Goal: Task Accomplishment & Management: Manage account settings

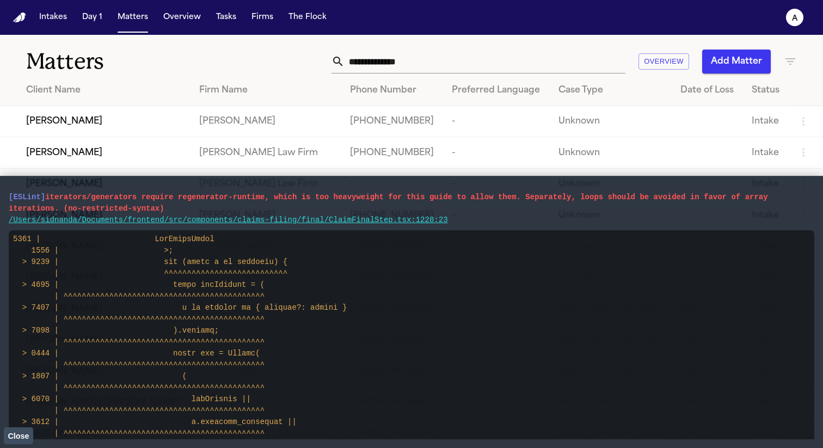
drag, startPoint x: 477, startPoint y: 220, endPoint x: 0, endPoint y: 191, distance: 478.4
click at [0, 191] on main "[ESLint] iterators/generators require regenerator-runtime, which is too heavywe…" at bounding box center [411, 312] width 823 height 272
click at [22, 430] on button "Close" at bounding box center [18, 435] width 29 height 16
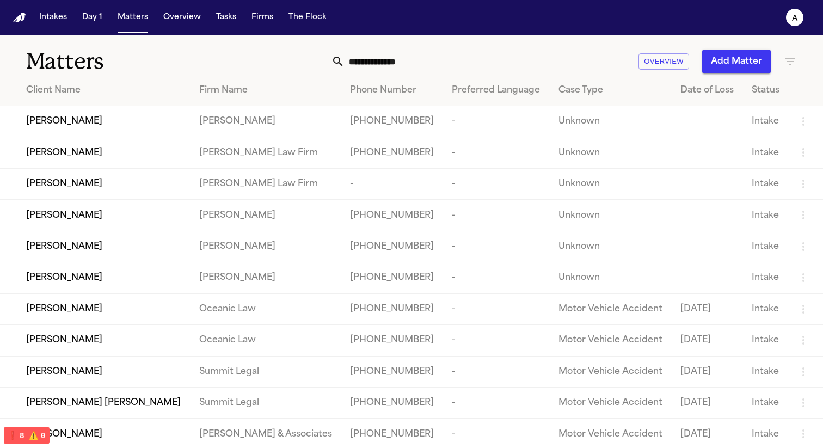
click at [132, 125] on div "[PERSON_NAME]" at bounding box center [104, 121] width 156 height 13
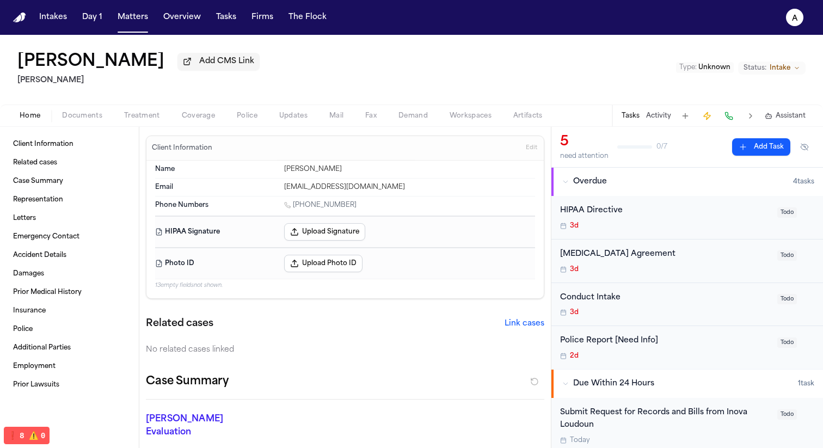
click at [37, 427] on button "❗️ 8 ⚠️ 0" at bounding box center [26, 435] width 45 height 17
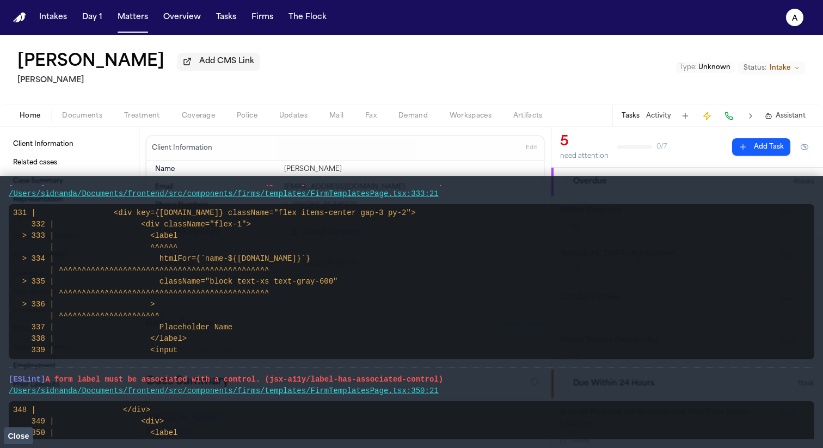
scroll to position [1765, 0]
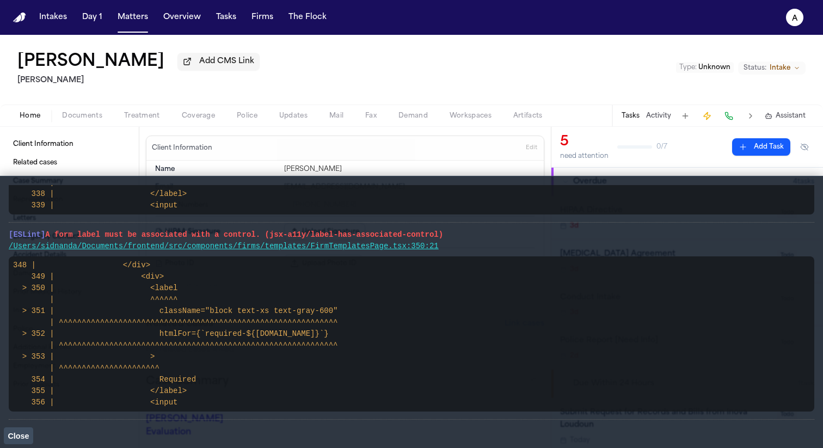
click at [7, 437] on button "Close" at bounding box center [18, 435] width 29 height 16
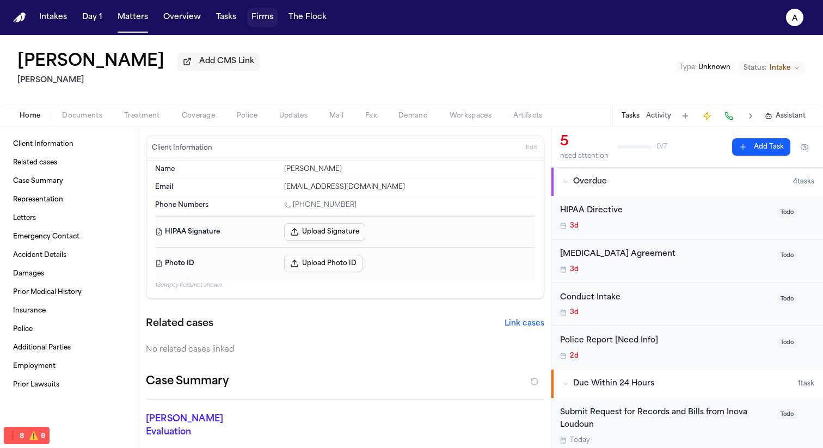
click at [268, 23] on button "Firms" at bounding box center [262, 18] width 30 height 20
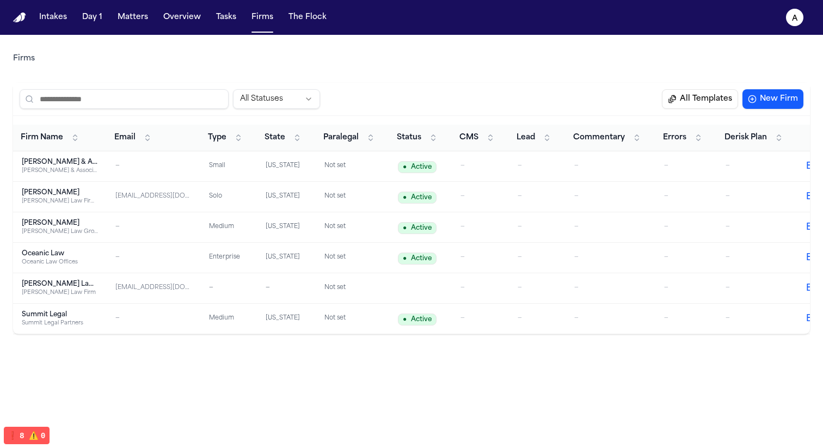
click at [76, 182] on td "Hecht Hecht Law Firm PLLC" at bounding box center [60, 197] width 94 height 30
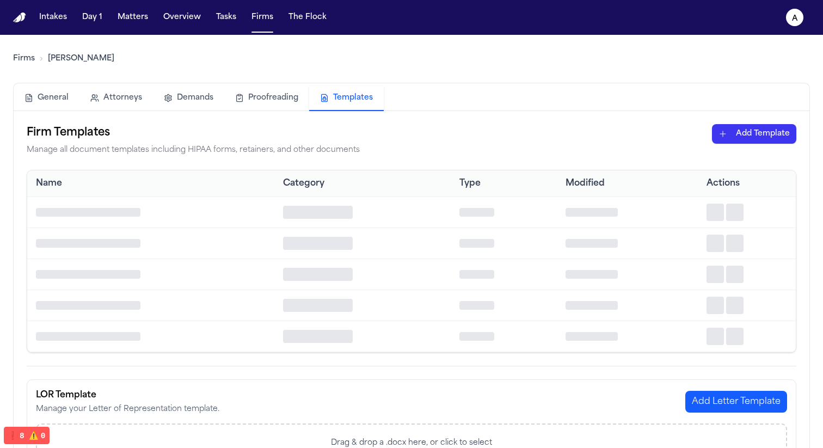
click at [344, 97] on button "Templates" at bounding box center [346, 98] width 75 height 25
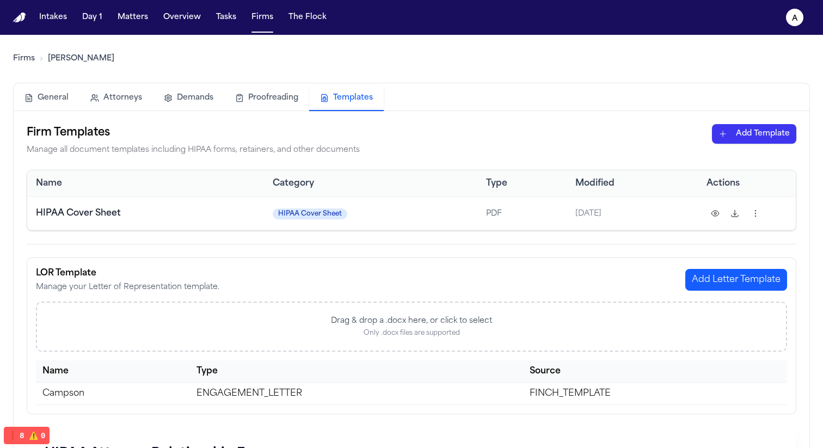
click at [741, 131] on html "Intakes Day 1 Matters Overview Tasks Firms The Flock a Firms Hecht General Atto…" at bounding box center [411, 224] width 823 height 448
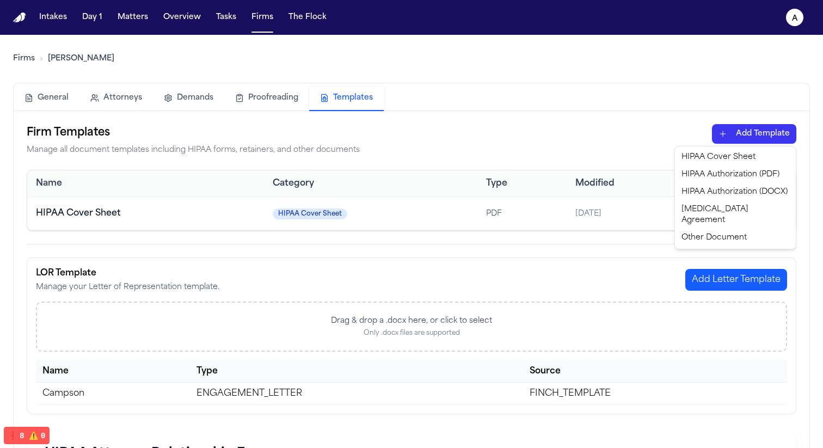
click at [720, 173] on div "HIPAA Authorization (PDF)" at bounding box center [735, 174] width 117 height 17
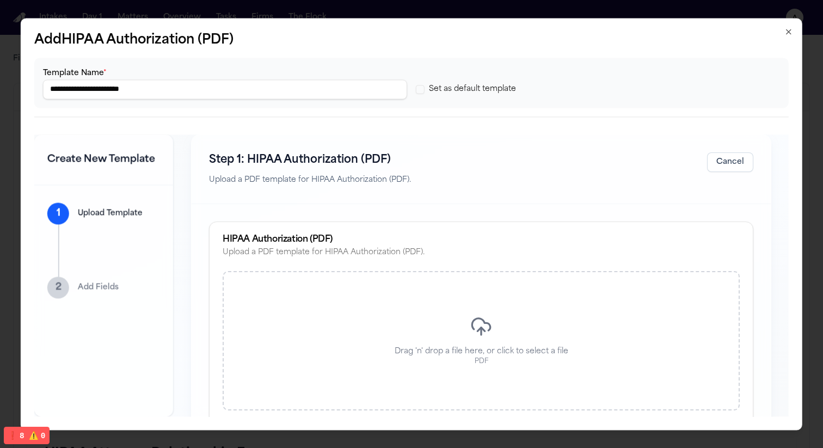
scroll to position [26, 0]
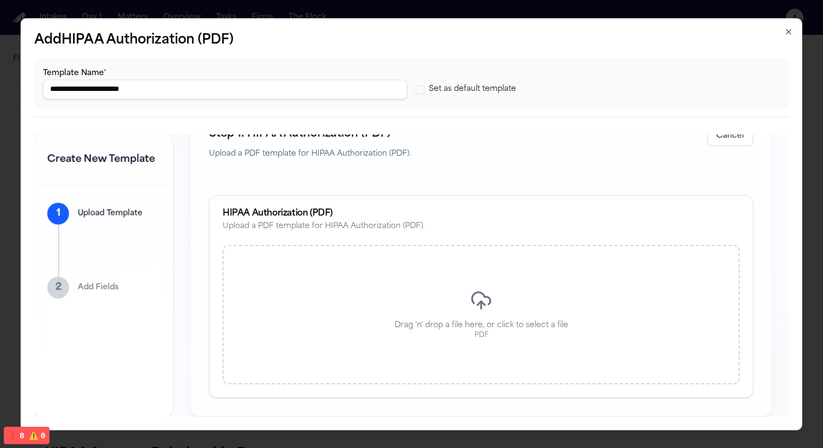
click at [458, 286] on div "Drag 'n' drop a file here, or click to select a file PDF" at bounding box center [481, 315] width 517 height 139
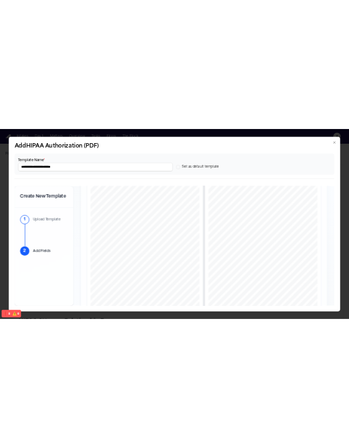
scroll to position [0, 0]
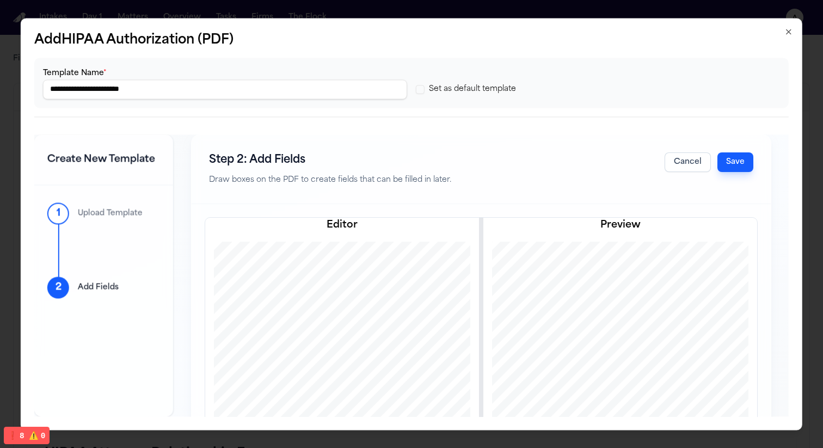
click at [751, 153] on button "Save" at bounding box center [736, 162] width 36 height 20
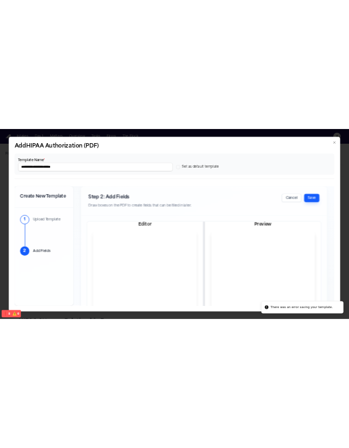
scroll to position [1902, 0]
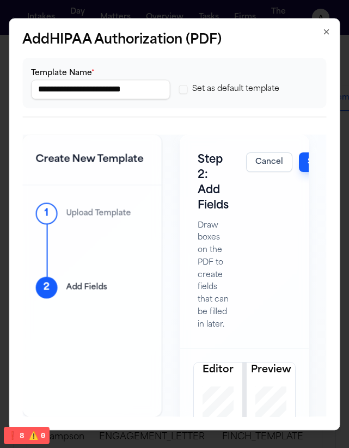
click at [307, 159] on button "Save" at bounding box center [316, 162] width 36 height 20
click at [323, 30] on icon "button" at bounding box center [326, 31] width 9 height 9
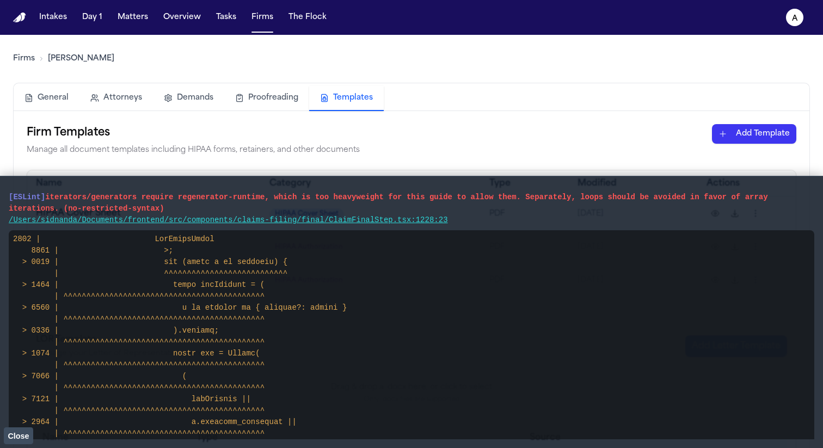
click at [20, 436] on span "Close" at bounding box center [18, 436] width 21 height 9
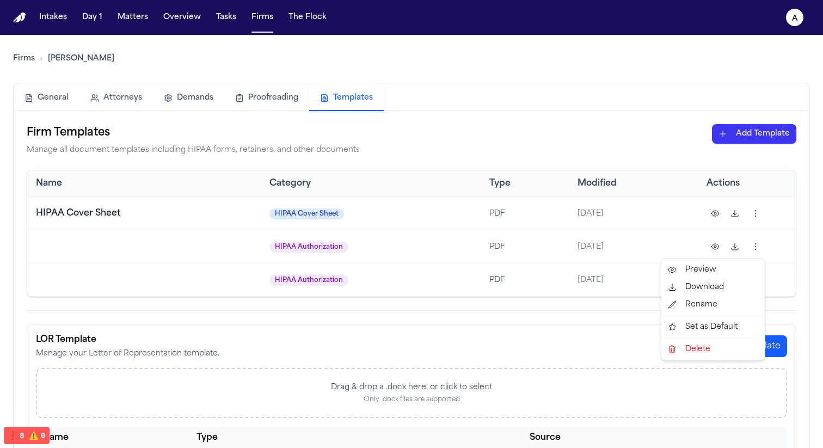
click at [348, 244] on html "Intakes Day 1 Matters Overview Tasks Firms The Flock a Firms Hecht General Atto…" at bounding box center [411, 224] width 823 height 448
click at [348, 347] on div "Delete" at bounding box center [713, 349] width 99 height 17
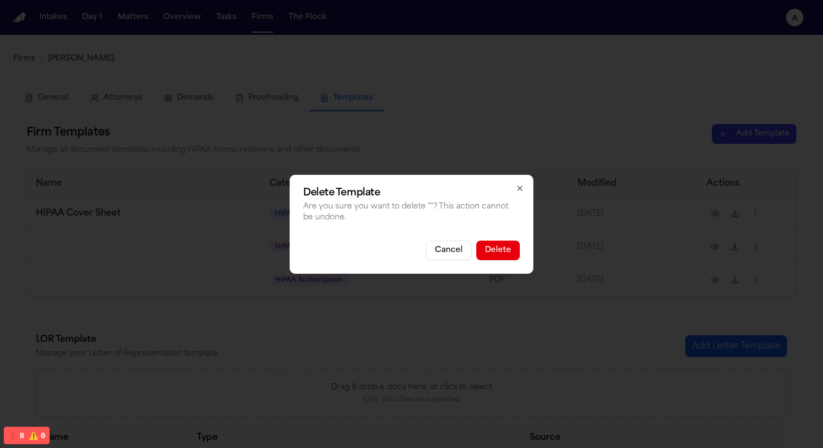
click at [348, 246] on button "Delete" at bounding box center [498, 251] width 44 height 20
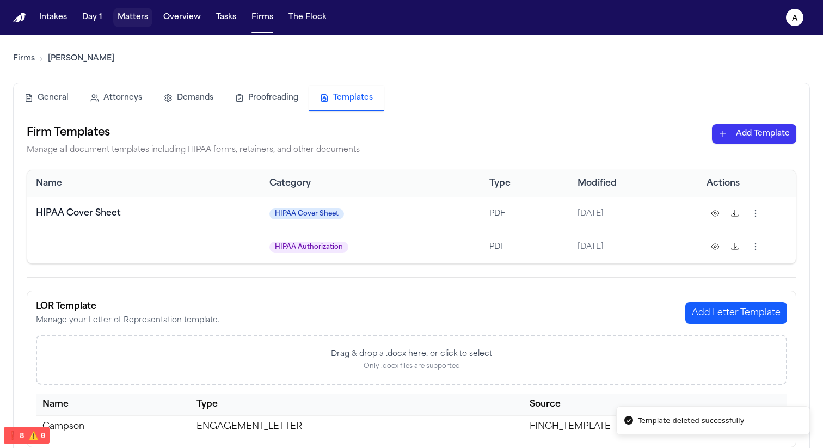
click at [138, 17] on button "Matters" at bounding box center [132, 18] width 39 height 20
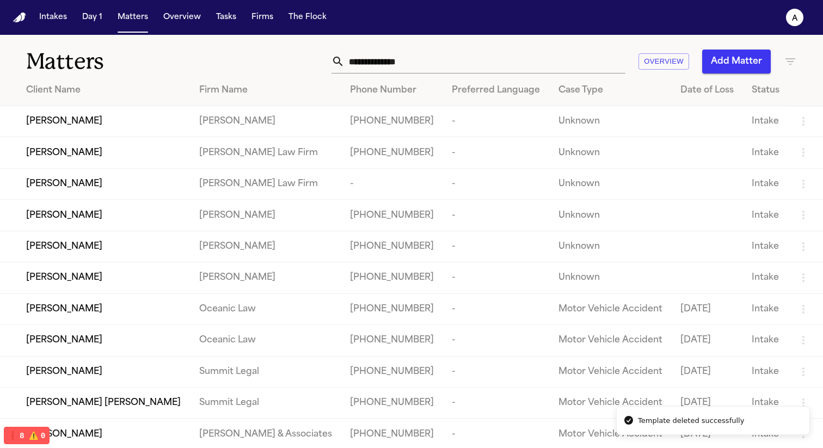
click at [114, 113] on td "[PERSON_NAME]" at bounding box center [95, 121] width 191 height 31
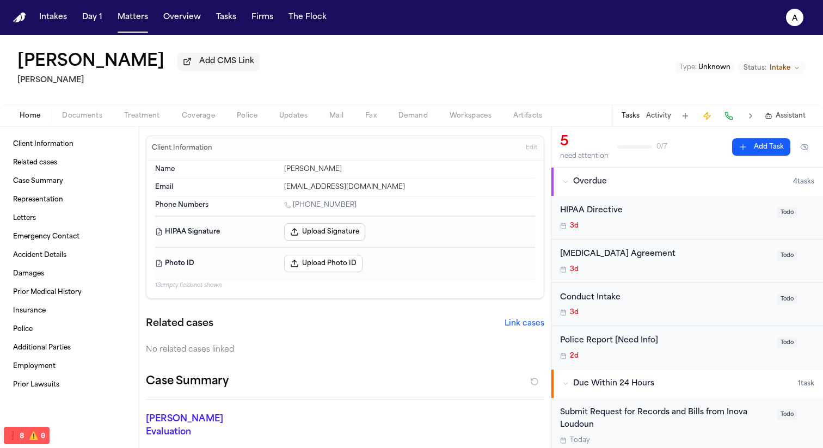
click at [157, 114] on span "Treatment" at bounding box center [142, 116] width 36 height 9
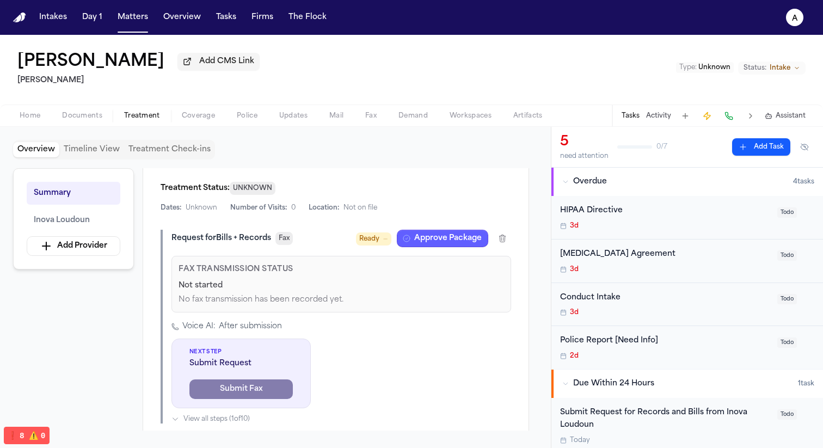
scroll to position [285, 0]
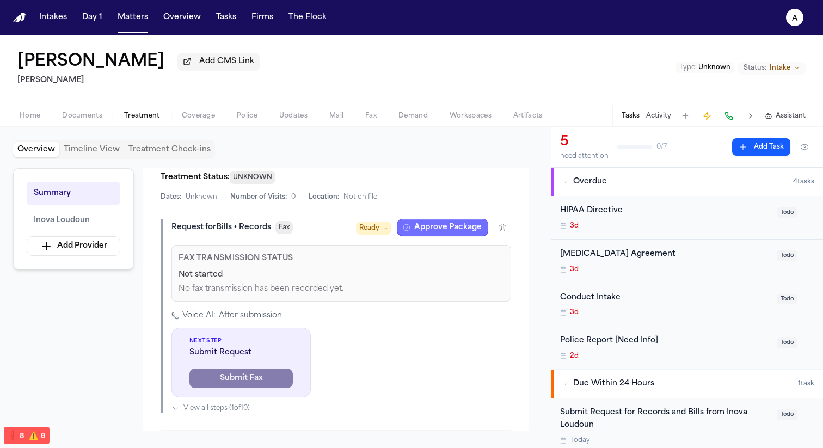
click at [348, 229] on button "Approve Package" at bounding box center [442, 227] width 91 height 17
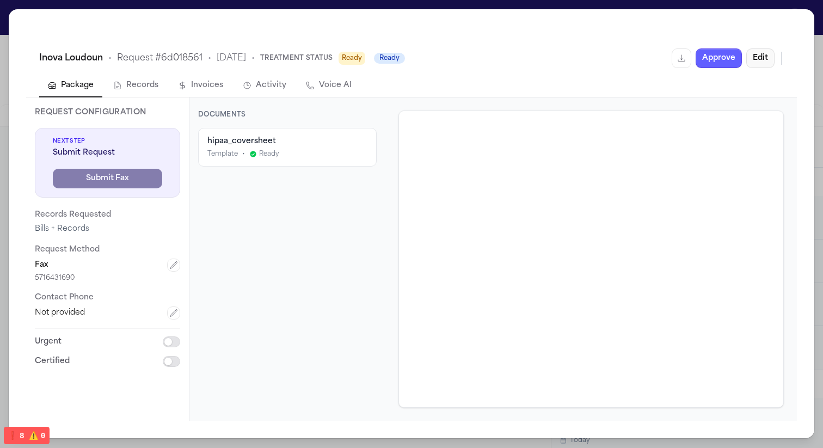
click at [348, 60] on button "Edit" at bounding box center [760, 58] width 28 height 20
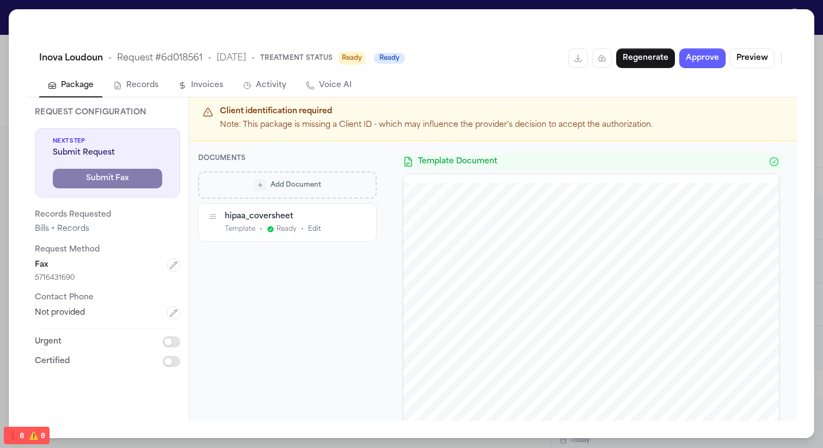
click at [295, 186] on span "Add Document" at bounding box center [296, 185] width 51 height 9
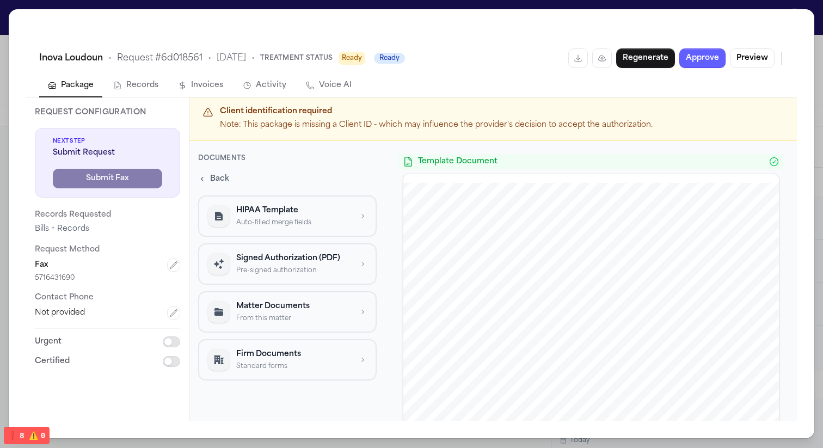
click at [290, 254] on p "Signed Authorization (PDF)" at bounding box center [293, 258] width 115 height 11
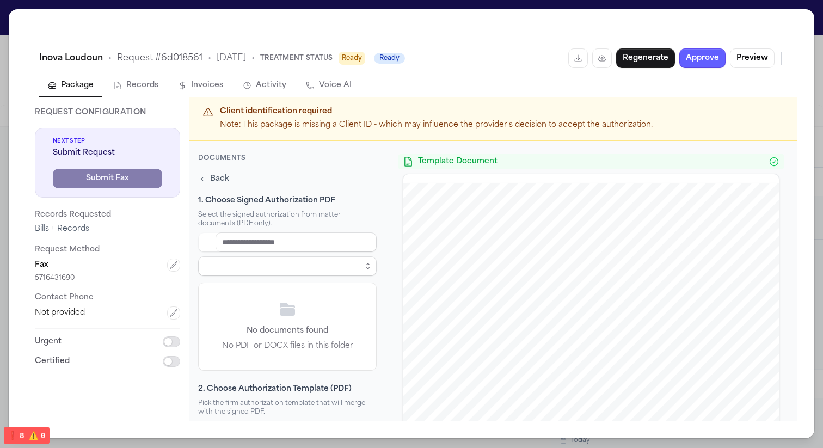
select select "**********"
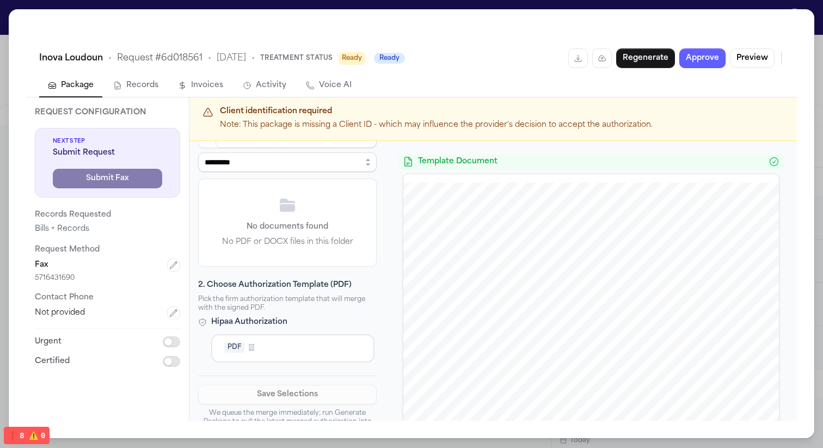
scroll to position [118, 0]
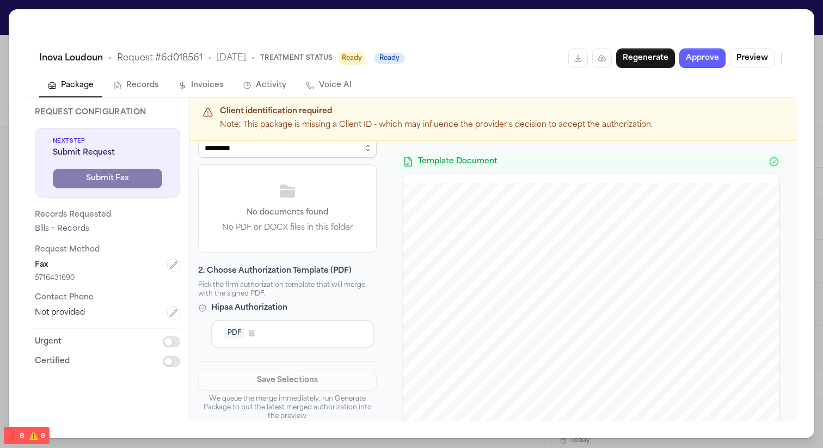
click at [283, 334] on div "PDF Firm Template" at bounding box center [293, 333] width 146 height 11
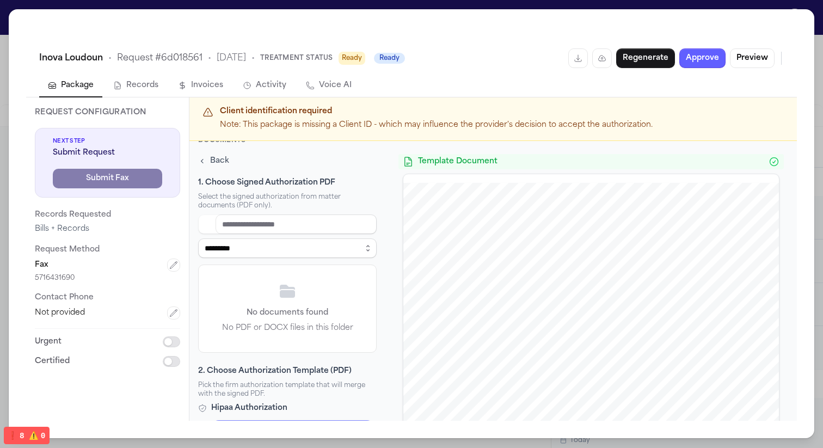
scroll to position [0, 0]
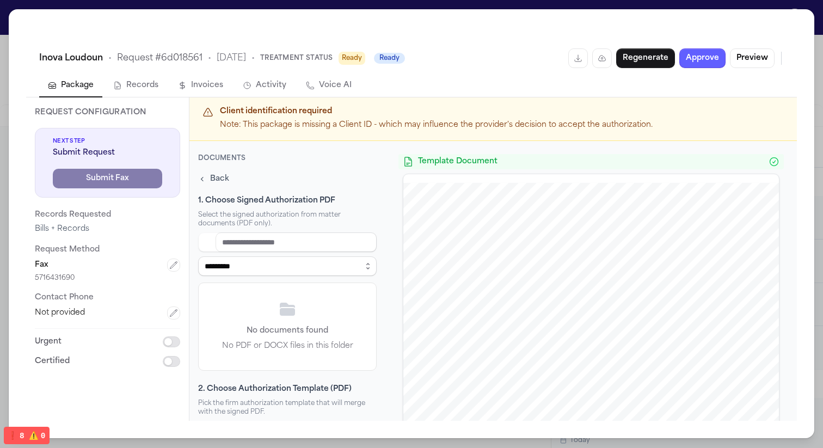
click at [301, 275] on div "**********" at bounding box center [287, 301] width 179 height 138
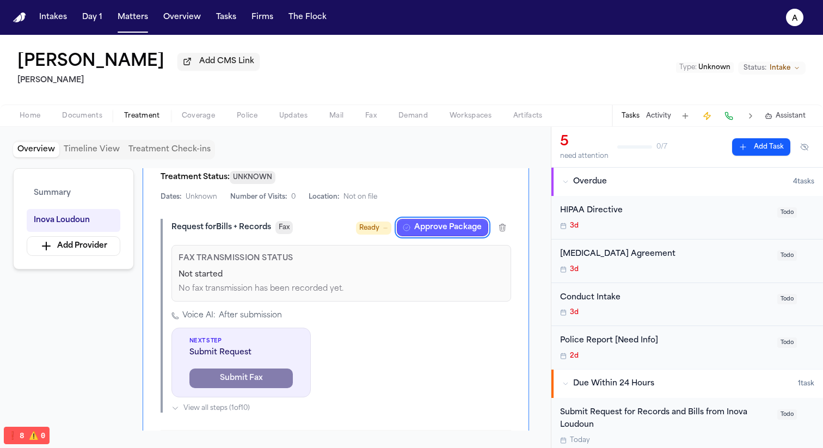
click at [84, 119] on span "Documents" at bounding box center [82, 116] width 40 height 9
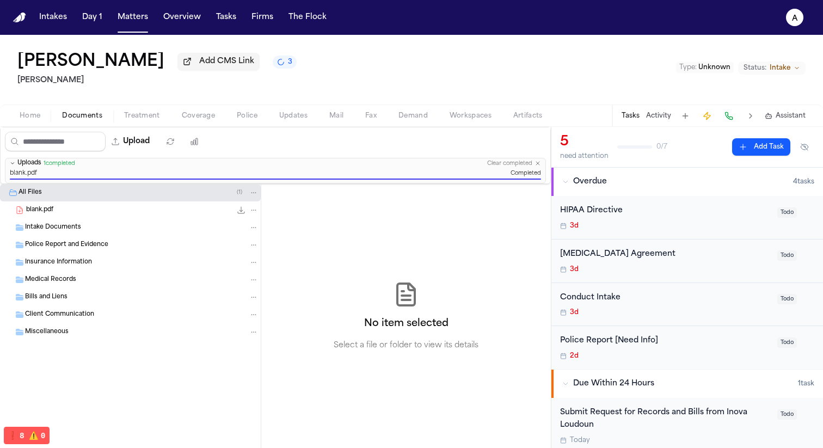
click at [162, 114] on button "Treatment" at bounding box center [142, 115] width 58 height 13
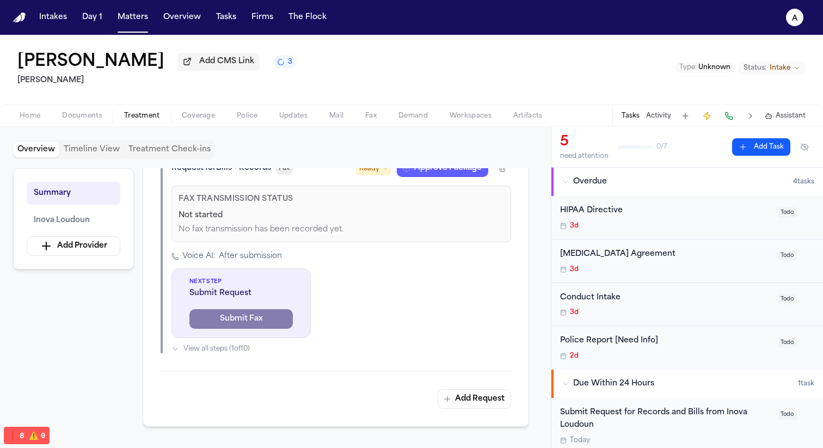
scroll to position [337, 0]
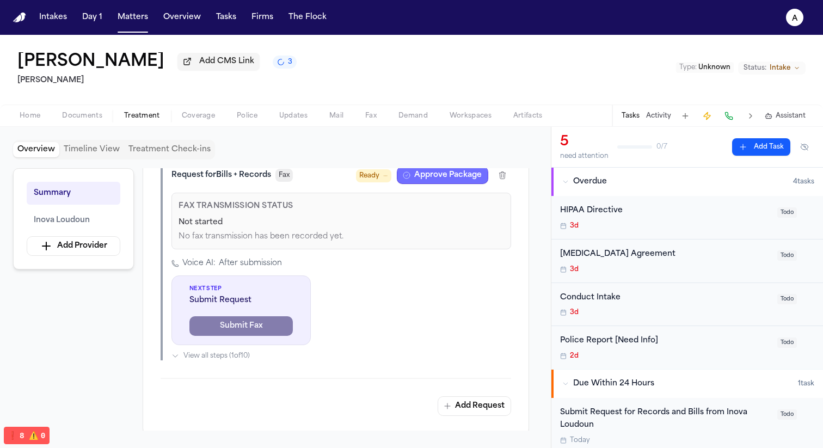
click at [348, 184] on button "Approve Package" at bounding box center [442, 175] width 91 height 17
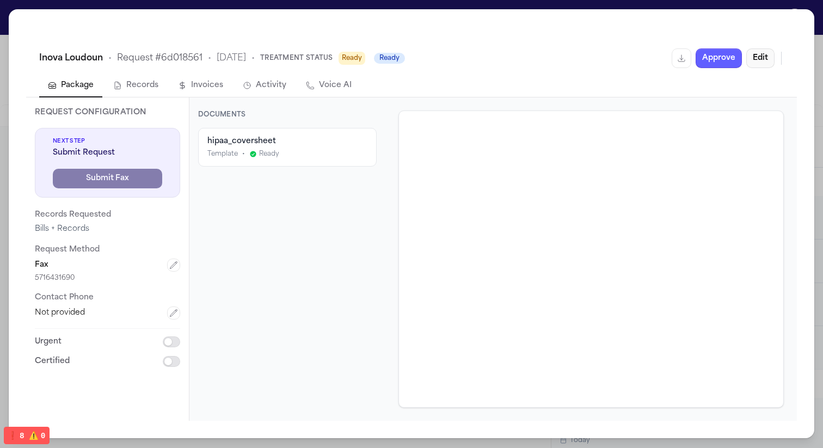
click at [348, 61] on button "Edit" at bounding box center [760, 58] width 28 height 20
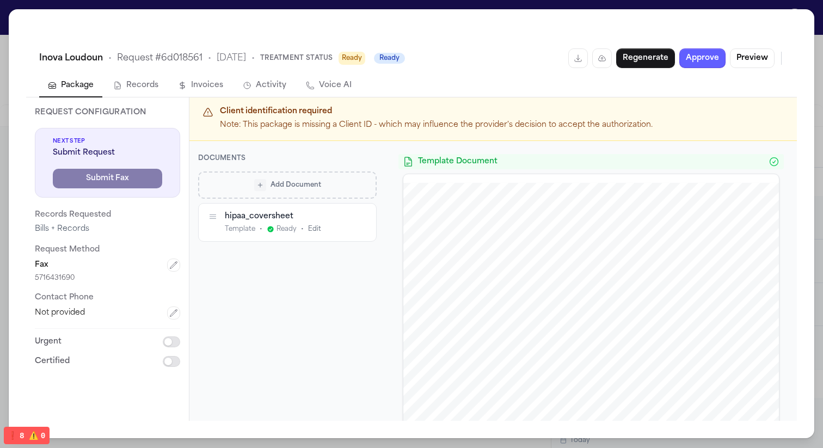
click at [298, 193] on button "Add Document" at bounding box center [287, 184] width 179 height 27
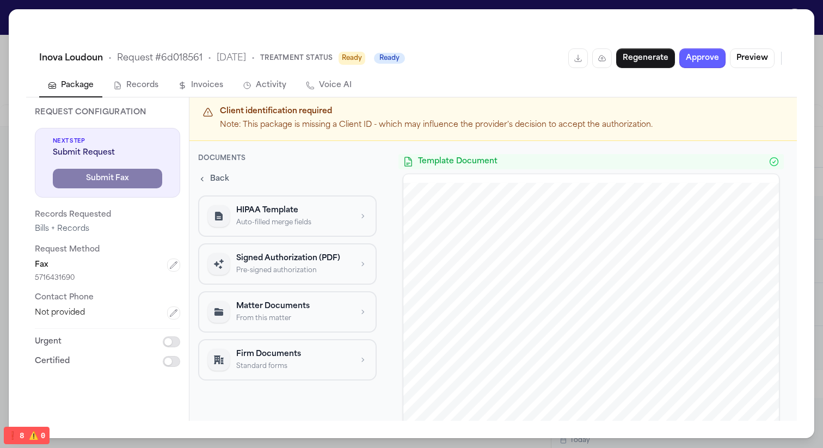
click at [287, 275] on button "Signed Authorization (PDF) Pre-signed authorization" at bounding box center [287, 263] width 179 height 41
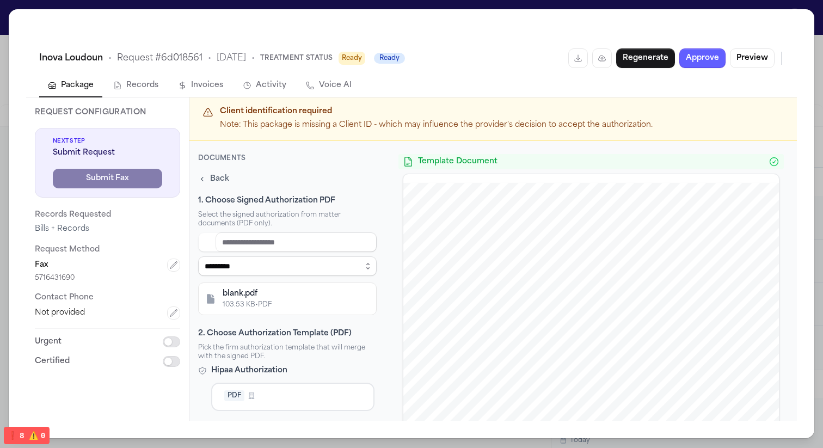
click at [287, 308] on div "103.53 KB • PDF" at bounding box center [296, 305] width 147 height 9
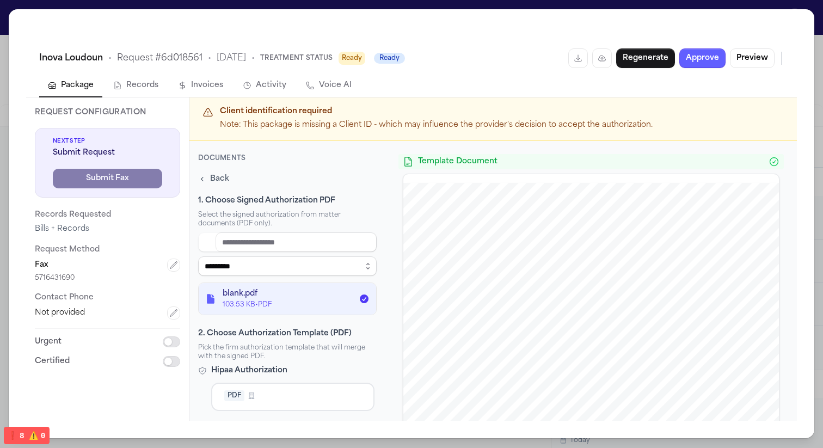
scroll to position [1, 0]
click at [305, 393] on div "PDF Firm Template" at bounding box center [293, 395] width 146 height 11
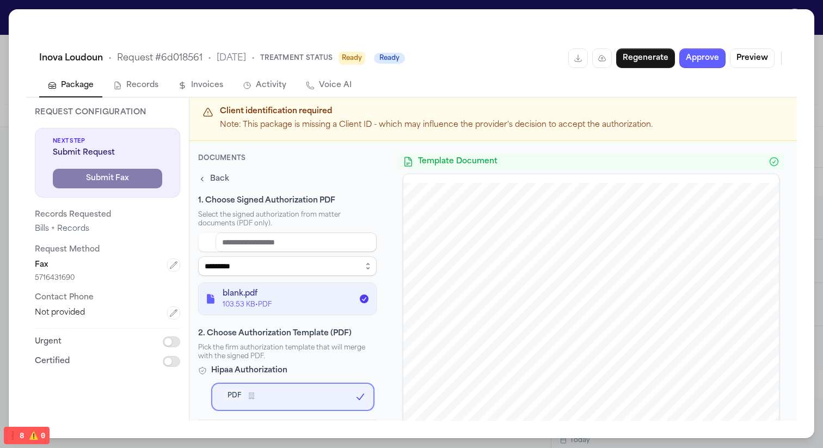
scroll to position [100, 0]
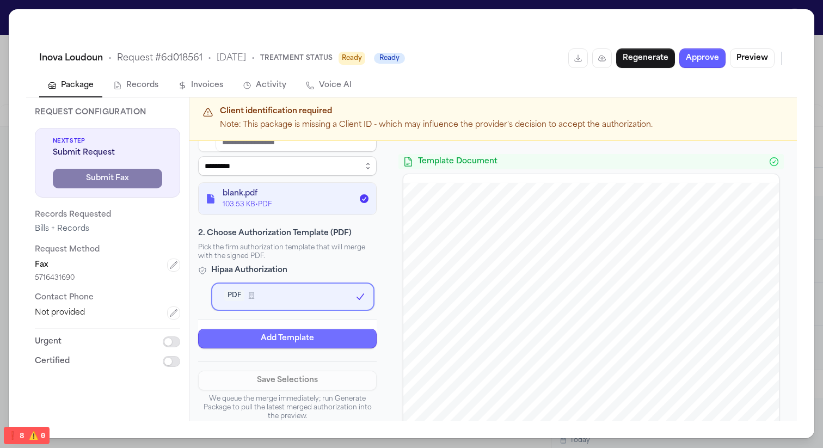
click at [326, 340] on button "Add Template" at bounding box center [287, 339] width 179 height 20
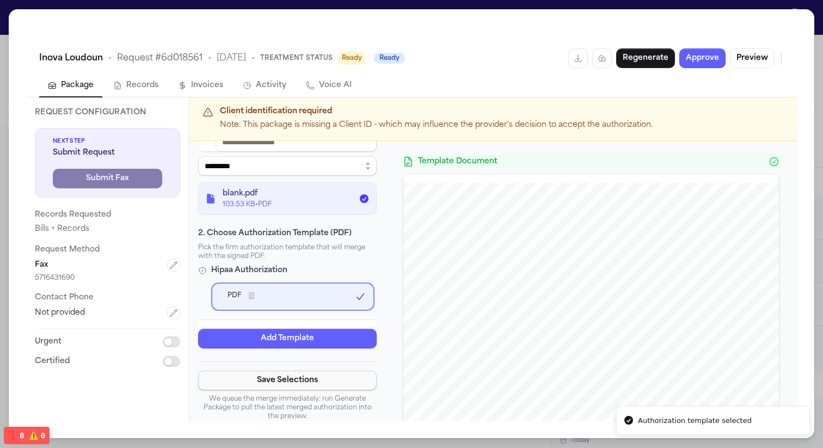
click at [327, 375] on button "Save Selections" at bounding box center [287, 381] width 179 height 20
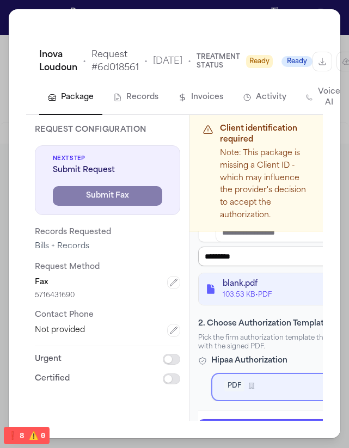
scroll to position [191, 0]
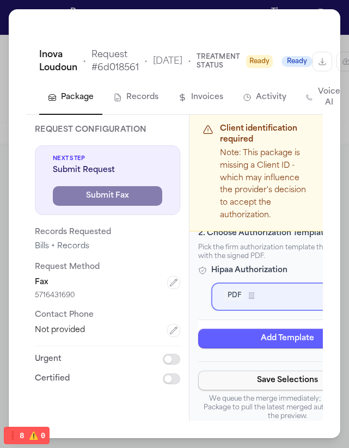
click at [266, 378] on button "Save Selections" at bounding box center [287, 380] width 179 height 20
click at [258, 377] on button "Save Selections" at bounding box center [287, 380] width 179 height 20
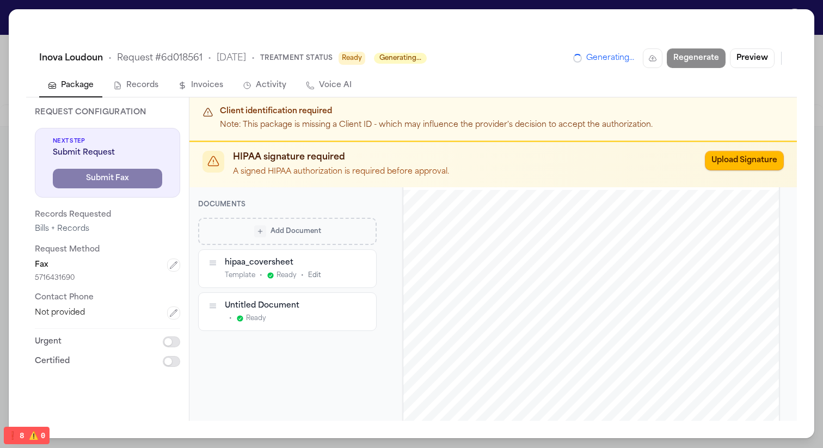
scroll to position [572, 0]
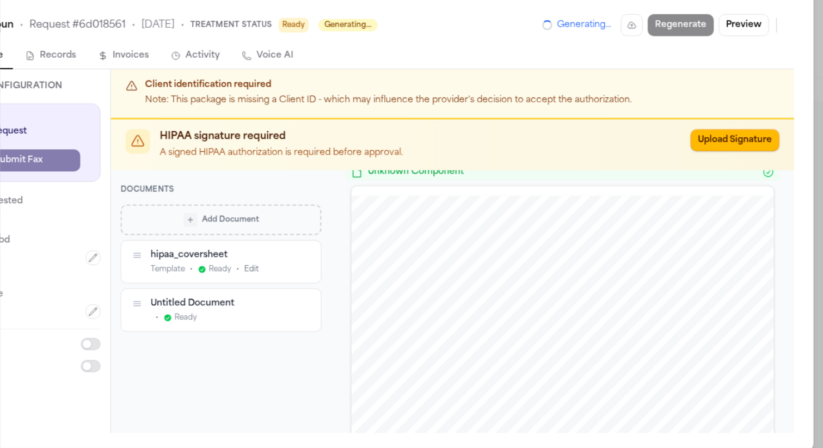
click at [348, 284] on span "[PERSON_NAME]" at bounding box center [586, 286] width 41 height 5
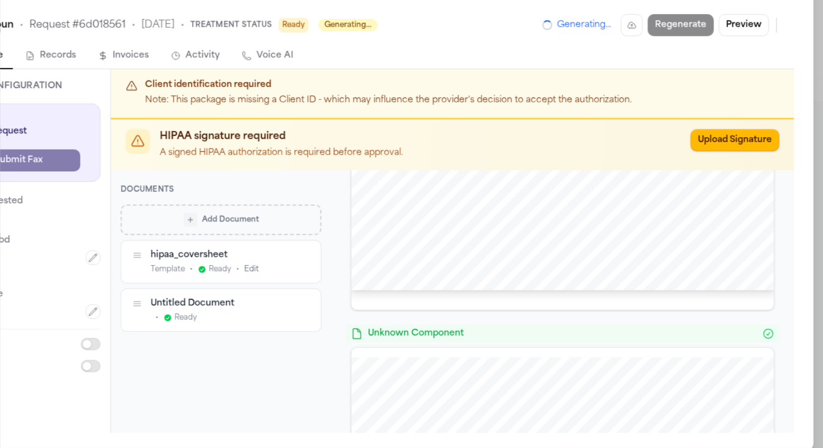
scroll to position [420, 0]
click at [348, 60] on button "Preview" at bounding box center [752, 58] width 45 height 20
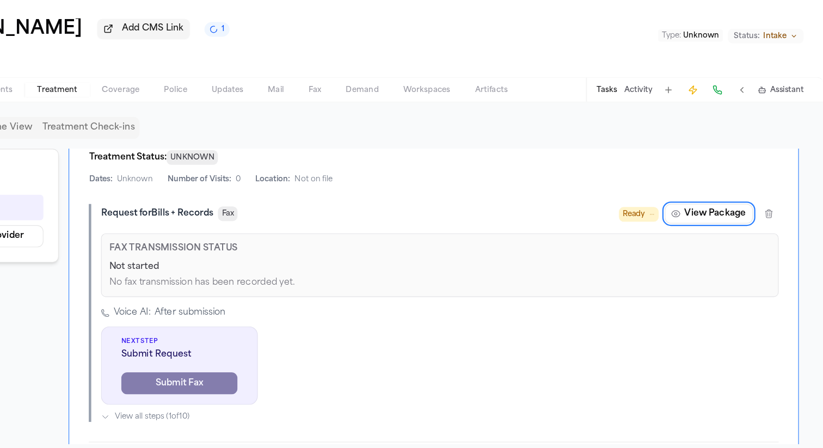
scroll to position [285, 0]
click at [348, 230] on button "View Package" at bounding box center [721, 226] width 78 height 17
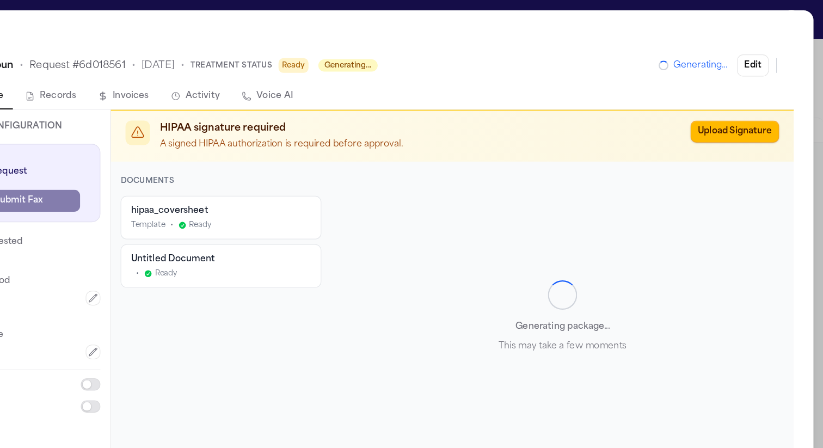
click at [320, 201] on div "Template • Ready" at bounding box center [287, 200] width 160 height 9
click at [321, 226] on div "Untitled Document" at bounding box center [287, 230] width 160 height 10
click at [318, 227] on div "Untitled Document" at bounding box center [287, 230] width 160 height 10
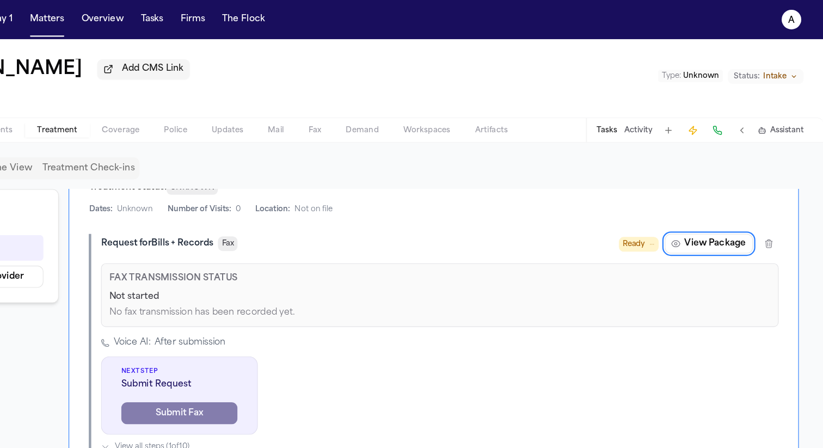
scroll to position [297, 0]
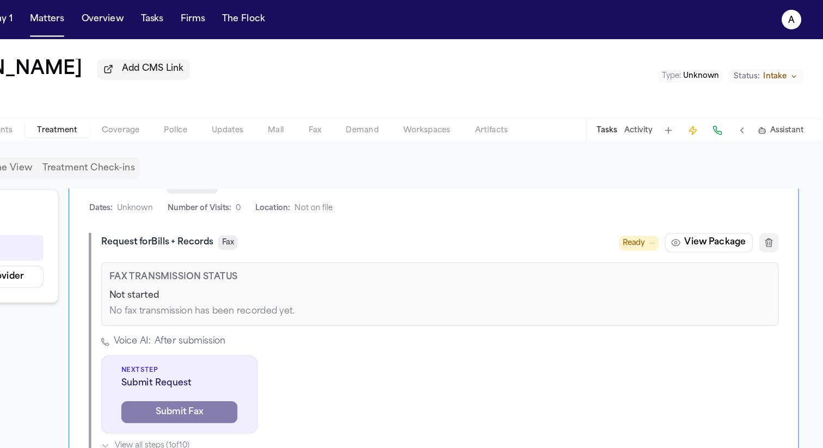
click at [348, 219] on icon "button" at bounding box center [774, 215] width 9 height 9
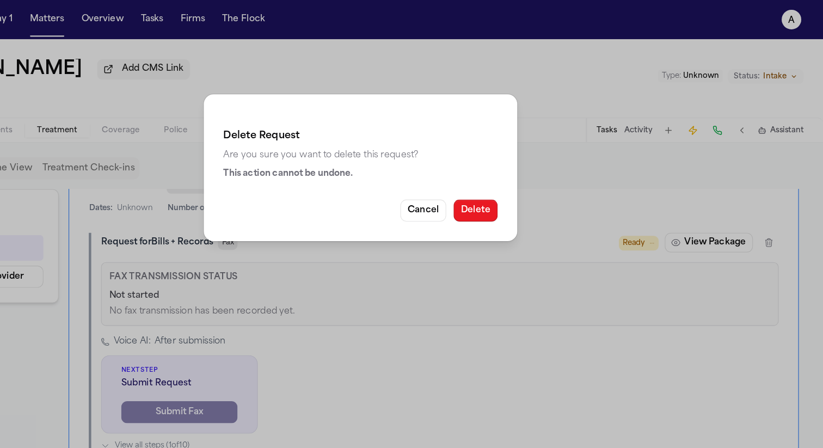
click at [348, 190] on button "Delete" at bounding box center [513, 187] width 39 height 20
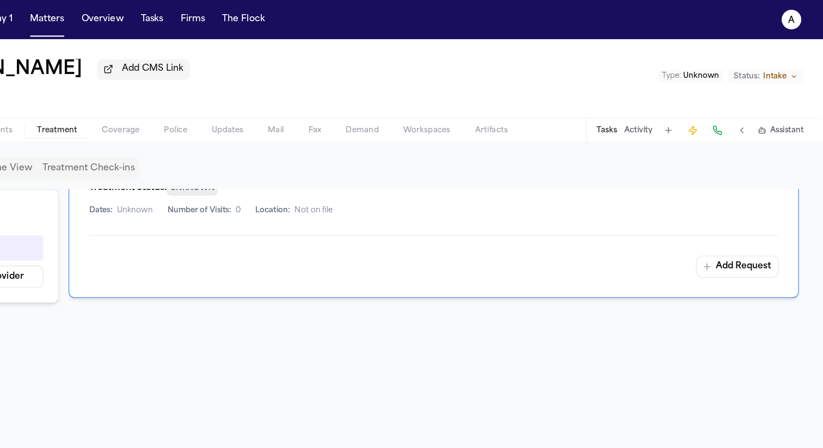
scroll to position [269, 0]
click at [264, 14] on button "Firms" at bounding box center [262, 18] width 30 height 20
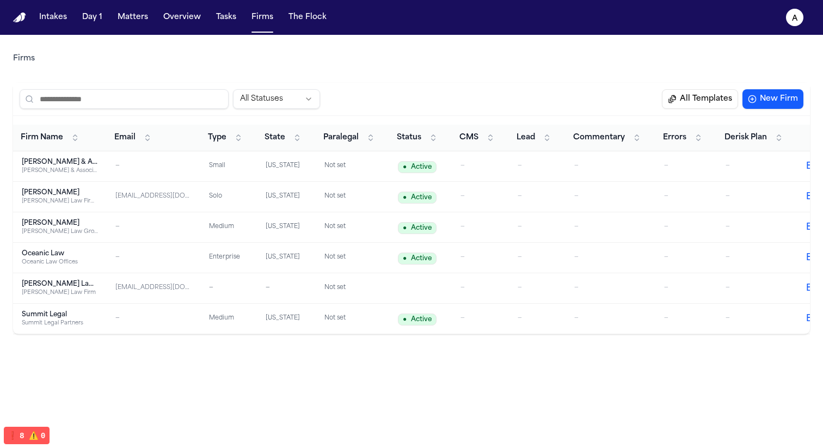
click at [86, 191] on div "[PERSON_NAME]" at bounding box center [60, 192] width 76 height 9
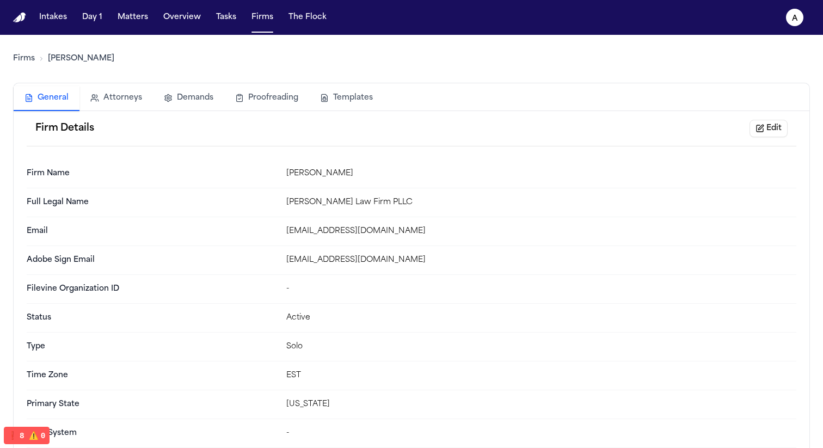
click at [348, 97] on button "Templates" at bounding box center [346, 98] width 75 height 24
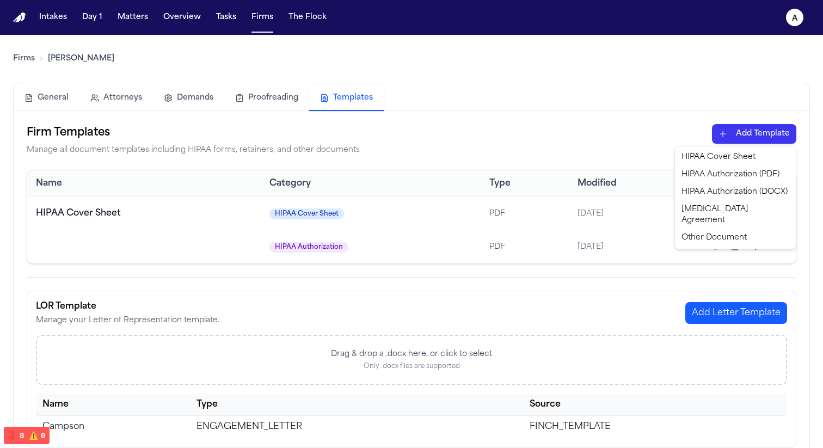
click at [348, 138] on html "Intakes Day 1 Matters Overview Tasks Firms The Flock a Firms Hecht General Atto…" at bounding box center [411, 224] width 823 height 448
click at [348, 195] on div "HIPAA Authorization (DOCX)" at bounding box center [735, 191] width 117 height 17
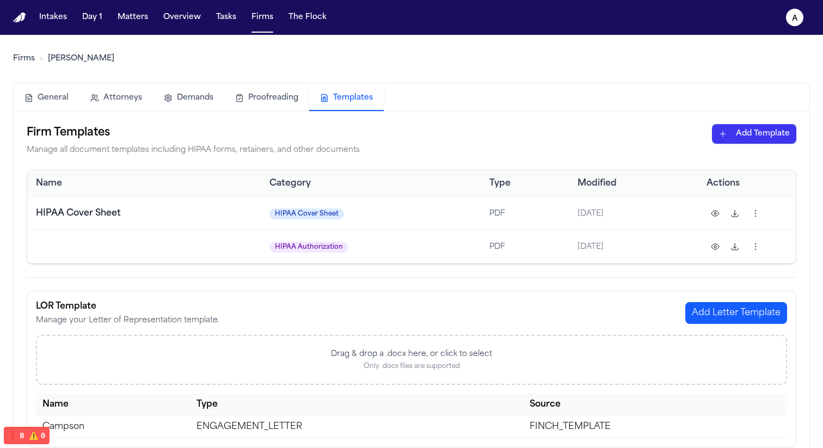
click at [348, 133] on html "Intakes Day 1 Matters Overview Tasks Firms The Flock a Firms Hecht General Atto…" at bounding box center [411, 224] width 823 height 448
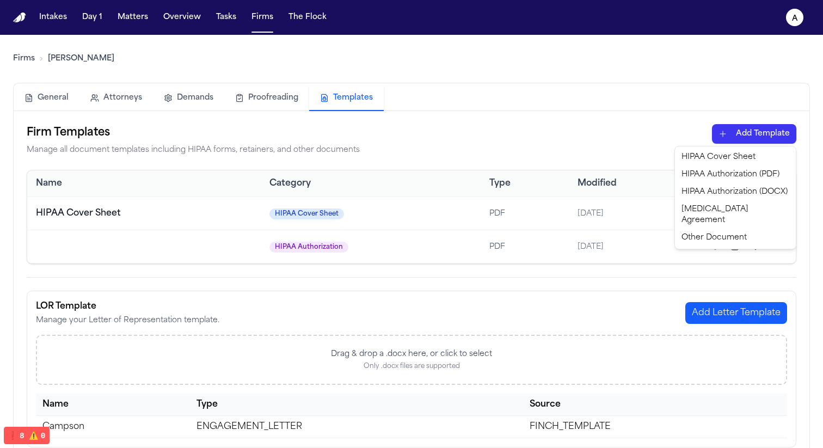
click at [348, 179] on div "HIPAA Authorization (PDF)" at bounding box center [735, 174] width 117 height 17
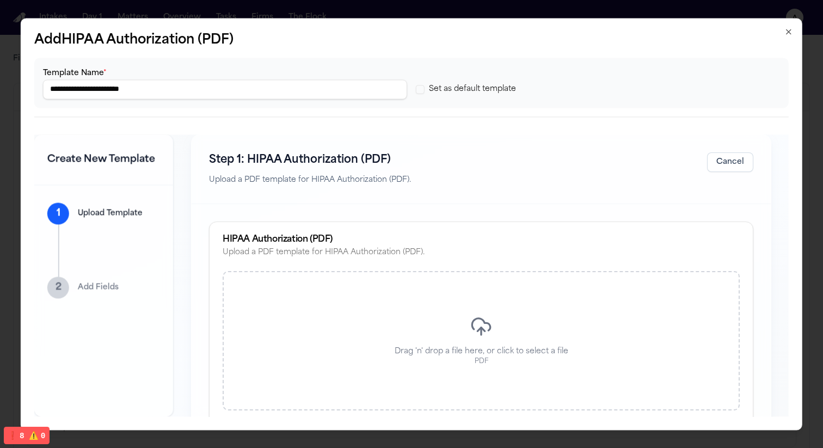
scroll to position [26, 0]
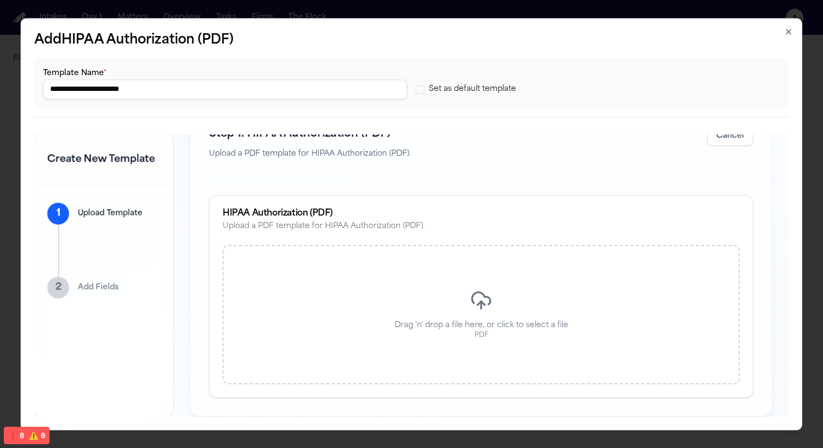
click at [348, 277] on div "Drag 'n' drop a file here, or click to select a file PDF" at bounding box center [481, 315] width 517 height 139
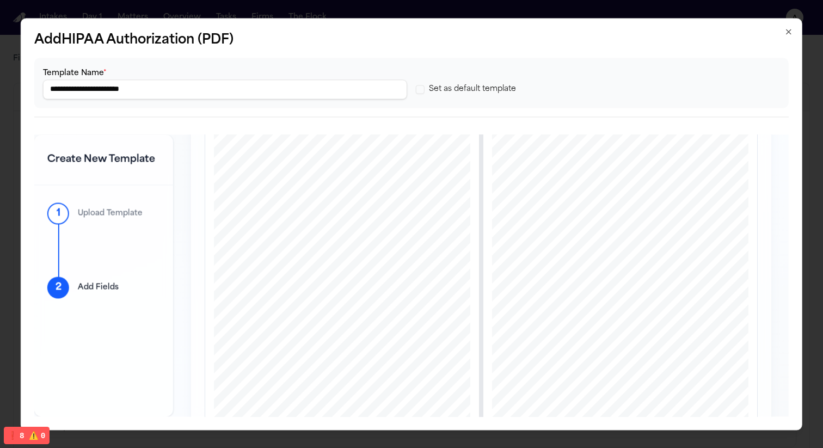
scroll to position [0, 0]
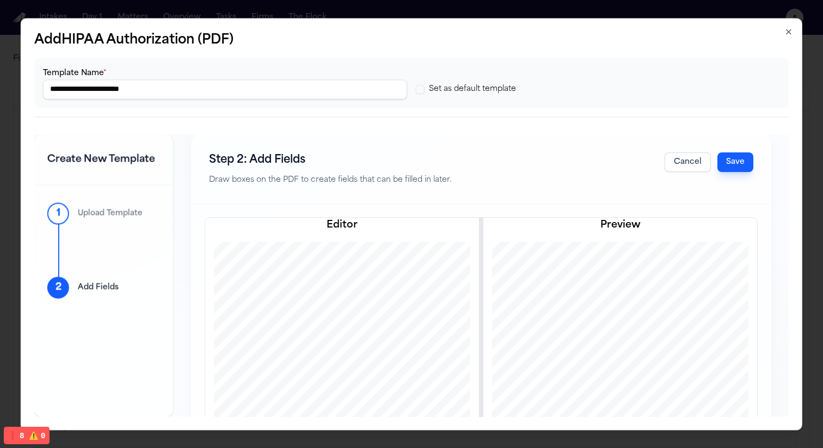
click at [348, 157] on button "Save" at bounding box center [736, 162] width 36 height 20
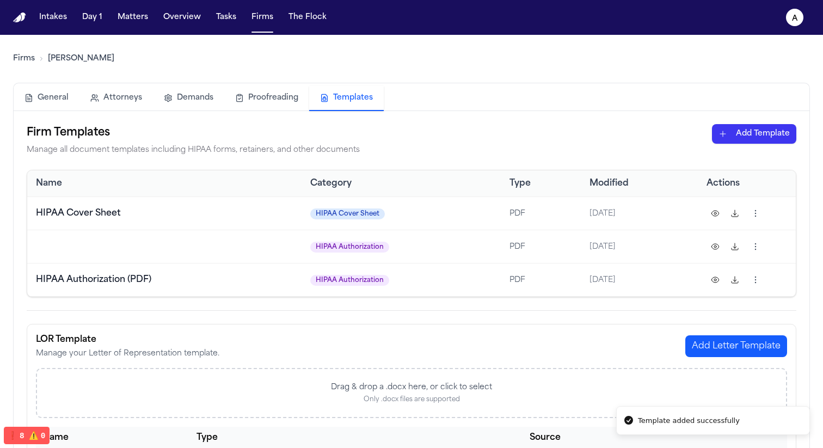
click at [348, 247] on html "Template added successfully Intakes Day 1 Matters Overview Tasks Firms The Floc…" at bounding box center [411, 224] width 823 height 448
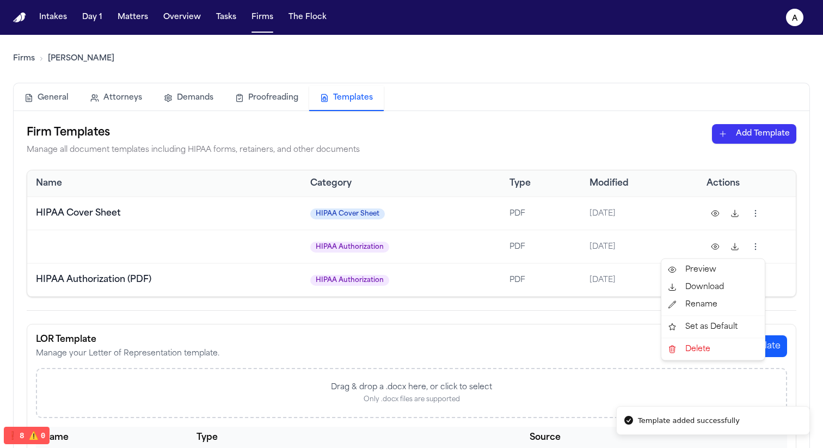
click at [348, 350] on div "Delete" at bounding box center [713, 349] width 99 height 17
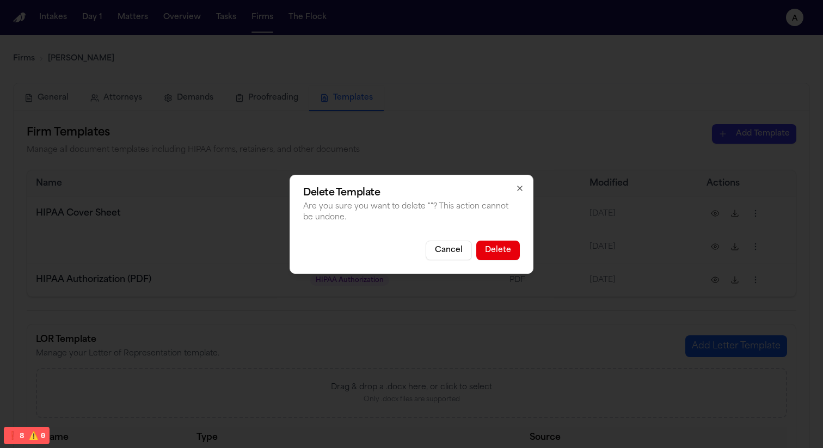
click at [348, 251] on button "Delete" at bounding box center [498, 251] width 44 height 20
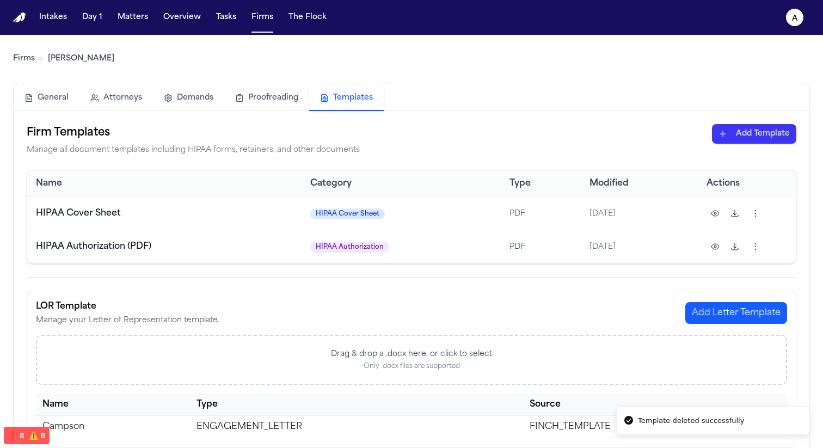
click at [300, 242] on td "HIPAA Authorization (PDF)" at bounding box center [164, 246] width 274 height 33
click at [348, 246] on button at bounding box center [715, 246] width 17 height 17
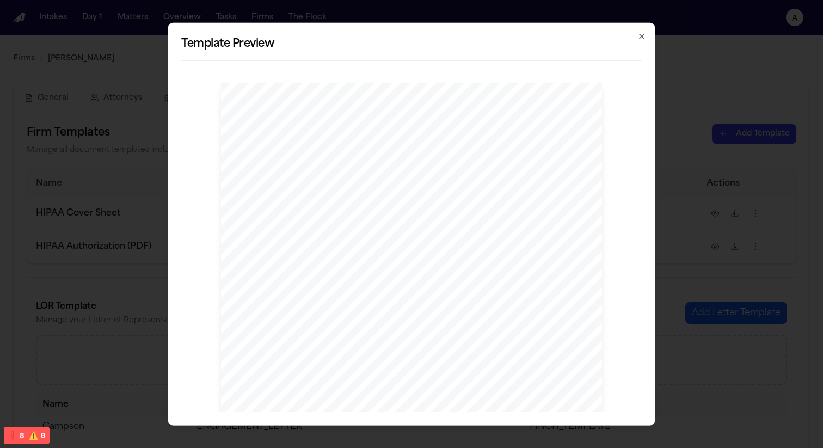
click at [348, 24] on div "Template Preview AUTHORIZATION FOR RELEASE OF PROTECTED HEALTH INFORMATION This…" at bounding box center [412, 223] width 488 height 403
click at [348, 27] on div "Template Preview AUTHORIZATION FOR RELEASE OF PROTECTED HEALTH INFORMATION This…" at bounding box center [412, 223] width 488 height 403
click at [348, 35] on icon "button" at bounding box center [642, 36] width 4 height 4
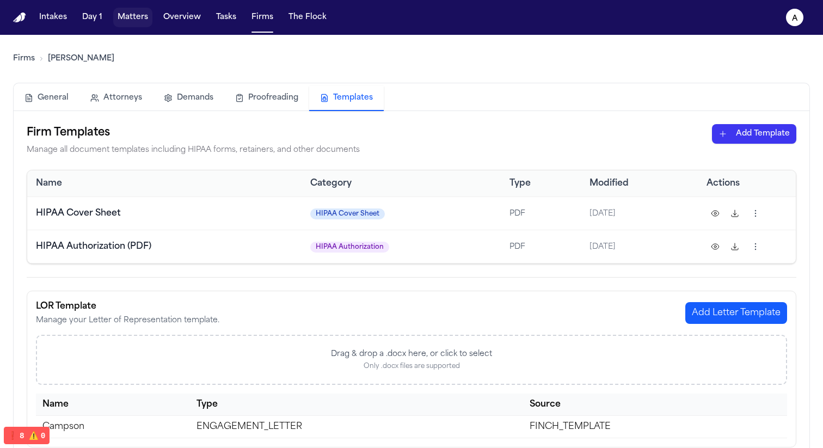
click at [138, 17] on button "Matters" at bounding box center [132, 18] width 39 height 20
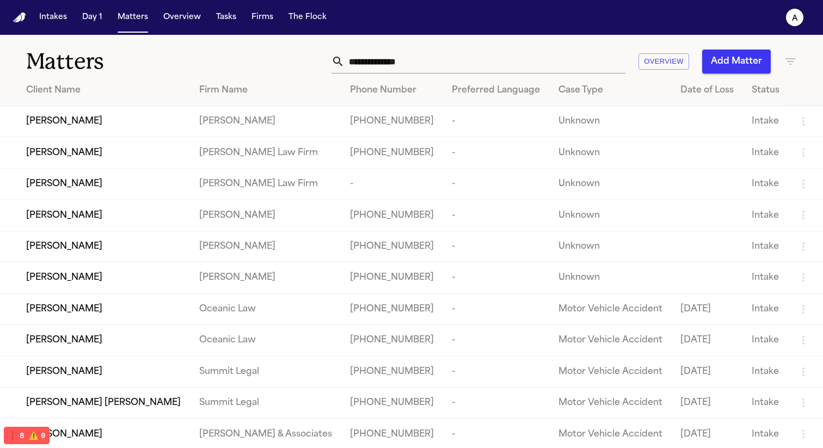
click at [43, 117] on span "[PERSON_NAME]" at bounding box center [64, 121] width 76 height 13
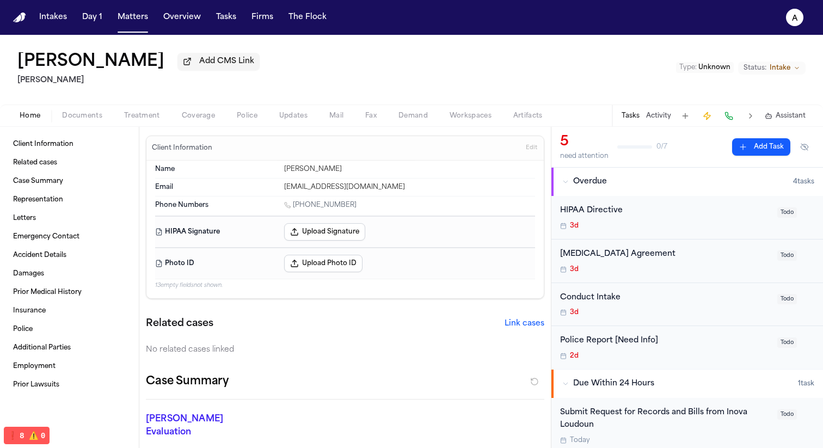
click at [139, 125] on div "Home Documents Treatment Coverage Police Updates Mail Fax Demand Workspaces Art…" at bounding box center [411, 116] width 823 height 22
click at [138, 117] on span "Treatment" at bounding box center [142, 116] width 36 height 9
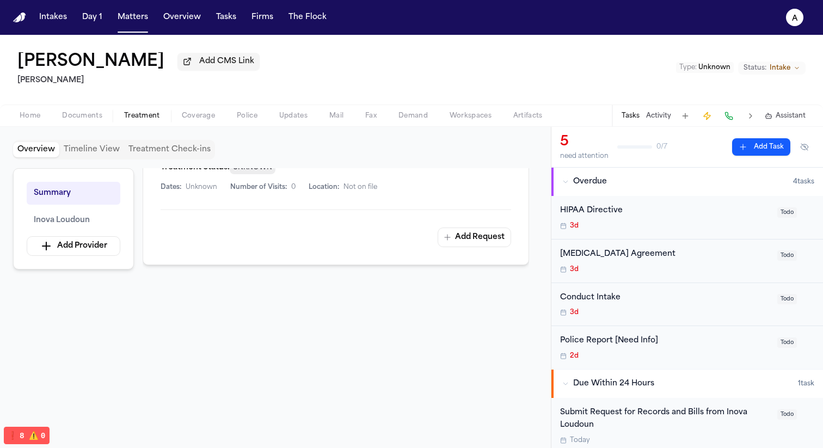
scroll to position [229, 0]
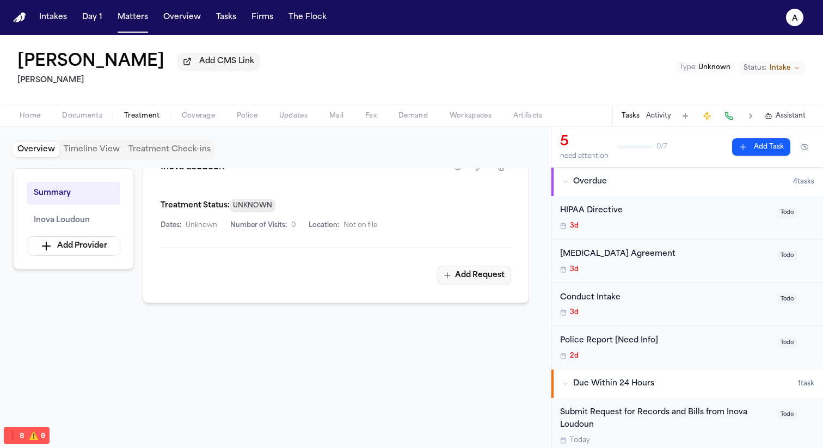
click at [348, 284] on button "Add Request" at bounding box center [474, 276] width 73 height 20
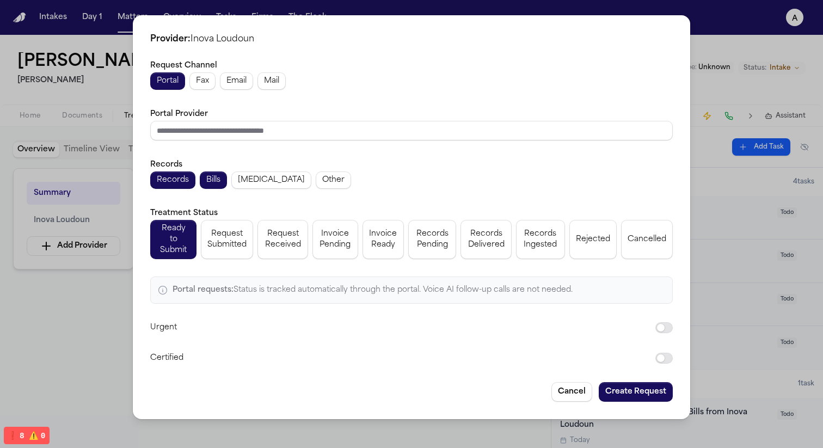
click at [204, 87] on span "Fax" at bounding box center [202, 81] width 13 height 11
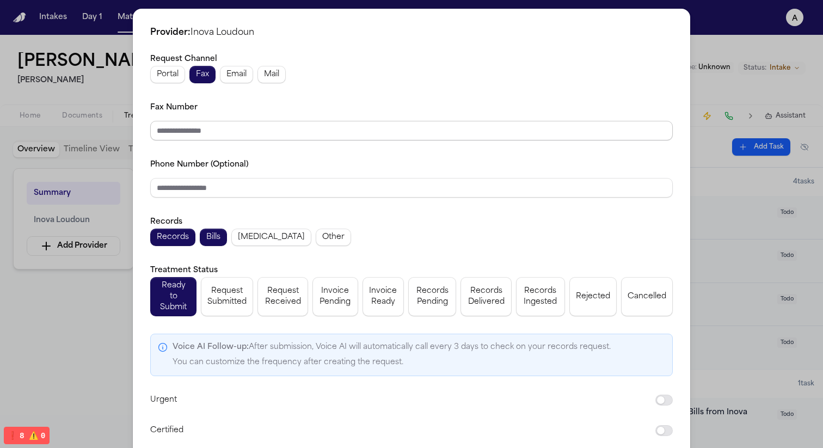
click at [231, 137] on input "Fax Number" at bounding box center [411, 131] width 523 height 20
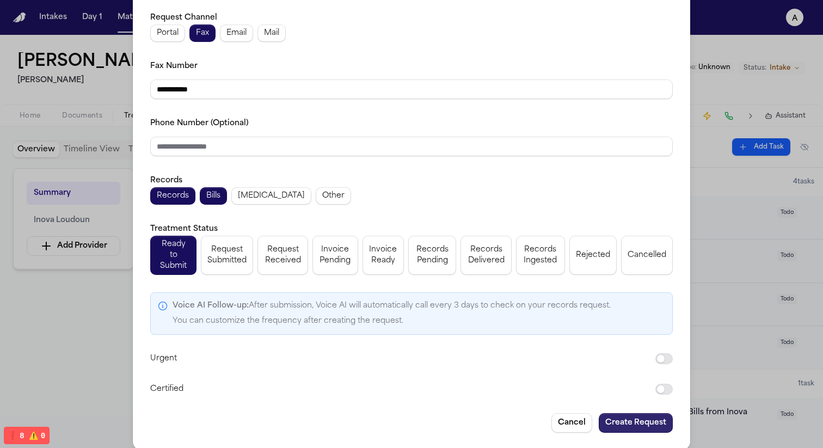
type input "**********"
click at [348, 416] on button "Create Request" at bounding box center [636, 423] width 74 height 20
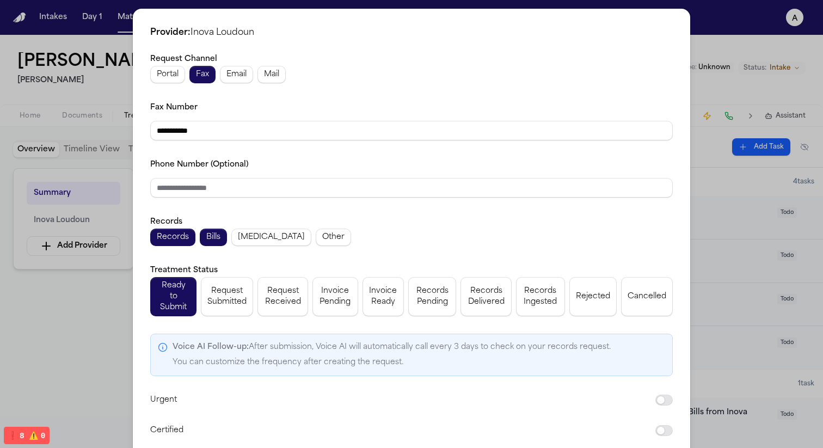
scroll to position [256, 0]
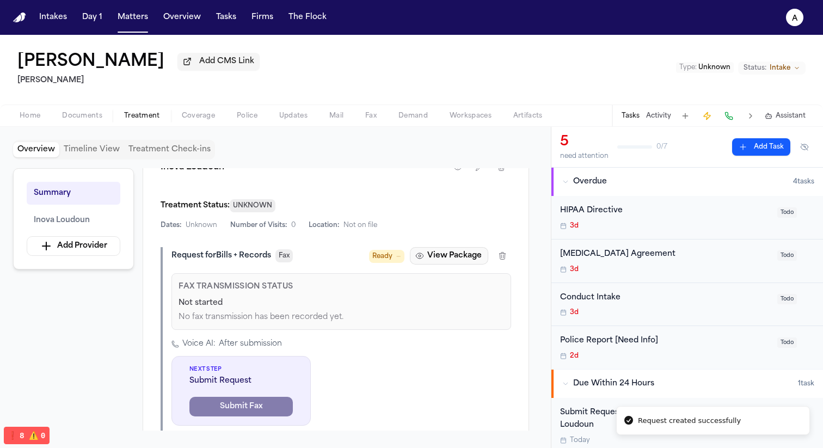
click at [348, 253] on button "View Package" at bounding box center [449, 255] width 78 height 17
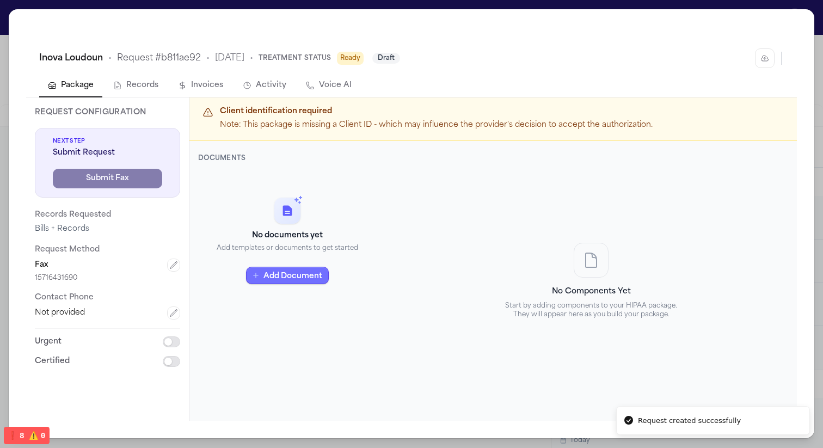
click at [297, 277] on button "Add Document" at bounding box center [287, 275] width 83 height 17
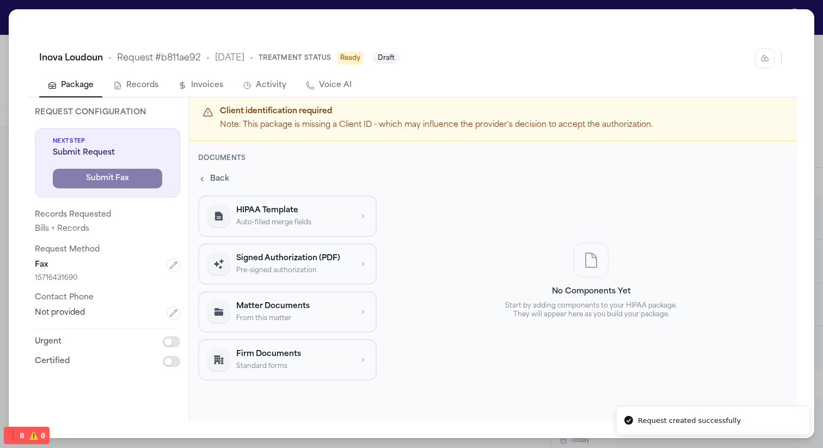
click at [295, 263] on p "Signed Authorization (PDF)" at bounding box center [293, 258] width 115 height 11
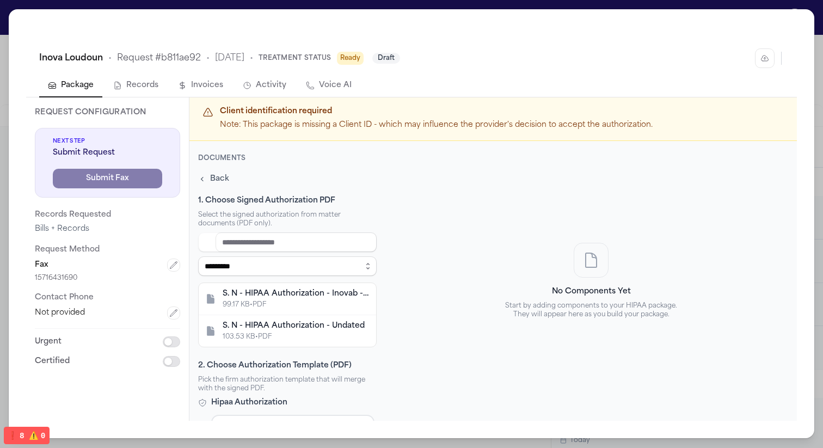
scroll to position [1, 0]
click at [316, 296] on div "S. N - HIPAA Authorization - Inovab - Undated" at bounding box center [296, 294] width 147 height 11
click at [316, 318] on div "S. N - HIPAA Authorization - Undated 103.53 KB • PDF" at bounding box center [287, 331] width 177 height 32
click at [318, 299] on div "S. N - HIPAA Authorization - Inovab - Undated 99.17 KB • PDF" at bounding box center [296, 299] width 147 height 21
click at [331, 326] on div "S. N - HIPAA Authorization - Undated" at bounding box center [296, 326] width 147 height 11
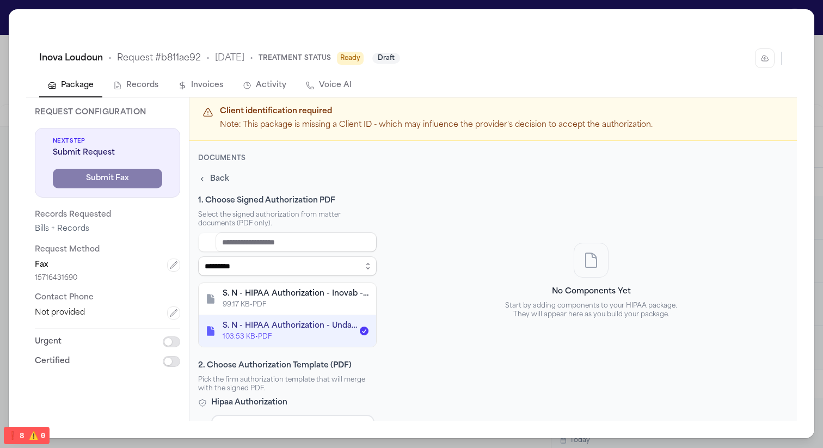
scroll to position [95, 0]
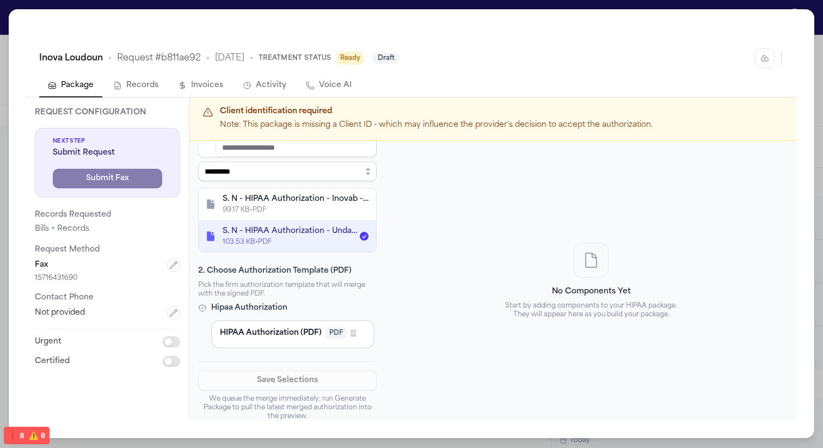
click at [348, 5] on div "**********" at bounding box center [411, 224] width 823 height 448
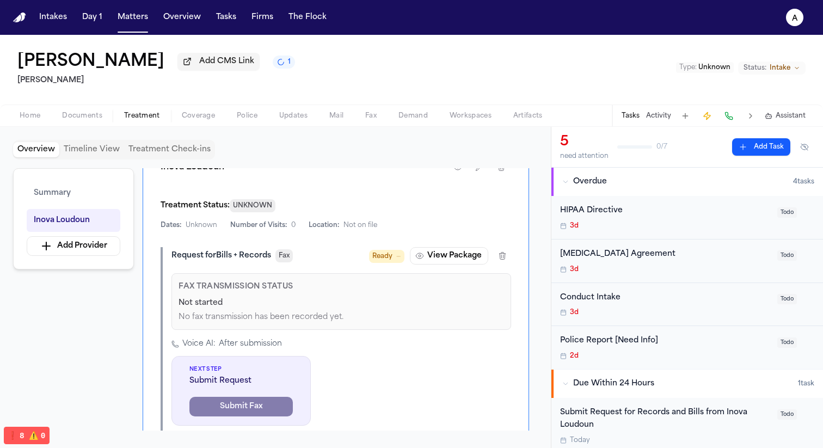
click at [96, 120] on span "Documents" at bounding box center [82, 116] width 40 height 9
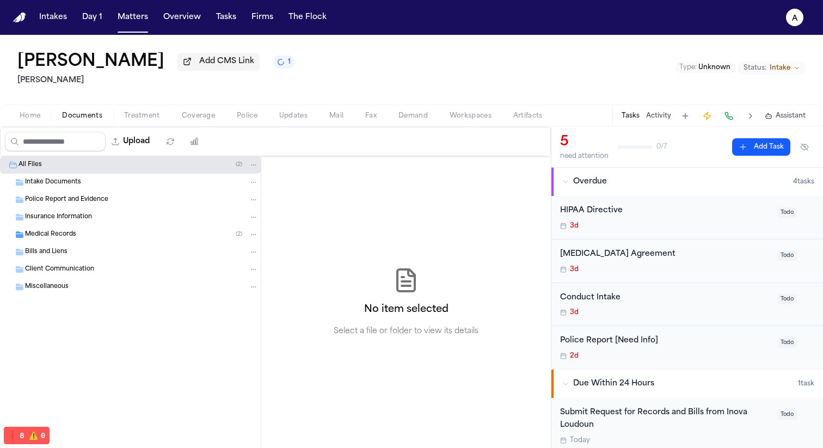
click at [124, 237] on div "Medical Records ( 2 )" at bounding box center [142, 235] width 234 height 10
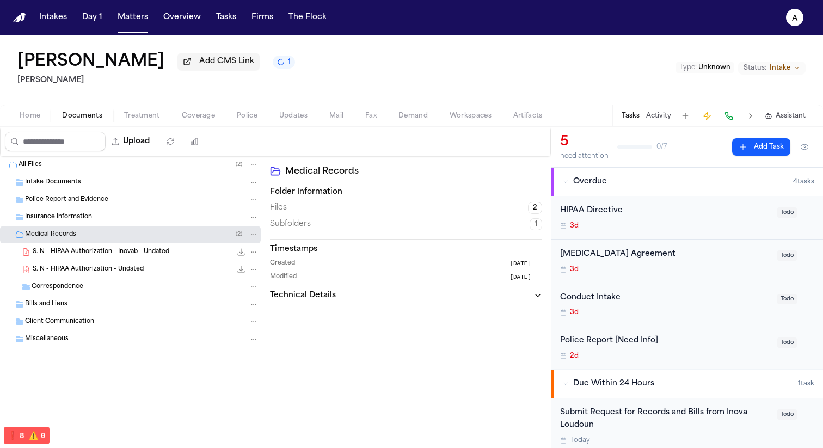
click at [131, 257] on span "S. N - HIPAA Authorization - Inovab - Undated" at bounding box center [101, 252] width 137 height 9
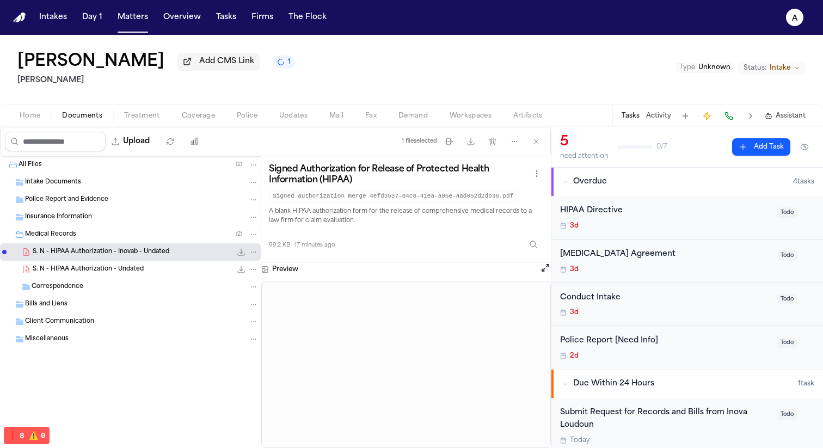
click at [250, 253] on icon "File: S. N - HIPAA Authorization - Inovab - Undated" at bounding box center [254, 252] width 8 height 8
click at [257, 313] on span "Delete" at bounding box center [251, 315] width 32 height 13
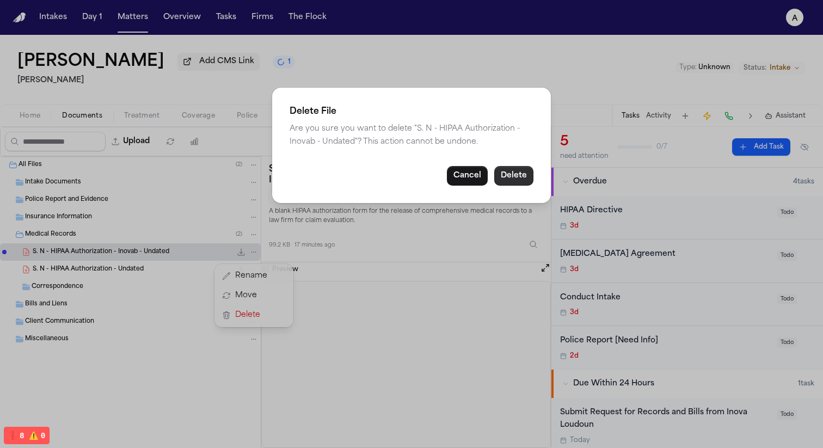
click at [348, 177] on button "Delete" at bounding box center [513, 176] width 39 height 20
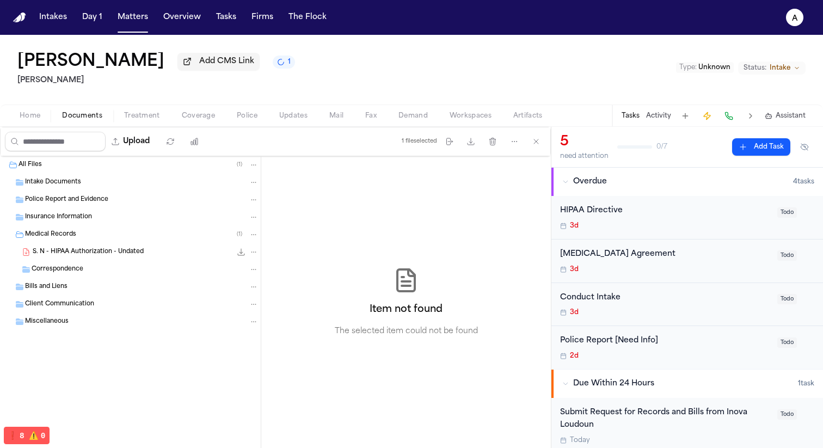
click at [149, 247] on div "S. N - HIPAA Authorization - Undated 103.5 KB • PDF" at bounding box center [130, 251] width 261 height 17
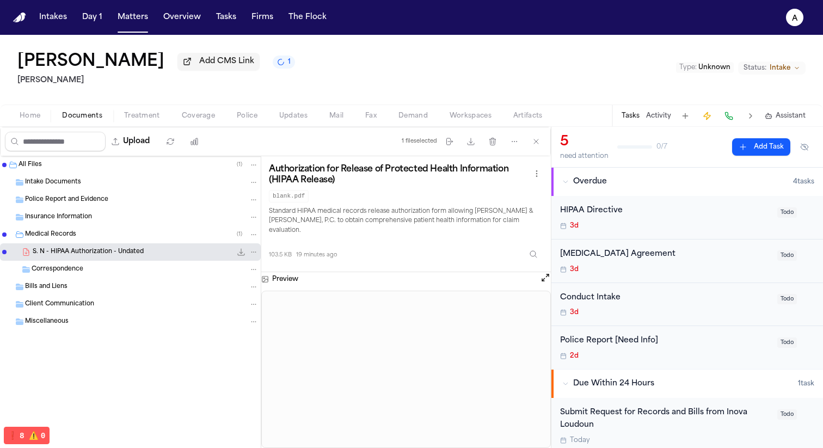
click at [160, 118] on button "Treatment" at bounding box center [142, 115] width 58 height 13
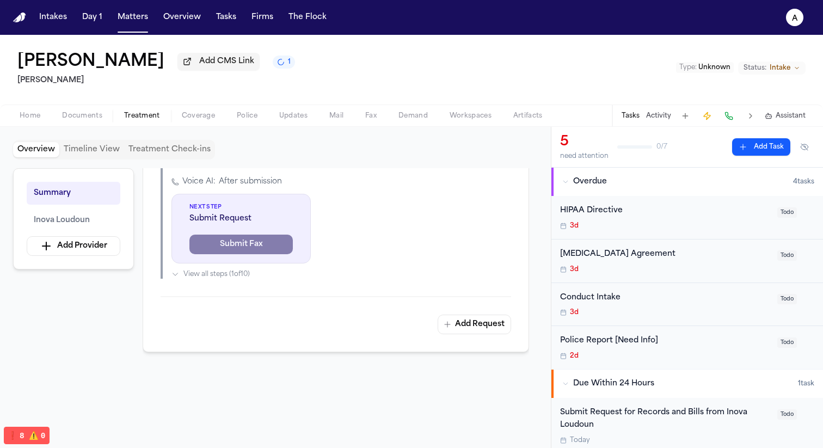
scroll to position [320, 0]
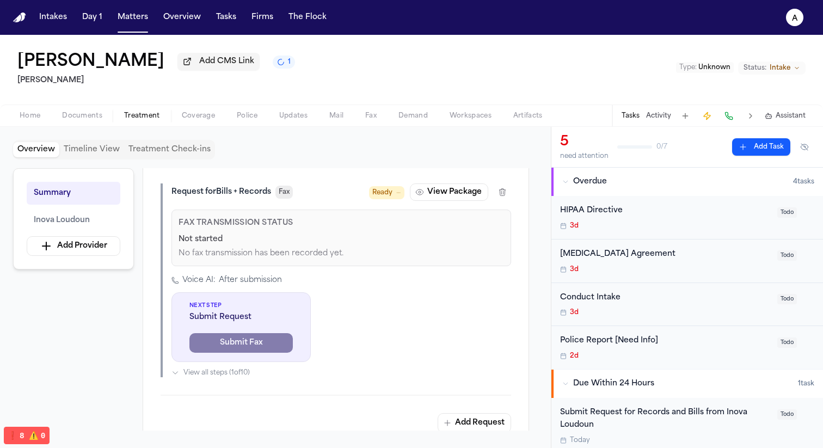
click at [348, 198] on button "View Package" at bounding box center [449, 191] width 78 height 17
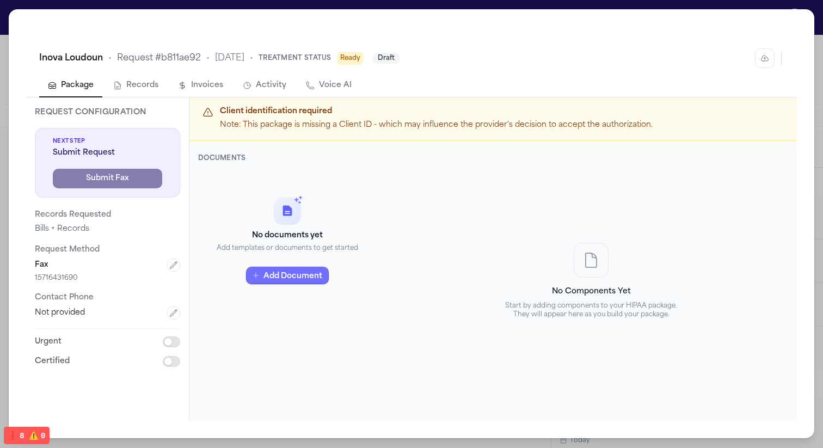
click at [313, 273] on button "Add Document" at bounding box center [287, 275] width 83 height 17
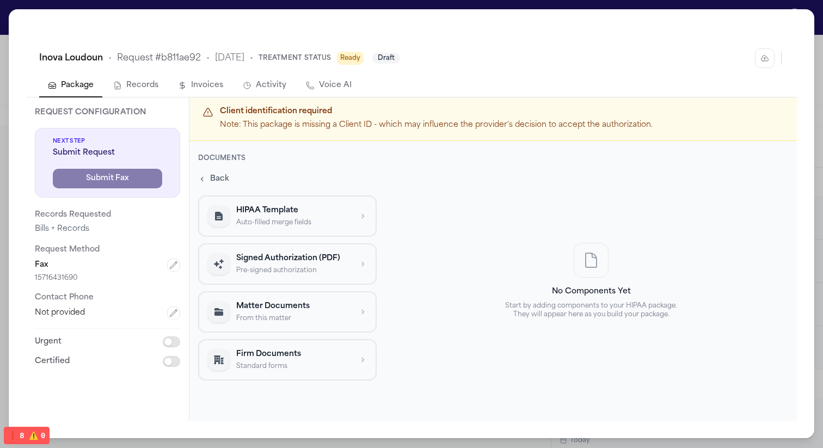
click at [305, 258] on p "Signed Authorization (PDF)" at bounding box center [293, 258] width 115 height 11
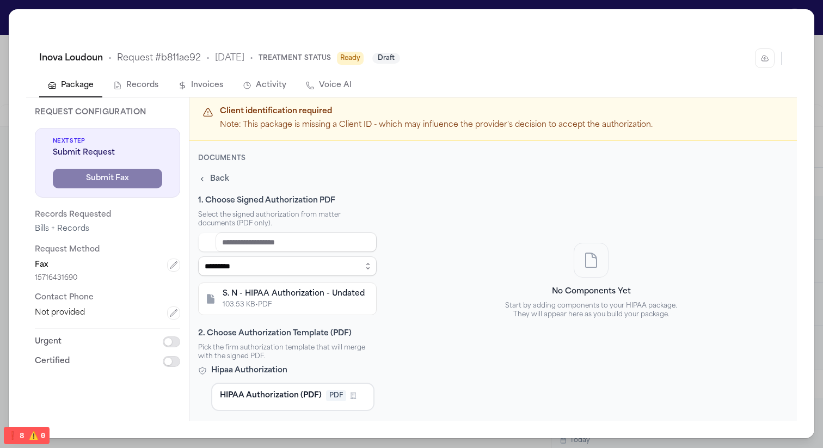
click at [295, 301] on div "103.53 KB • PDF" at bounding box center [296, 305] width 147 height 9
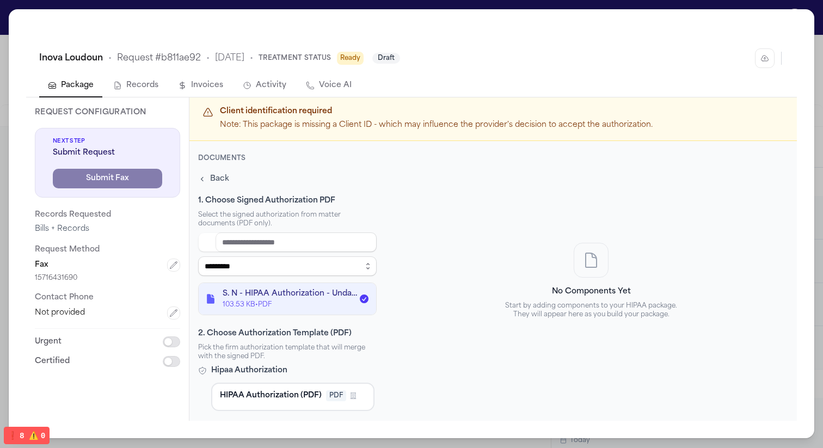
click at [291, 387] on button "HIPAA Authorization (PDF) PDF Firm Template" at bounding box center [292, 397] width 163 height 28
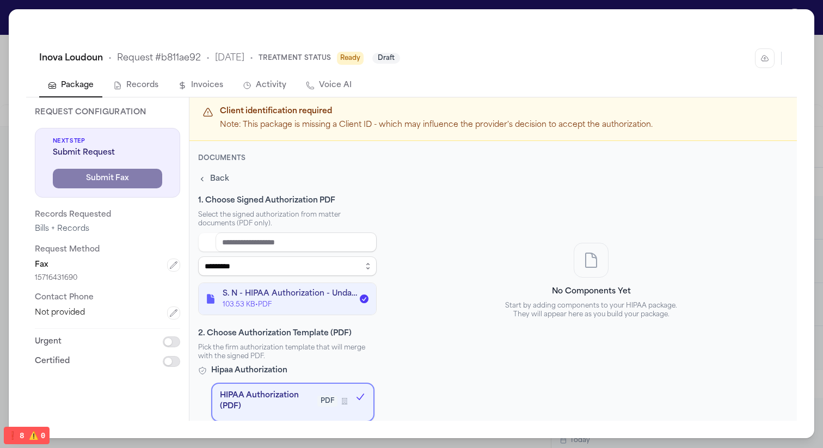
scroll to position [111, 0]
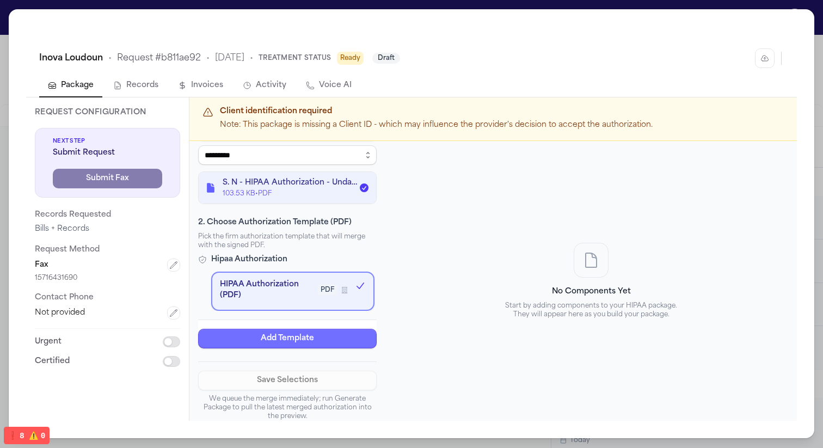
click at [316, 341] on button "Add Template" at bounding box center [287, 339] width 179 height 20
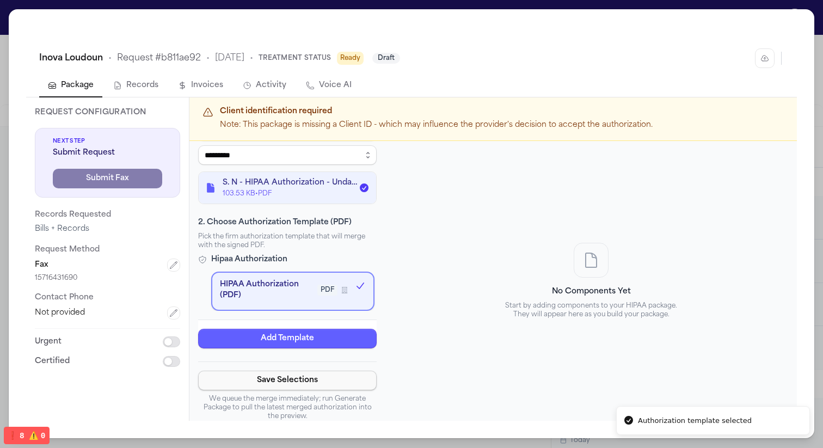
click at [318, 377] on button "Save Selections" at bounding box center [287, 381] width 179 height 20
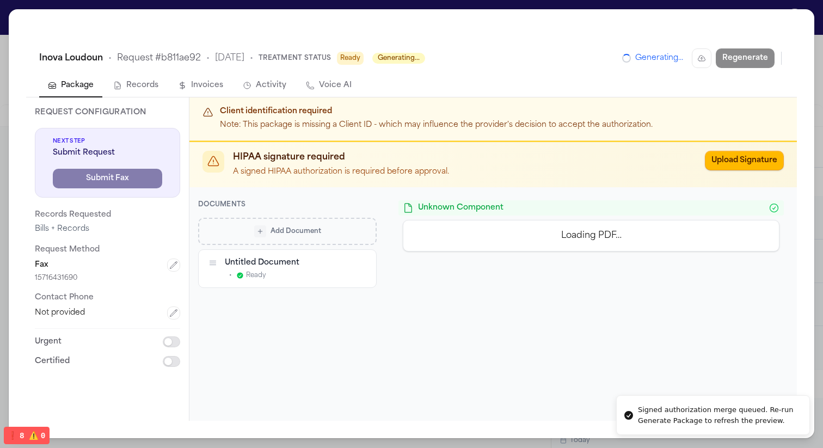
scroll to position [0, 0]
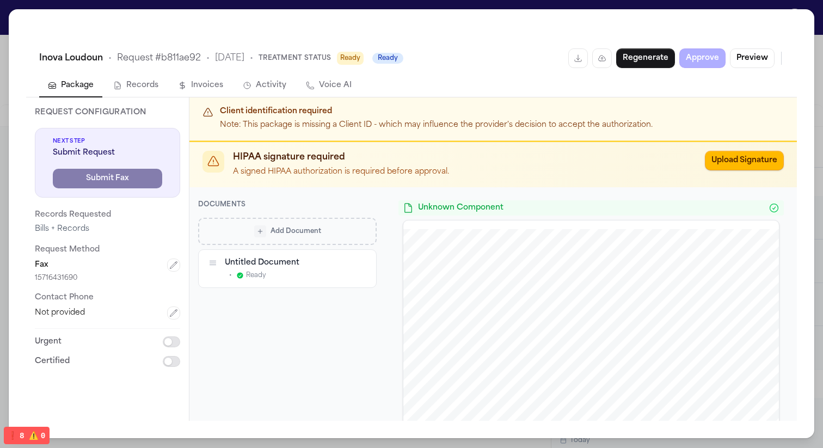
click at [316, 278] on div "• Ready" at bounding box center [287, 275] width 124 height 9
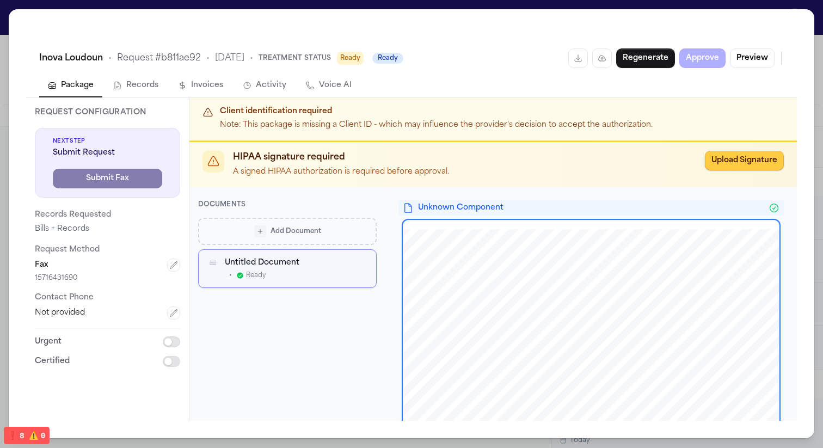
click at [348, 162] on button "Upload Signature" at bounding box center [744, 161] width 79 height 20
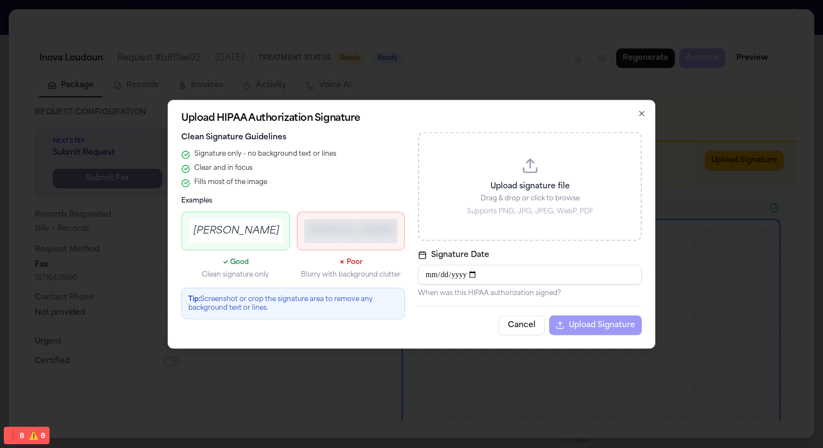
click at [348, 179] on div "Upload signature file Drag & drop or click to browse Supports PNG, JPG, JPEG, W…" at bounding box center [530, 186] width 224 height 109
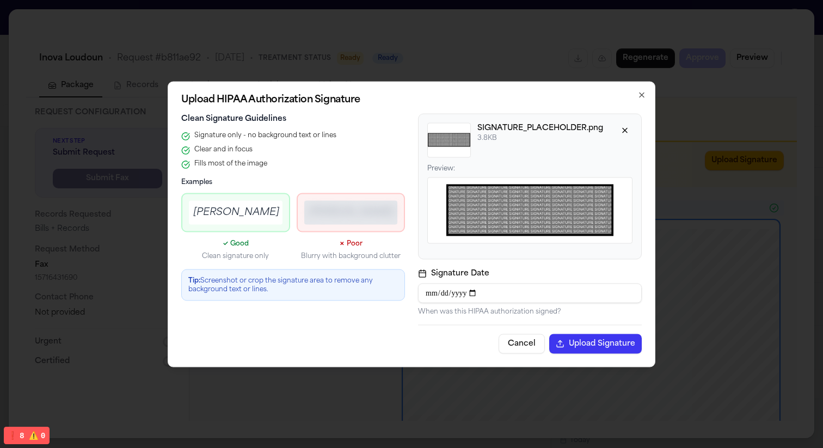
click at [348, 347] on button "Upload Signature" at bounding box center [595, 344] width 93 height 20
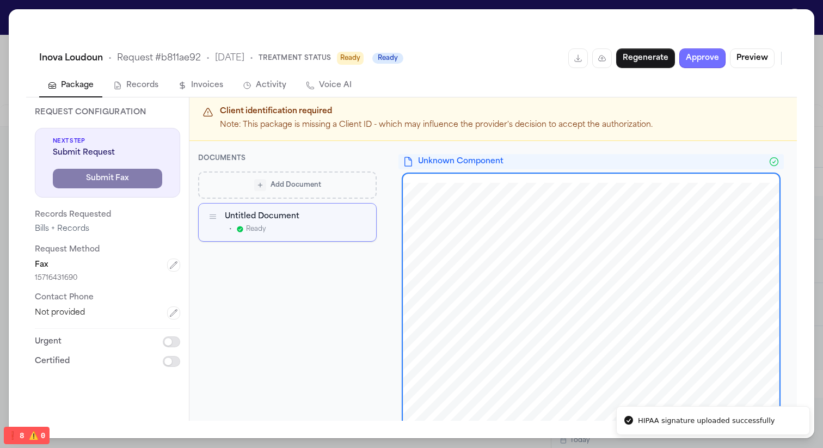
click at [348, 61] on button "Approve" at bounding box center [702, 58] width 46 height 20
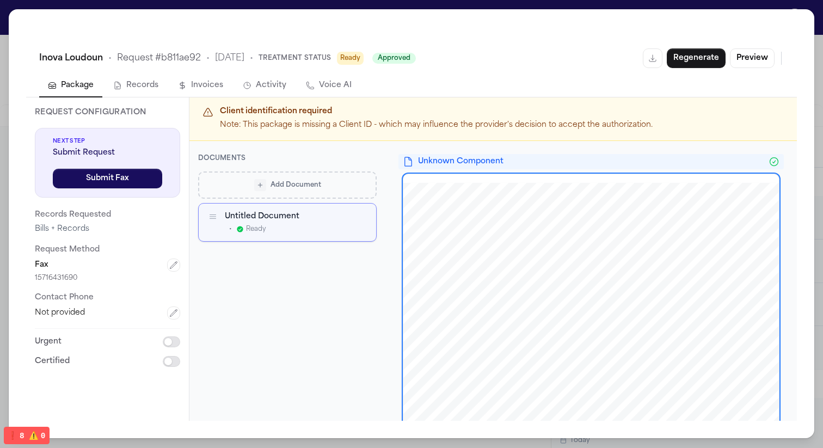
click at [348, 216] on icon "button" at bounding box center [361, 217] width 4 height 4
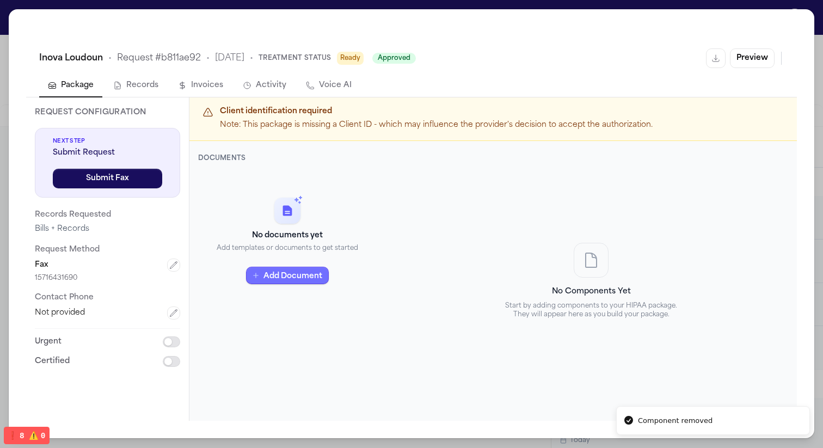
click at [320, 273] on button "Add Document" at bounding box center [287, 275] width 83 height 17
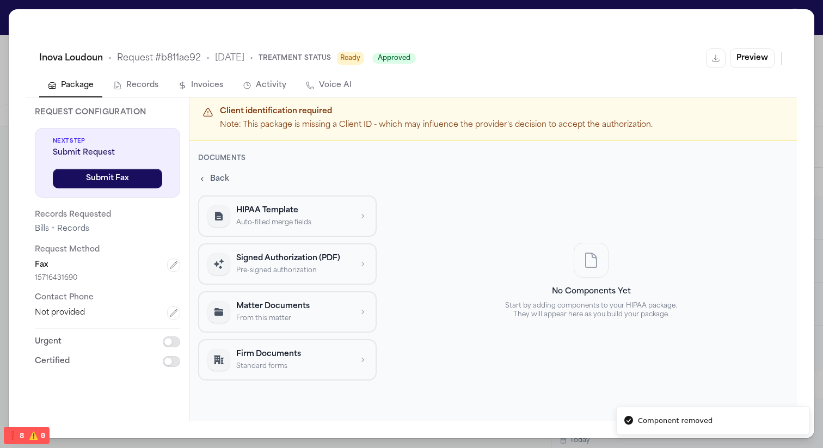
click at [317, 268] on p "Pre-signed authorization" at bounding box center [293, 270] width 115 height 9
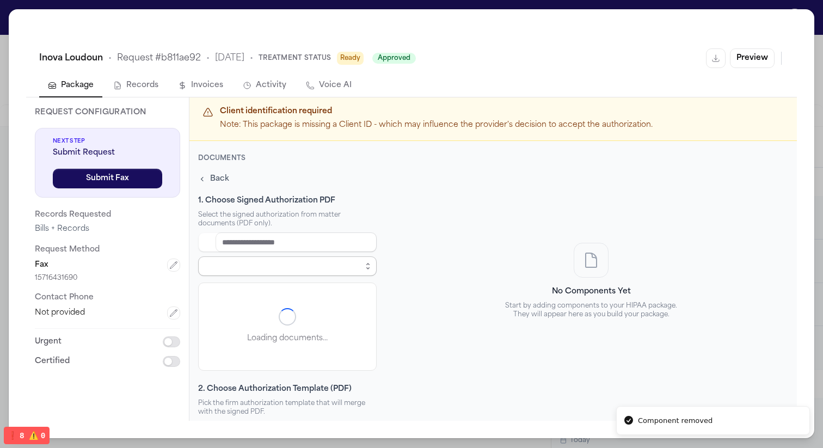
select select "**********"
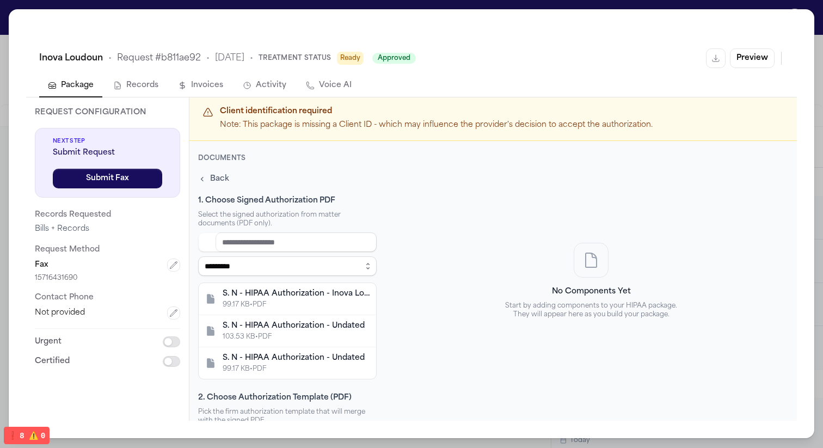
click at [306, 357] on div "S. N - HIPAA Authorization - Undated" at bounding box center [296, 358] width 147 height 11
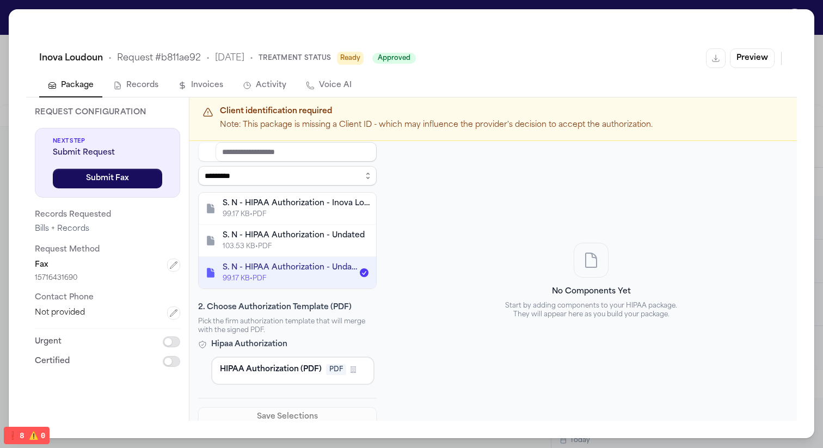
scroll to position [89, 0]
click at [311, 374] on span "HIPAA Authorization (PDF)" at bounding box center [271, 370] width 102 height 11
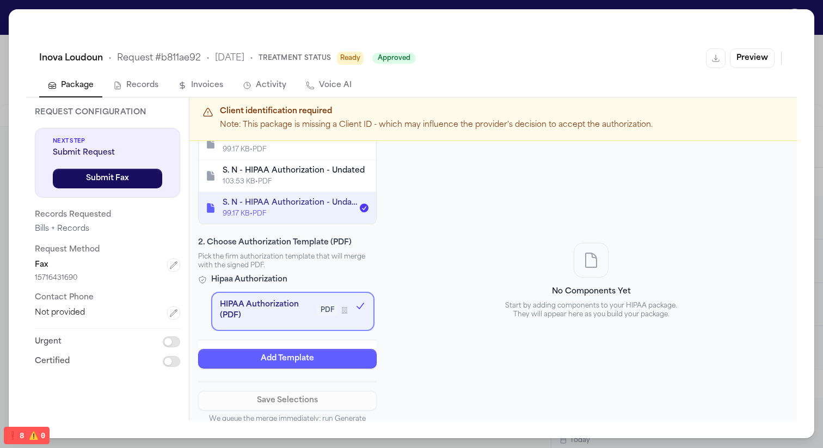
scroll to position [175, 0]
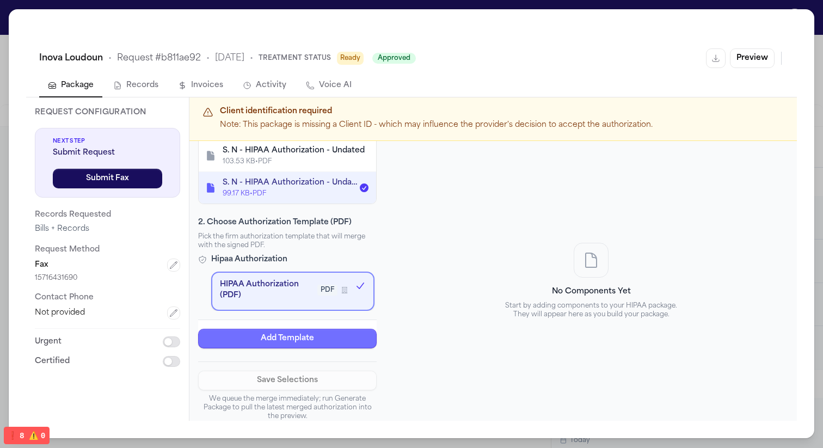
click at [321, 341] on button "Add Template" at bounding box center [287, 339] width 179 height 20
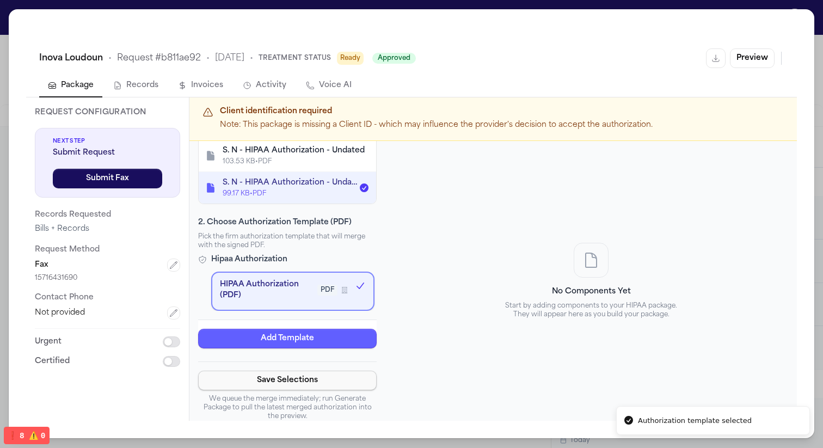
click at [332, 382] on button "Save Selections" at bounding box center [287, 381] width 179 height 20
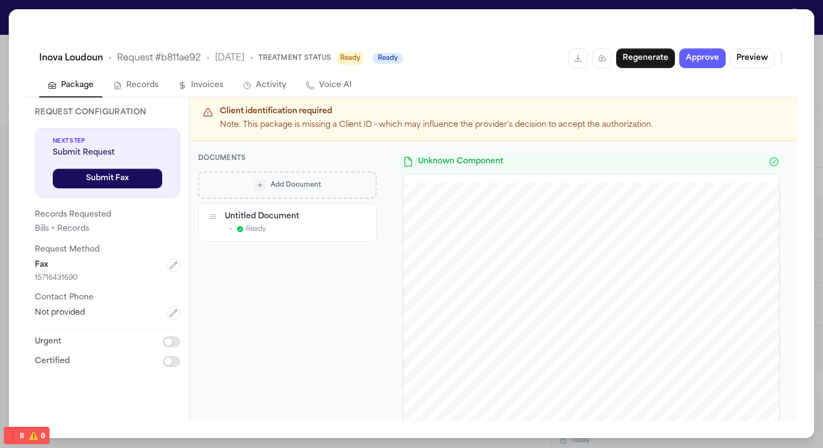
click at [348, 218] on icon "button" at bounding box center [361, 217] width 4 height 4
click at [331, 186] on div "Add Document" at bounding box center [287, 185] width 163 height 12
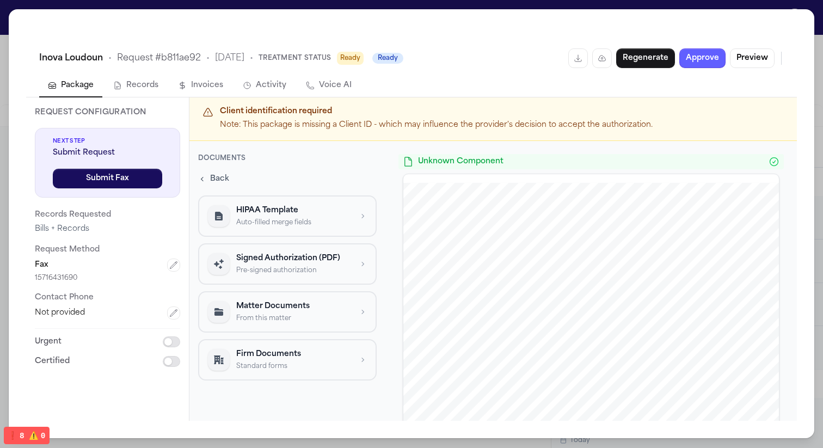
click at [303, 250] on button "Signed Authorization (PDF) Pre-signed authorization" at bounding box center [287, 263] width 179 height 41
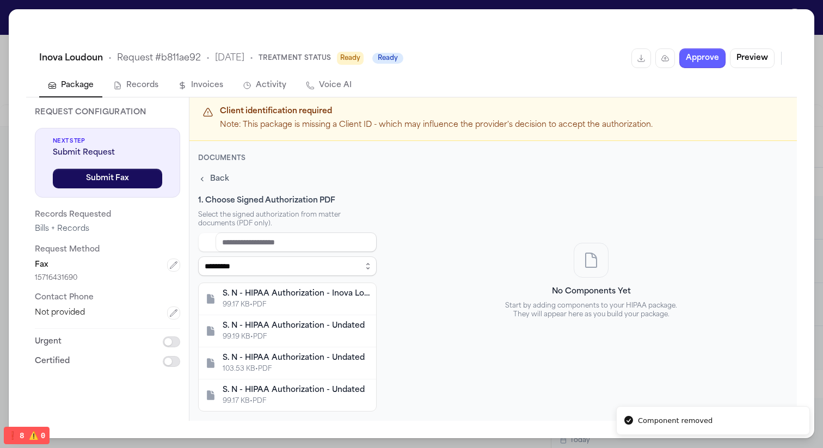
scroll to position [1, 0]
click at [304, 385] on div "S. N - HIPAA Authorization - Undated" at bounding box center [296, 390] width 147 height 11
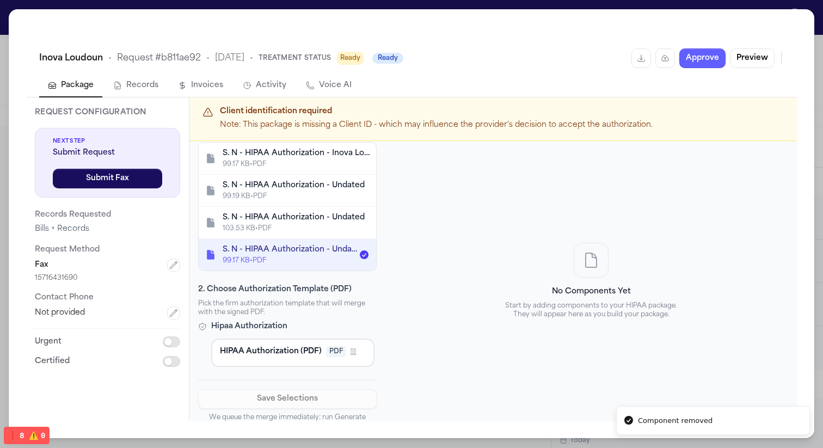
scroll to position [159, 0]
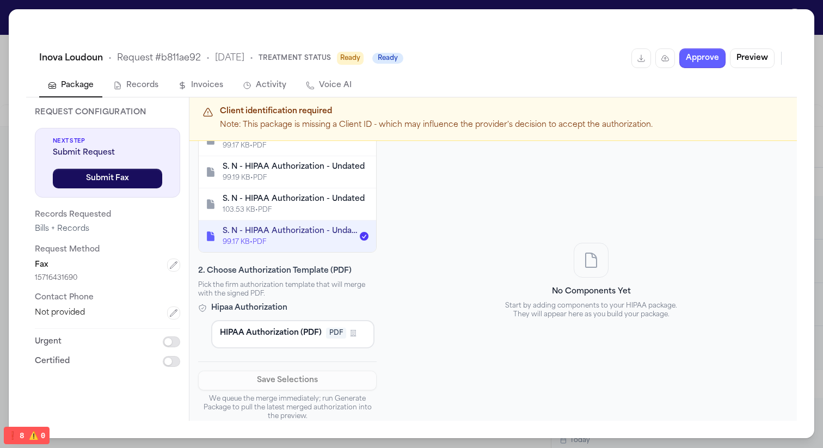
click at [311, 330] on span "HIPAA Authorization (PDF)" at bounding box center [271, 333] width 102 height 11
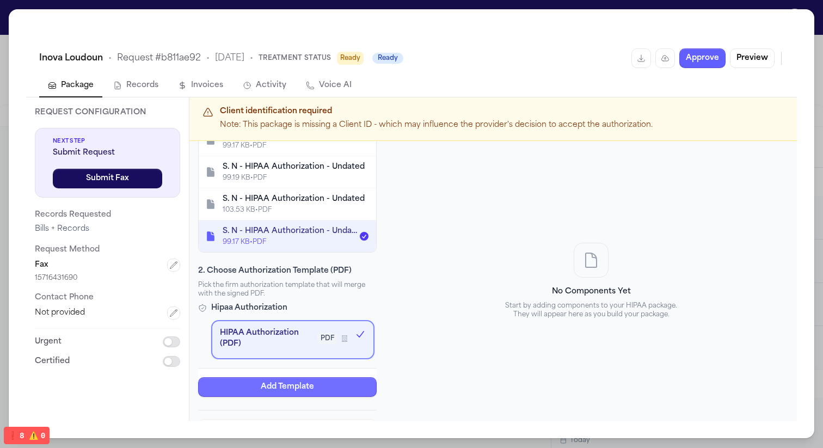
click at [309, 379] on button "Add Template" at bounding box center [287, 387] width 179 height 20
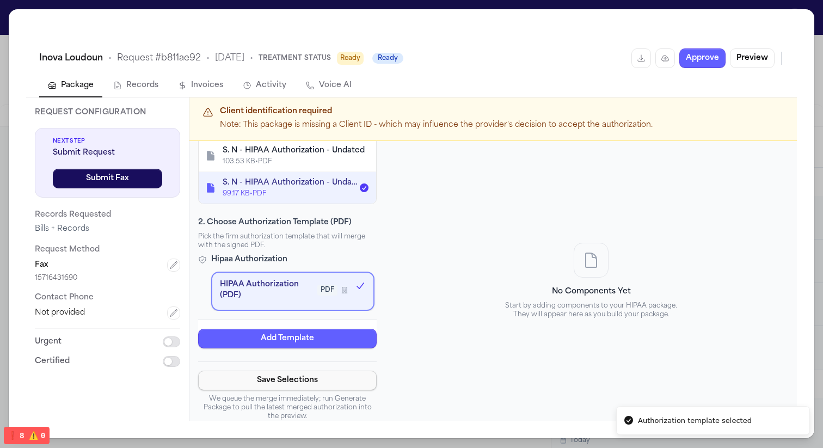
click at [298, 381] on button "Save Selections" at bounding box center [287, 381] width 179 height 20
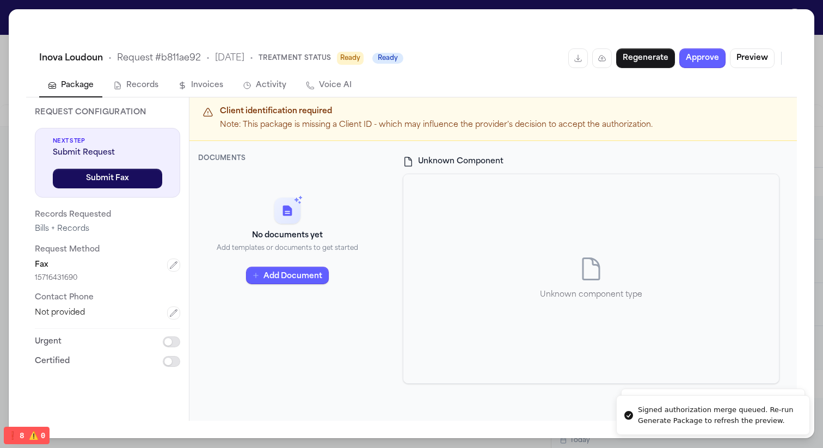
scroll to position [0, 0]
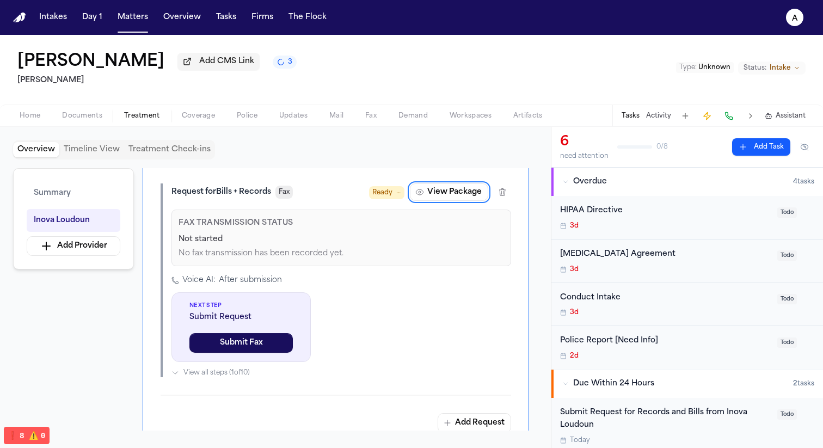
click at [95, 125] on div "Home Documents Treatment Coverage Police Updates Mail Fax Demand Workspaces Art…" at bounding box center [411, 116] width 823 height 22
click at [84, 117] on span "Documents" at bounding box center [82, 116] width 40 height 9
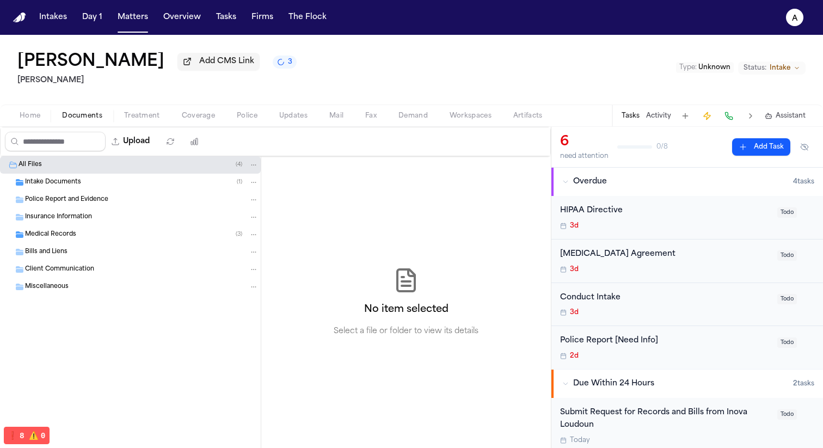
click at [96, 236] on div "Medical Records ( 3 )" at bounding box center [142, 235] width 234 height 10
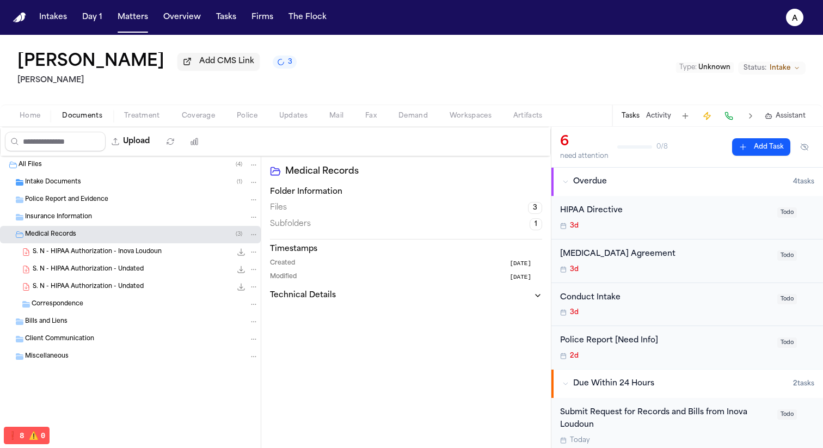
click at [9, 254] on div "S. N - HIPAA Authorization - Inova Loudoun 99.2 KB • PDF" at bounding box center [130, 251] width 261 height 17
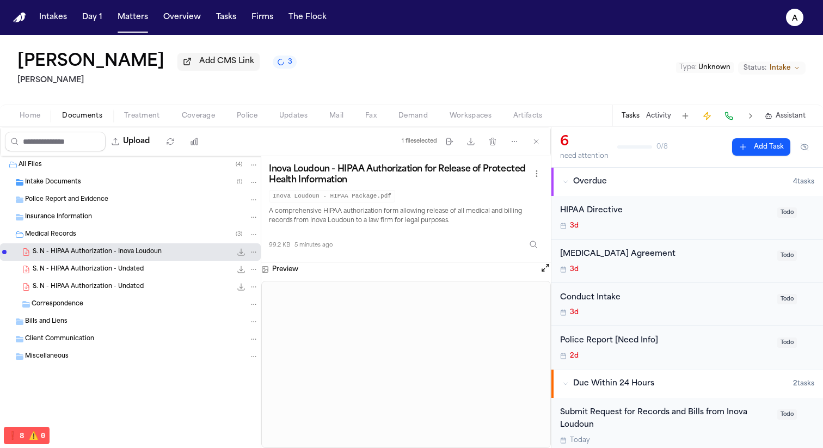
click at [10, 272] on div "S. N - HIPAA Authorization - Undated 99.2 KB • PDF" at bounding box center [130, 269] width 261 height 17
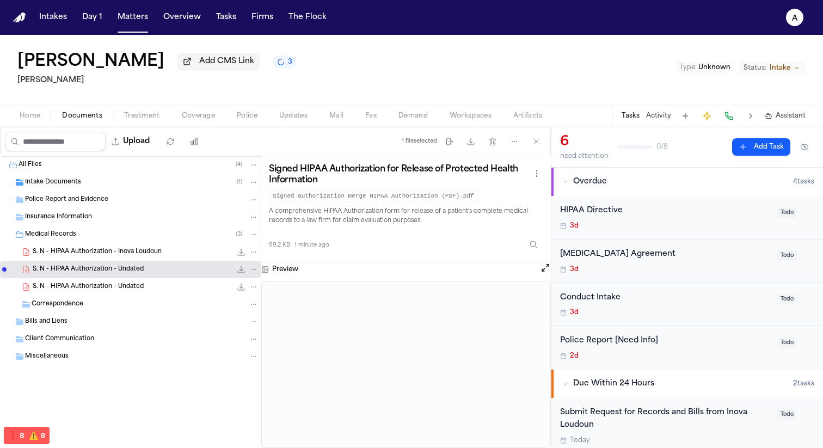
click at [5, 292] on div "S. N - HIPAA Authorization - Undated 103.5 KB • PDF" at bounding box center [130, 286] width 261 height 17
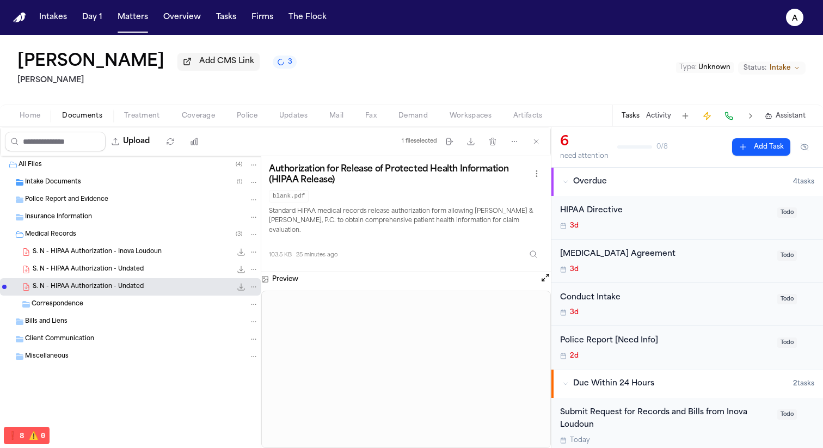
click at [9, 273] on div "S. N - HIPAA Authorization - Undated 99.2 KB • PDF" at bounding box center [130, 269] width 261 height 17
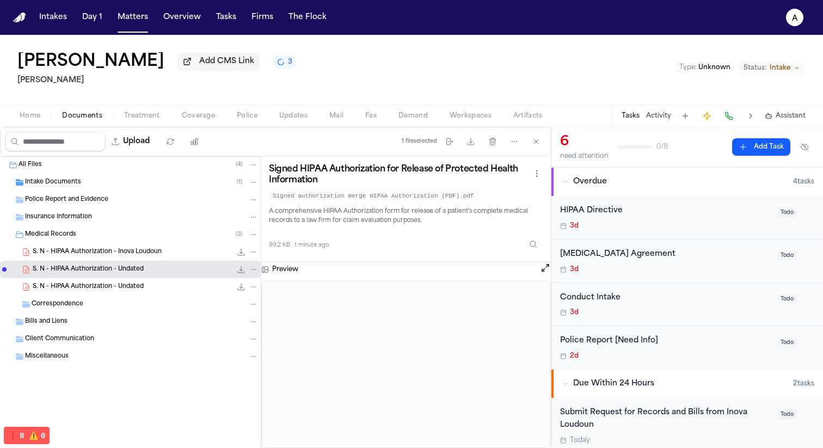
click at [4, 253] on span "File: S. N - HIPAA Authorization - Inova Loudoun" at bounding box center [4, 252] width 4 height 4
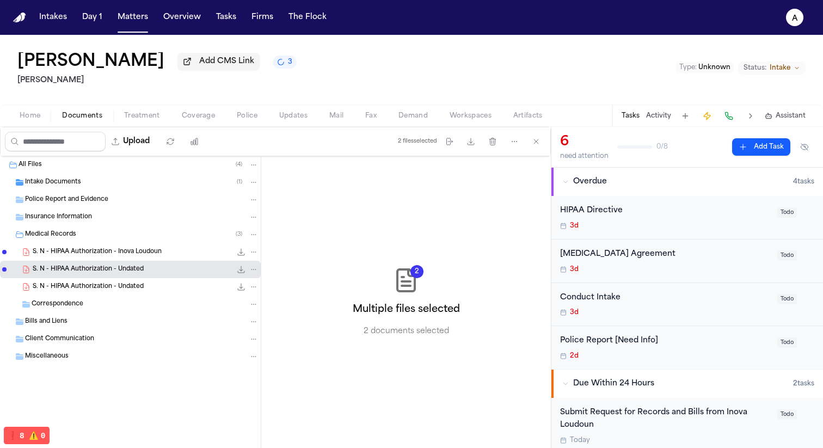
click at [254, 255] on icon "File: S. N - HIPAA Authorization - Inova Loudoun" at bounding box center [254, 252] width 8 height 8
click at [253, 318] on span "Delete" at bounding box center [251, 315] width 32 height 13
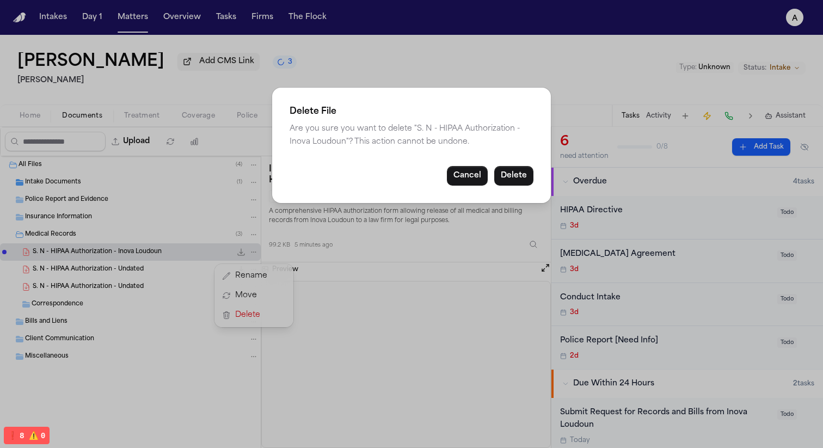
click at [348, 180] on button "Delete" at bounding box center [513, 176] width 39 height 20
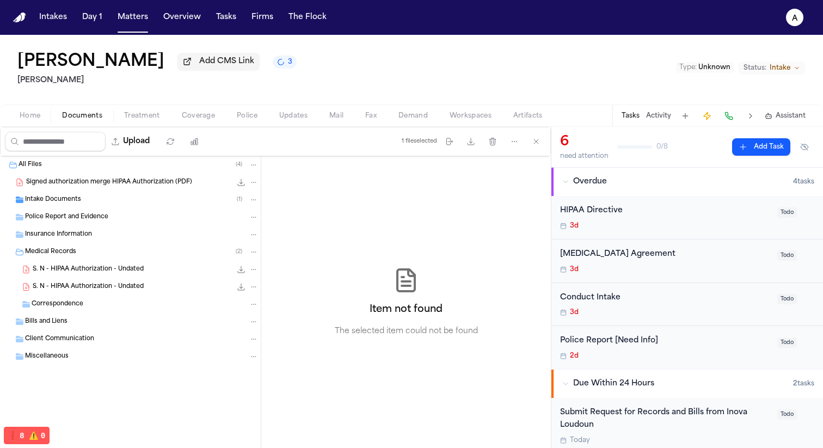
click at [255, 271] on icon "File: S. N - HIPAA Authorization - Undated" at bounding box center [254, 270] width 8 height 8
click at [254, 329] on span "Delete" at bounding box center [251, 332] width 32 height 13
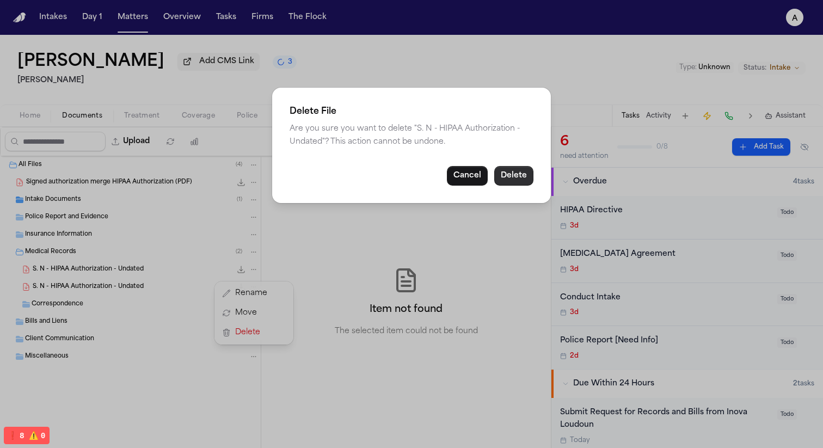
click at [348, 168] on button "Delete" at bounding box center [513, 176] width 39 height 20
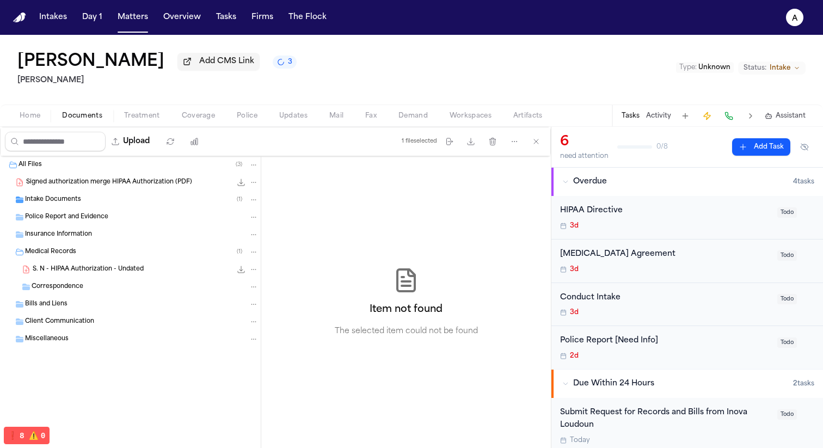
click at [254, 270] on icon "File: S. N - HIPAA Authorization - Undated" at bounding box center [254, 270] width 8 height 8
click at [265, 333] on span "Delete" at bounding box center [251, 332] width 32 height 13
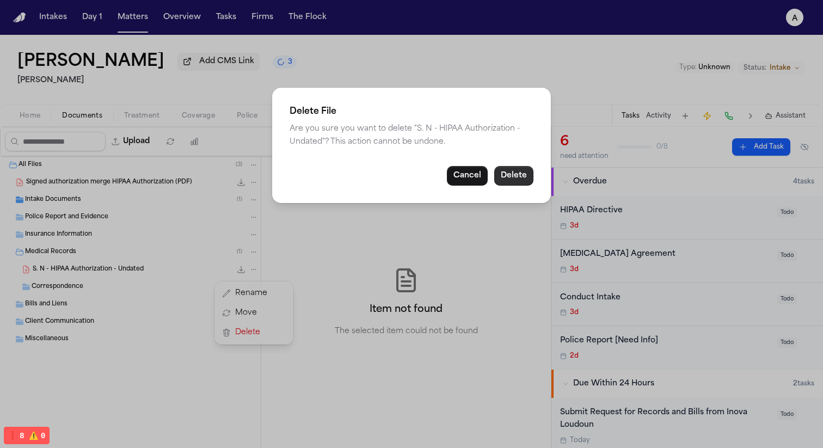
click at [348, 174] on button "Delete" at bounding box center [513, 176] width 39 height 20
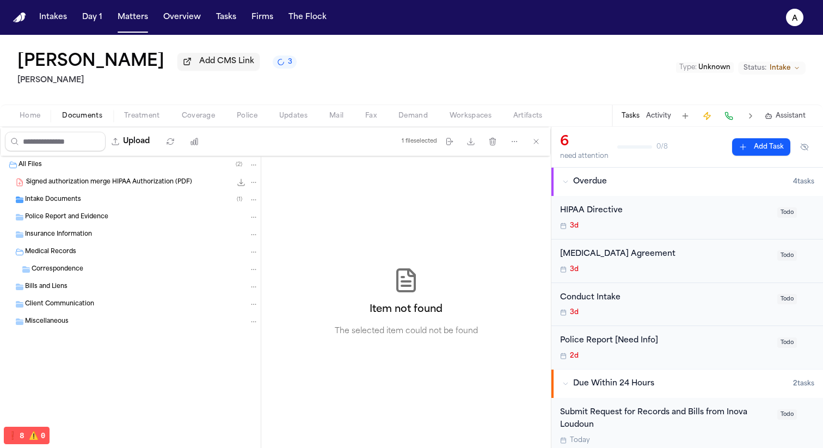
click at [348, 167] on div "Item not found The selected item could not be found" at bounding box center [406, 302] width 290 height 292
click at [0, 0] on span "99.2 KB • PDF" at bounding box center [0, 0] width 0 height 0
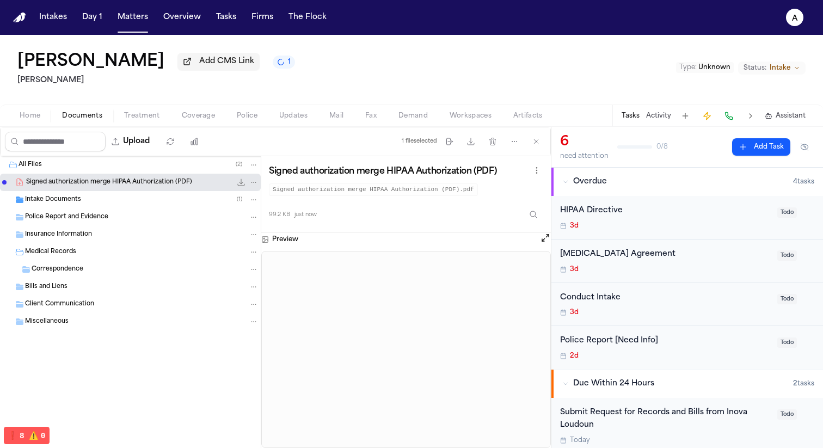
click at [253, 184] on icon "File: Signed authorization merge HIPAA Authorization (PDF)" at bounding box center [254, 183] width 8 height 8
click at [244, 246] on span "Delete" at bounding box center [251, 245] width 32 height 13
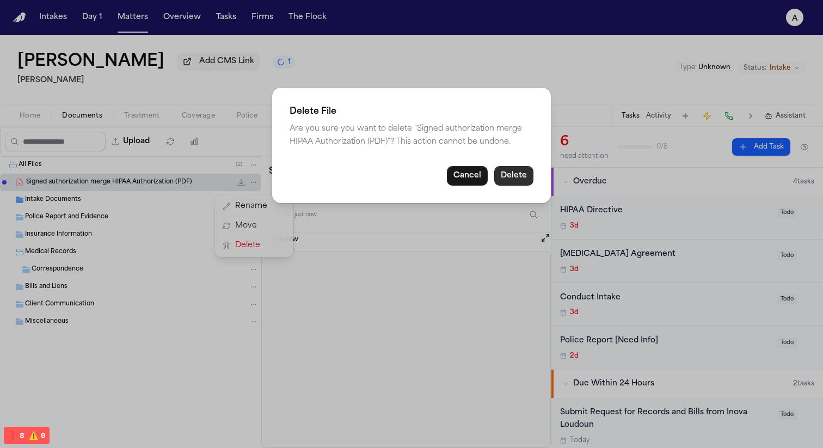
click at [348, 171] on button "Delete" at bounding box center [513, 176] width 39 height 20
click at [348, 184] on button "Delete" at bounding box center [513, 176] width 39 height 20
click at [348, 177] on button "Delete" at bounding box center [513, 176] width 39 height 20
click at [348, 180] on button "Delete" at bounding box center [513, 176] width 39 height 20
click at [348, 175] on button "Delete" at bounding box center [513, 176] width 39 height 20
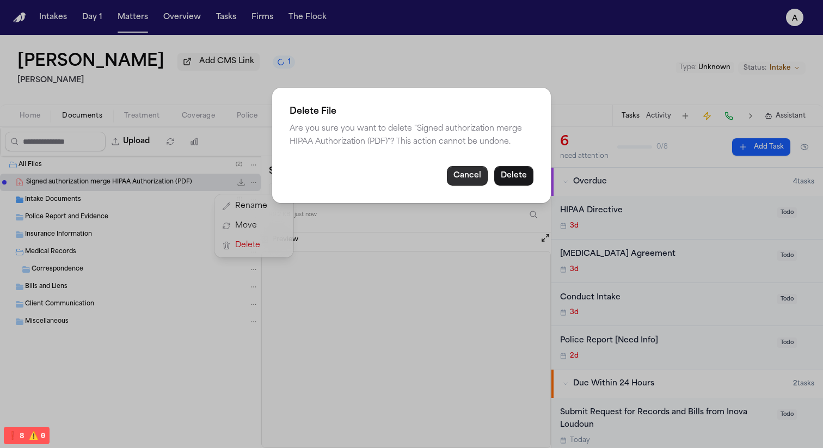
click at [348, 175] on button "Cancel" at bounding box center [467, 176] width 41 height 20
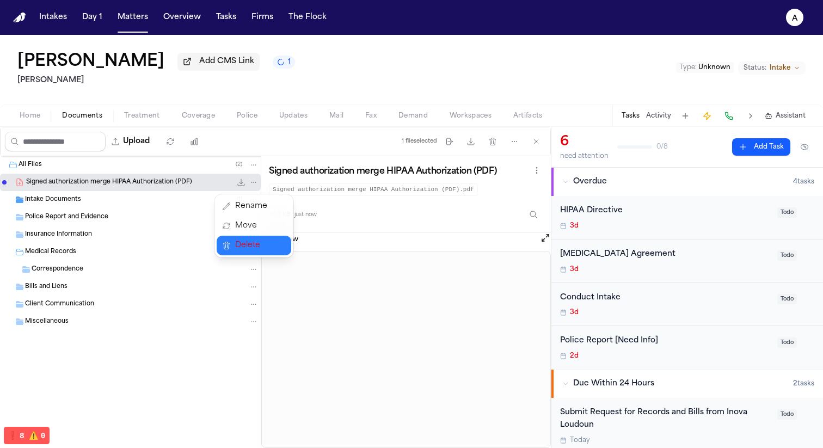
click at [234, 246] on button "Delete" at bounding box center [254, 246] width 75 height 20
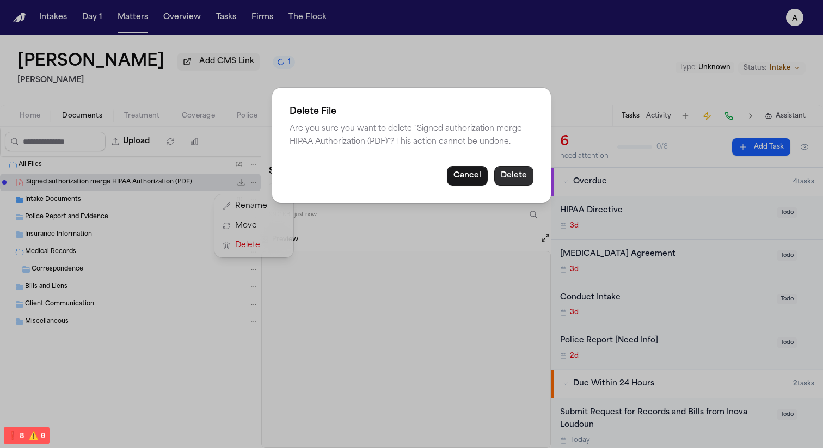
click at [348, 180] on button "Delete" at bounding box center [513, 176] width 39 height 20
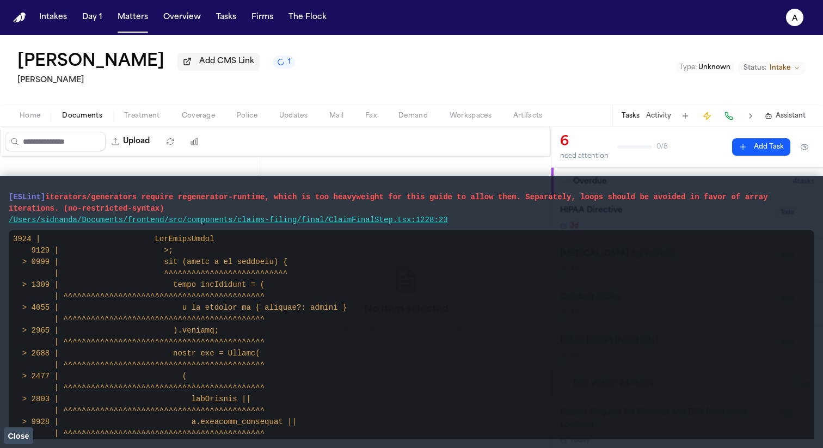
click at [23, 429] on button "Close" at bounding box center [18, 435] width 29 height 16
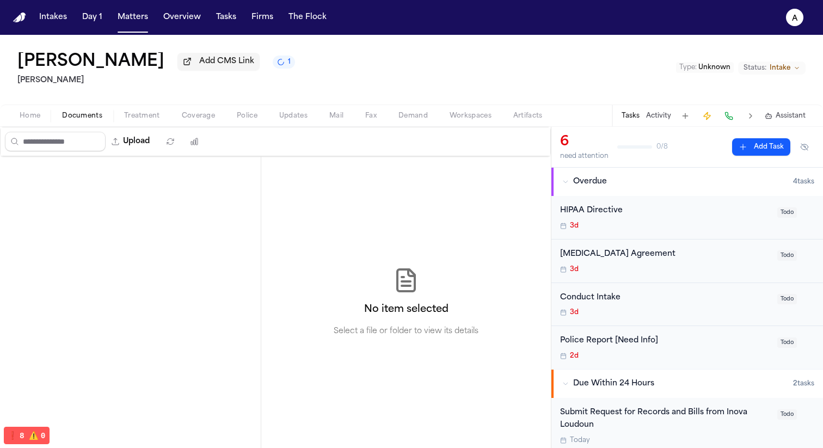
click at [96, 114] on span "Documents" at bounding box center [82, 116] width 40 height 9
click at [146, 120] on span "Treatment" at bounding box center [142, 116] width 36 height 9
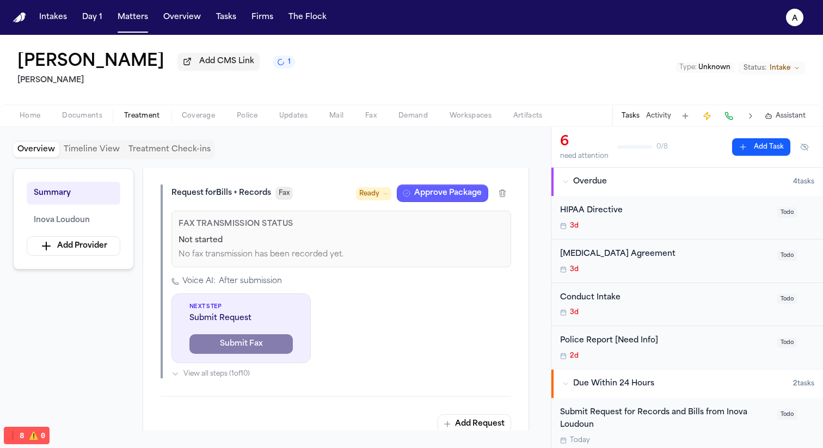
scroll to position [314, 0]
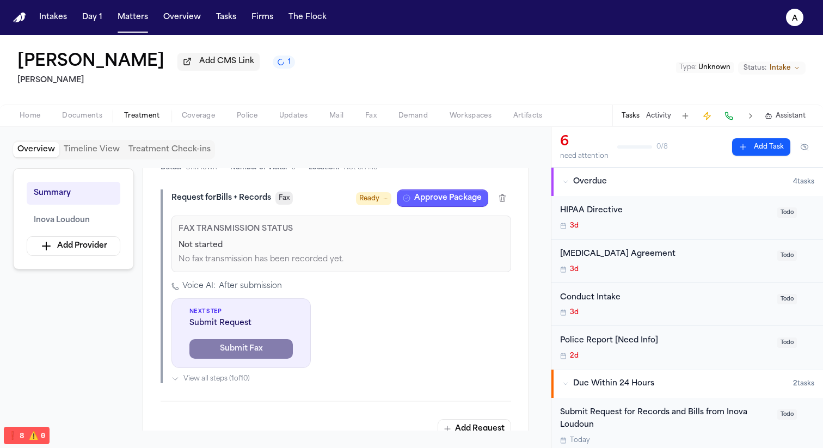
click at [78, 120] on span "Documents" at bounding box center [82, 116] width 40 height 9
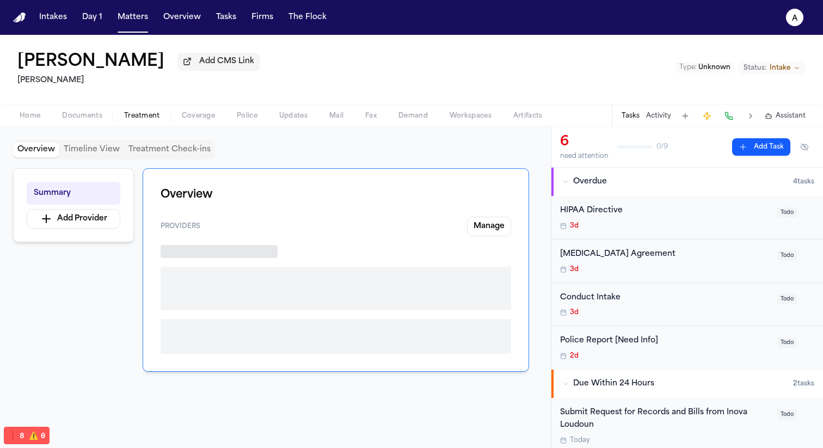
click at [147, 115] on span "Treatment" at bounding box center [142, 116] width 36 height 9
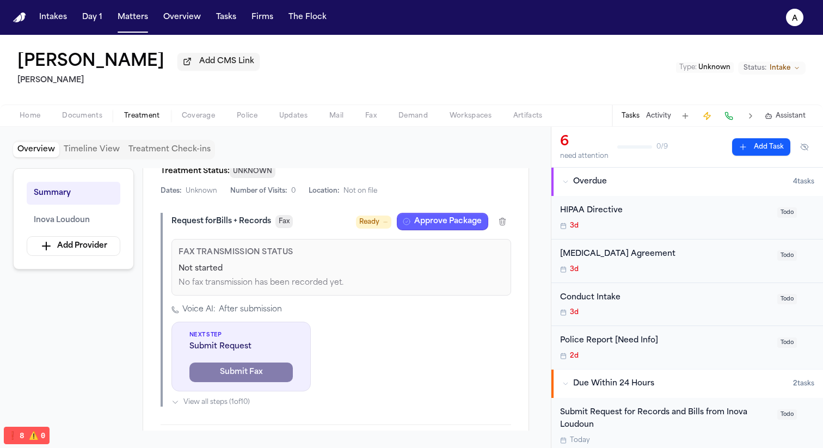
scroll to position [280, 0]
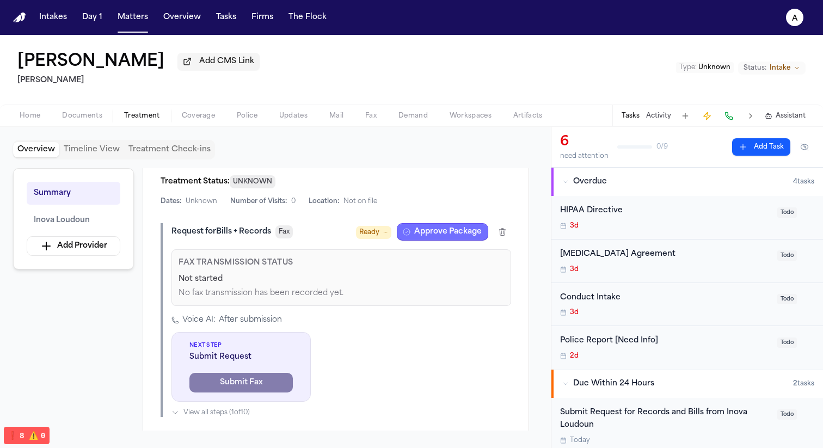
click at [411, 233] on icon "button" at bounding box center [406, 232] width 9 height 9
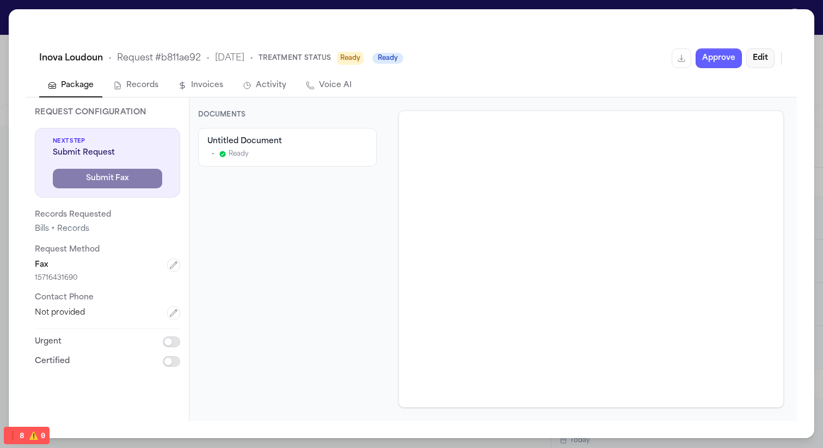
click at [765, 54] on button "Edit" at bounding box center [760, 58] width 28 height 20
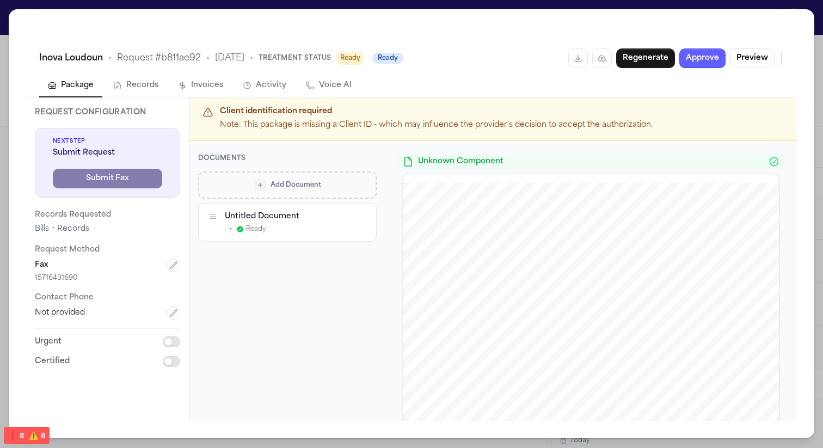
click at [364, 217] on icon "button" at bounding box center [362, 217] width 8 height 8
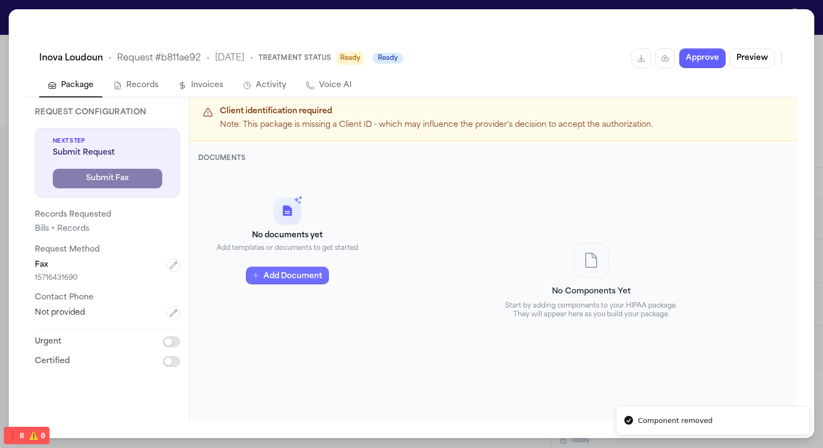
click at [299, 277] on button "Add Document" at bounding box center [287, 275] width 83 height 17
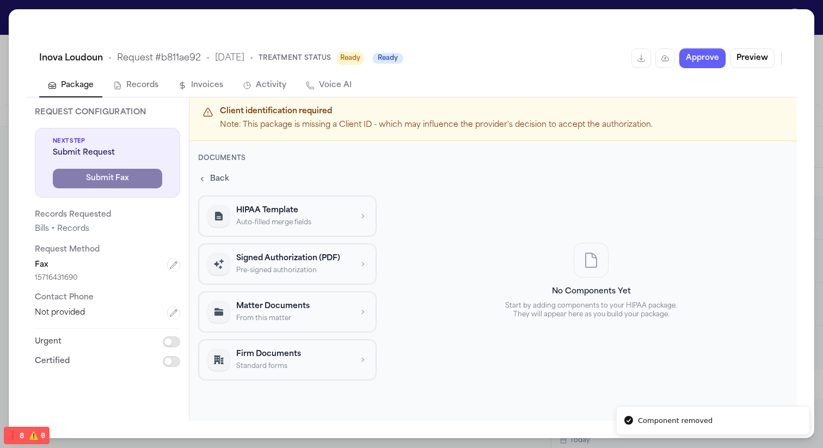
click at [291, 266] on p "Pre-signed authorization" at bounding box center [293, 270] width 115 height 9
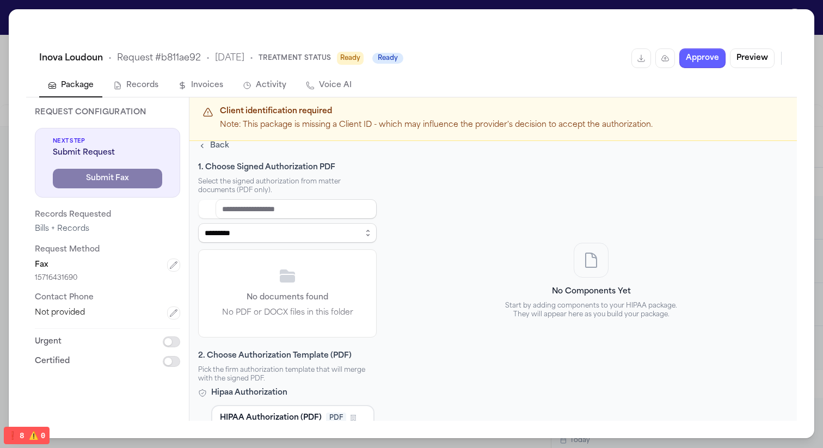
scroll to position [33, 0]
click at [289, 234] on select "**********" at bounding box center [287, 234] width 179 height 20
click at [280, 205] on input at bounding box center [296, 210] width 161 height 20
type input "***"
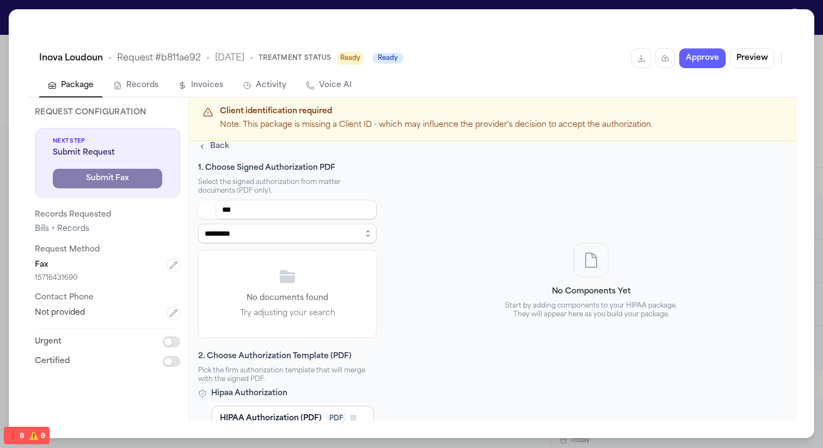
click at [751, 6] on div "**********" at bounding box center [411, 224] width 823 height 448
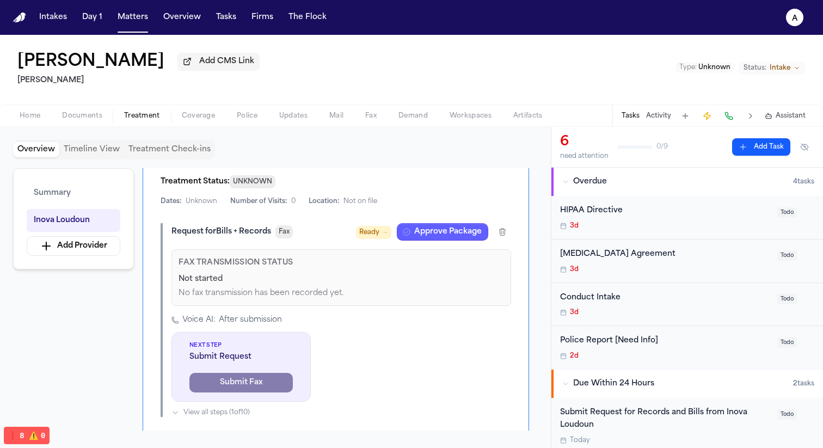
click at [81, 112] on button "Documents" at bounding box center [82, 115] width 62 height 13
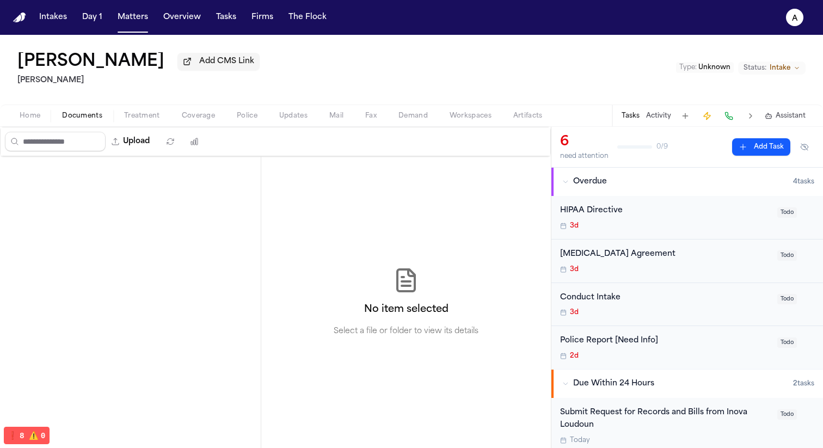
click at [140, 159] on div at bounding box center [130, 183] width 261 height 54
click at [140, 143] on button "Upload" at bounding box center [131, 142] width 51 height 20
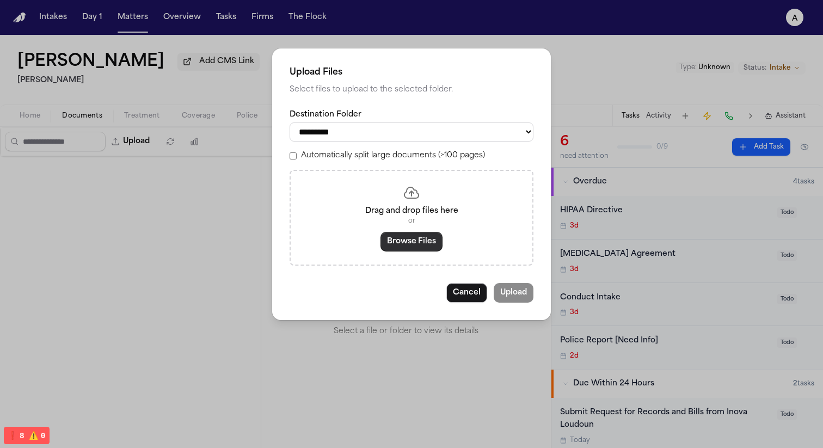
click at [403, 249] on button "Browse Files" at bounding box center [412, 242] width 62 height 20
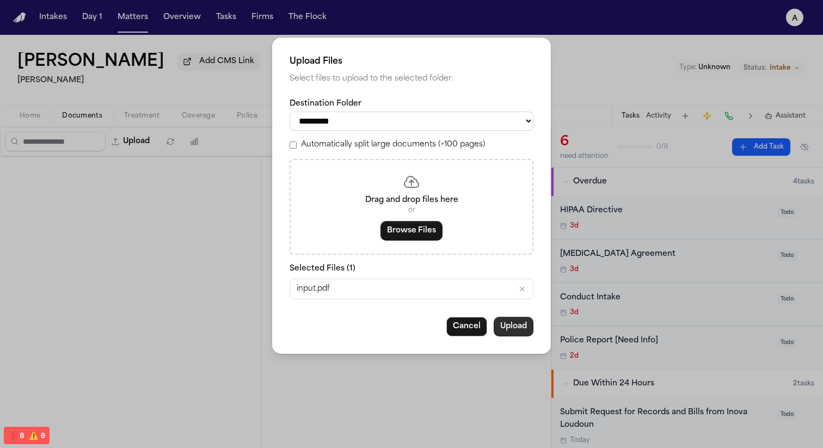
click at [511, 329] on button "Upload" at bounding box center [514, 327] width 40 height 20
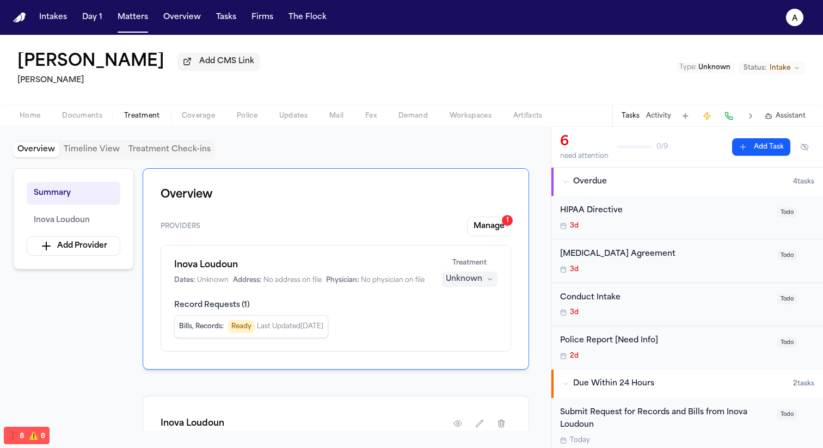
click at [155, 115] on span "Treatment" at bounding box center [142, 116] width 36 height 9
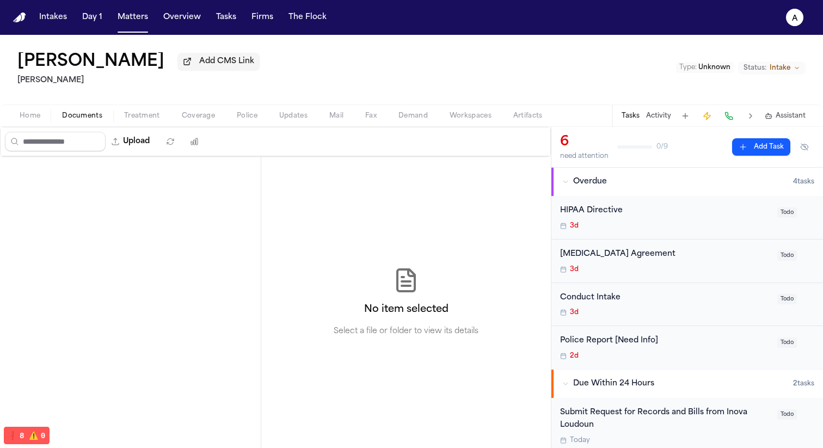
click at [100, 120] on span "Documents" at bounding box center [82, 116] width 40 height 9
click at [152, 145] on button "Upload" at bounding box center [131, 142] width 51 height 20
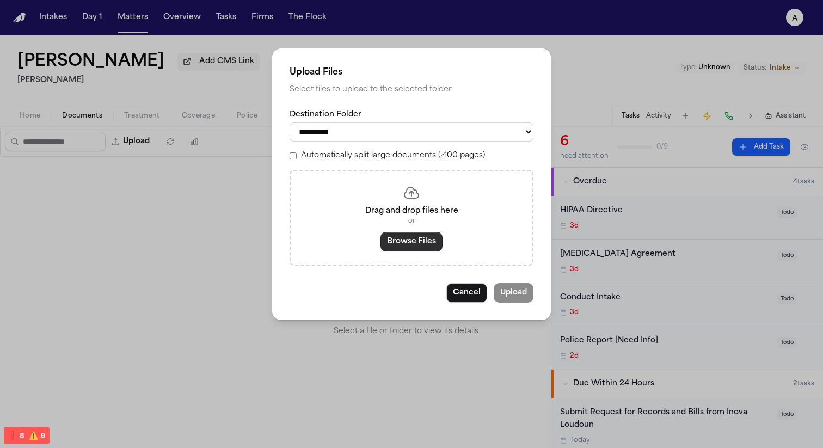
click at [405, 252] on button "Browse Files" at bounding box center [412, 242] width 62 height 20
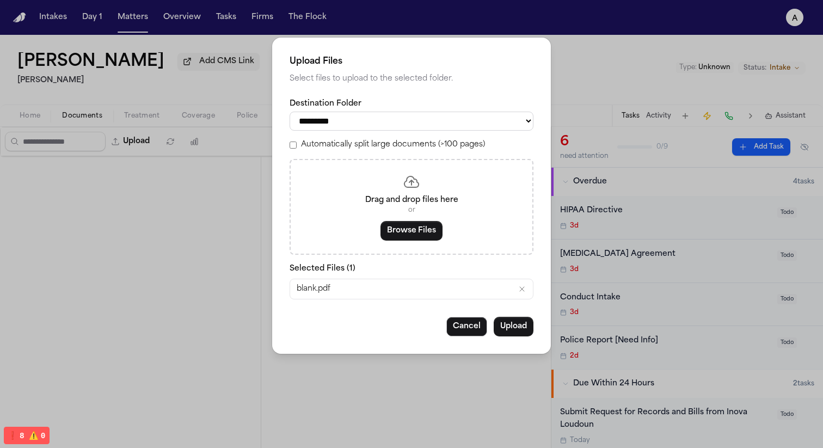
click at [511, 336] on button "Upload" at bounding box center [514, 327] width 40 height 20
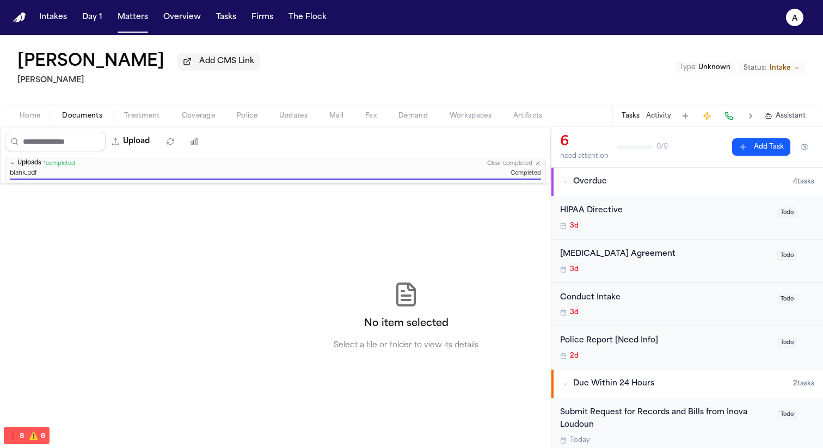
click at [149, 120] on span "Treatment" at bounding box center [142, 116] width 36 height 9
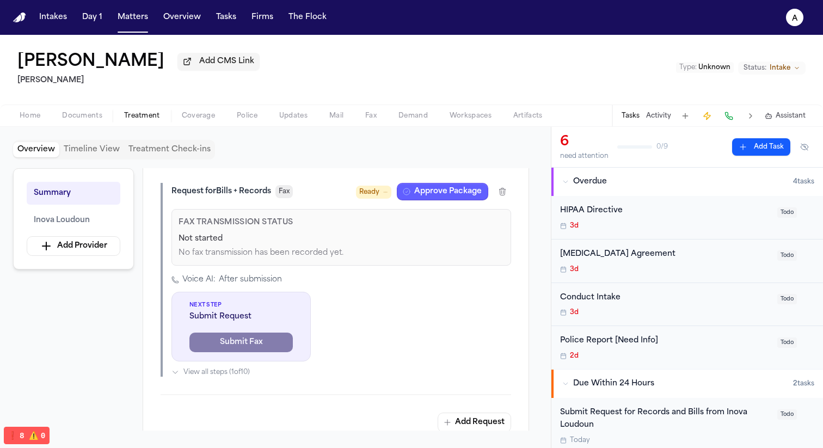
scroll to position [342, 0]
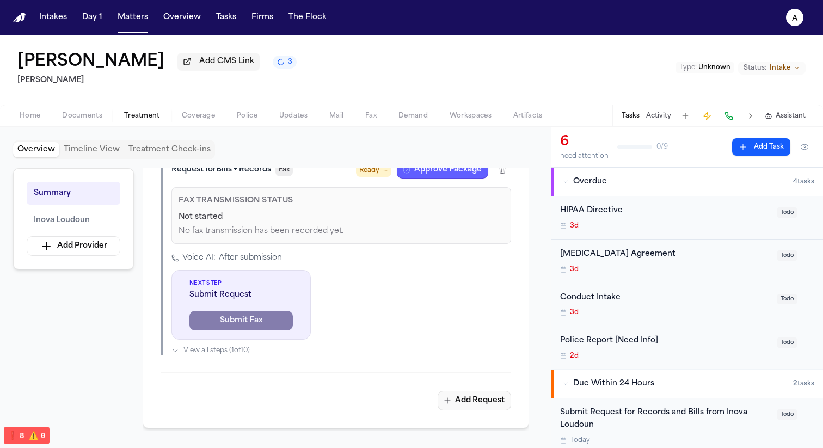
click at [458, 401] on button "Add Request" at bounding box center [474, 401] width 73 height 20
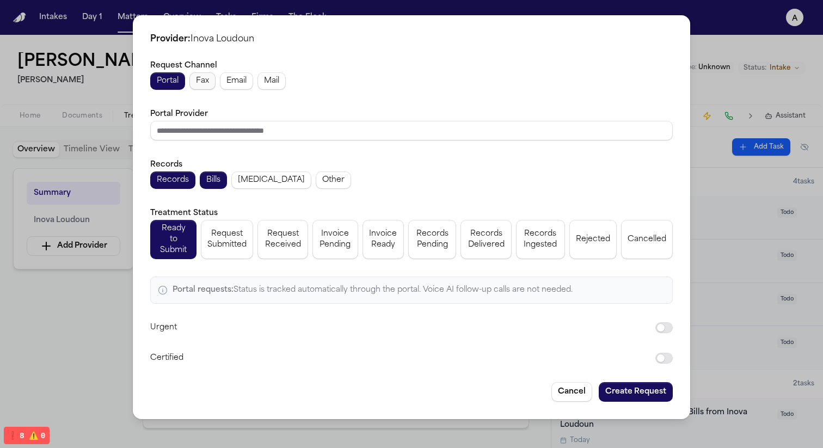
click at [207, 81] on span "Fax" at bounding box center [202, 81] width 13 height 11
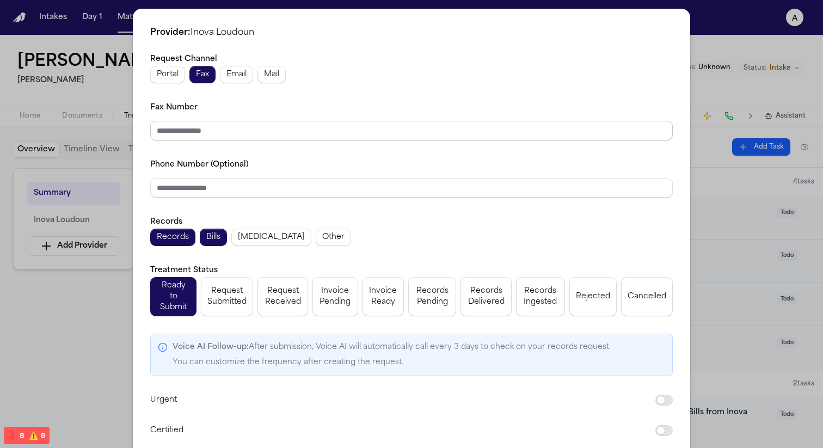
click at [201, 137] on input "Fax Number" at bounding box center [411, 131] width 523 height 20
type input "*****"
click at [94, 365] on div "Provider: Inova Loudoun Request Channel Portal Fax Email Mail Fax Number ***** …" at bounding box center [411, 250] width 823 height 500
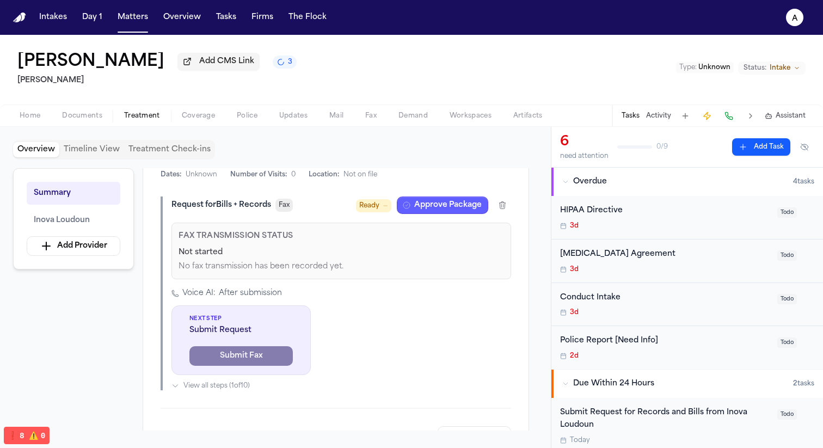
scroll to position [301, 0]
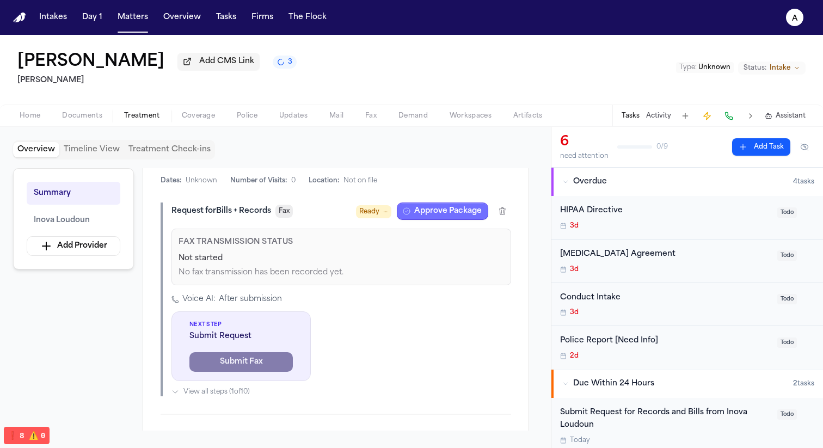
click at [444, 218] on button "Approve Package" at bounding box center [442, 211] width 91 height 17
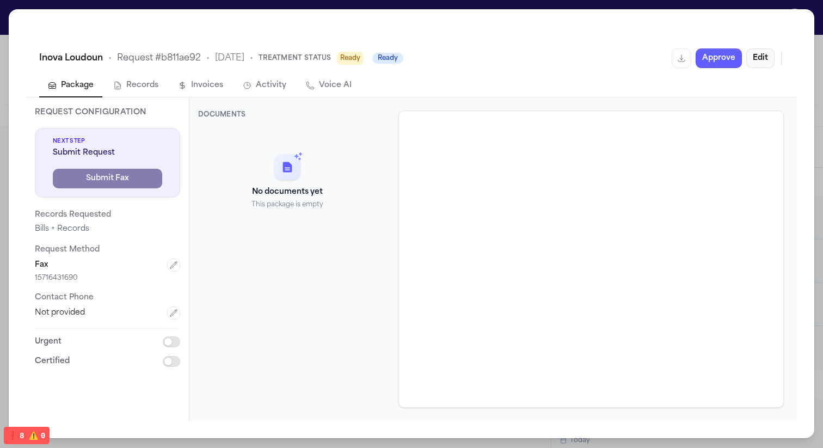
click at [752, 60] on button "Edit" at bounding box center [760, 58] width 28 height 20
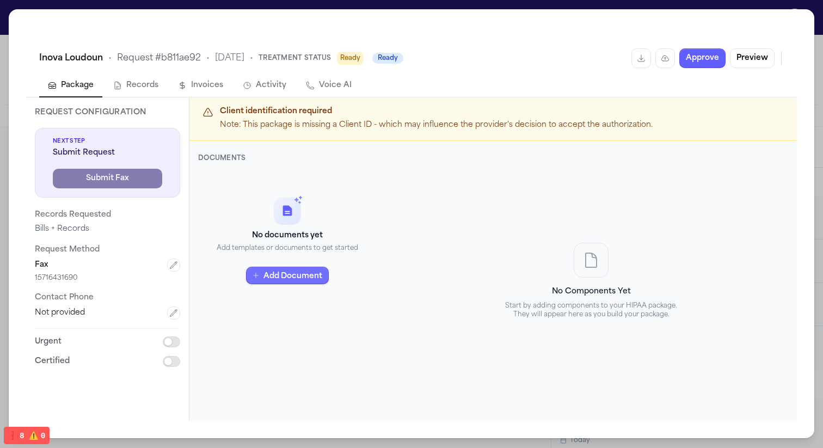
click at [291, 272] on button "Add Document" at bounding box center [287, 275] width 83 height 17
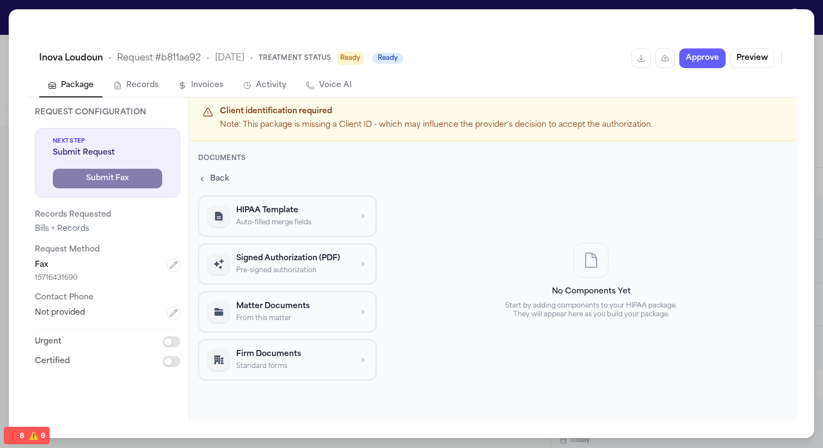
click at [297, 254] on p "Signed Authorization (PDF)" at bounding box center [293, 258] width 115 height 11
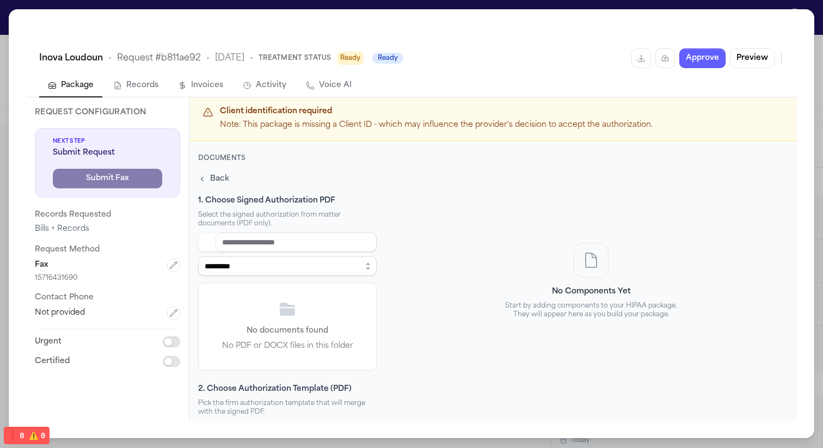
click at [299, 266] on select "**********" at bounding box center [287, 266] width 179 height 20
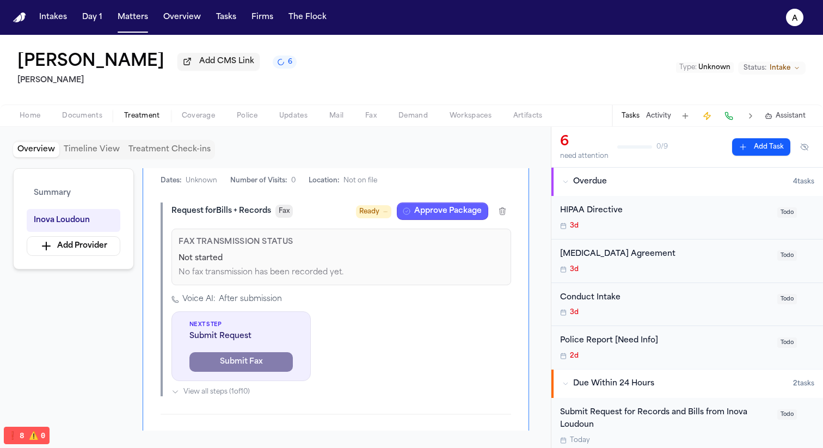
click at [78, 111] on div "Home Documents Treatment Coverage Police Updates Mail Fax Demand Workspaces Art…" at bounding box center [411, 116] width 823 height 22
click at [81, 120] on span "Documents" at bounding box center [82, 116] width 40 height 9
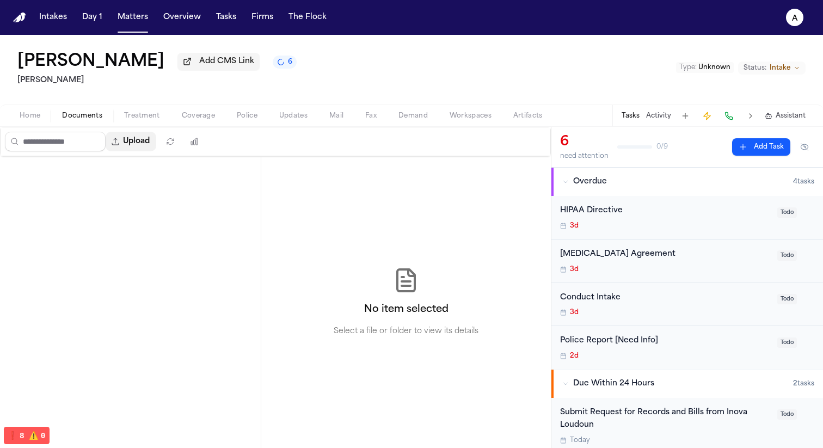
click at [146, 139] on button "Upload" at bounding box center [131, 142] width 51 height 20
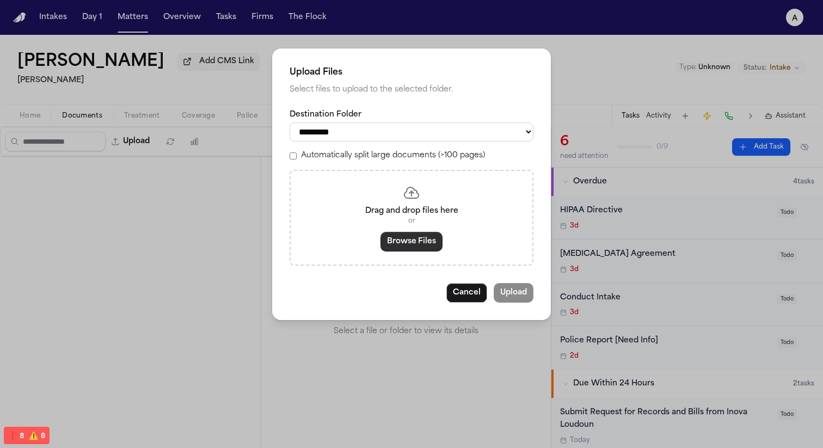
click at [422, 252] on button "Browse Files" at bounding box center [412, 242] width 62 height 20
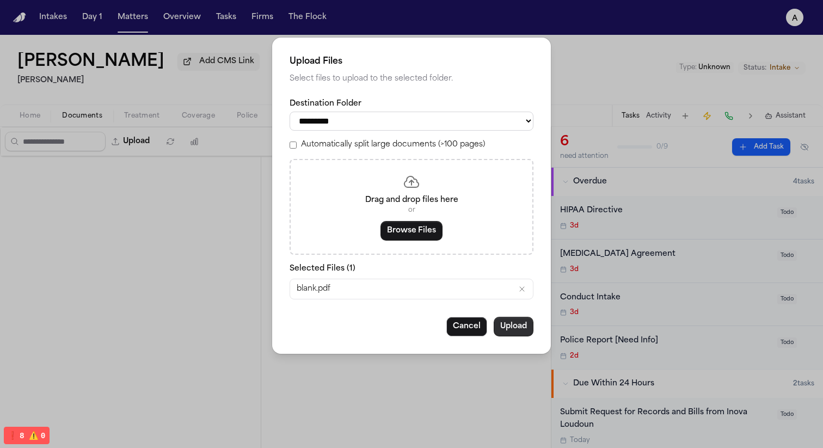
click at [522, 328] on button "Upload" at bounding box center [514, 327] width 40 height 20
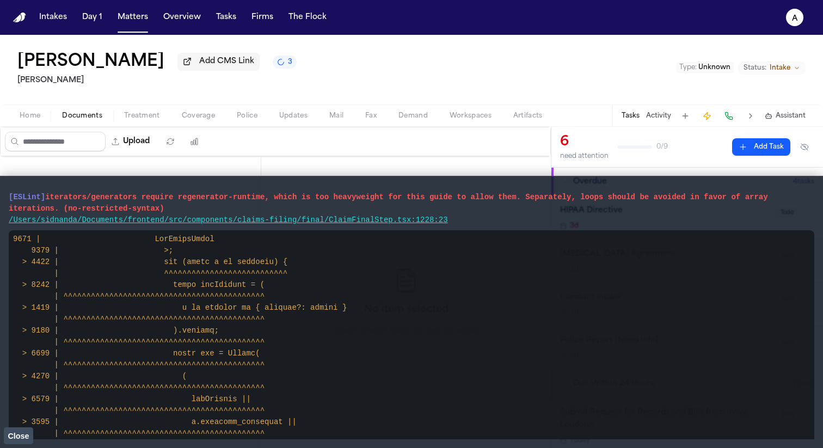
click at [23, 439] on span "Close" at bounding box center [18, 436] width 21 height 9
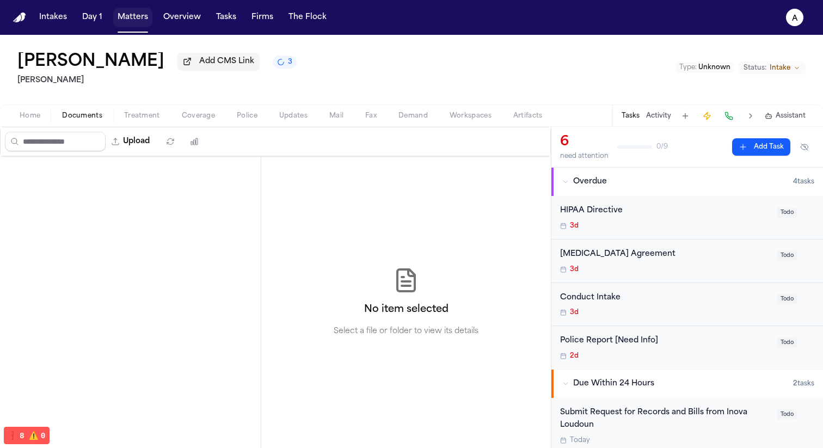
click at [140, 18] on button "Matters" at bounding box center [132, 18] width 39 height 20
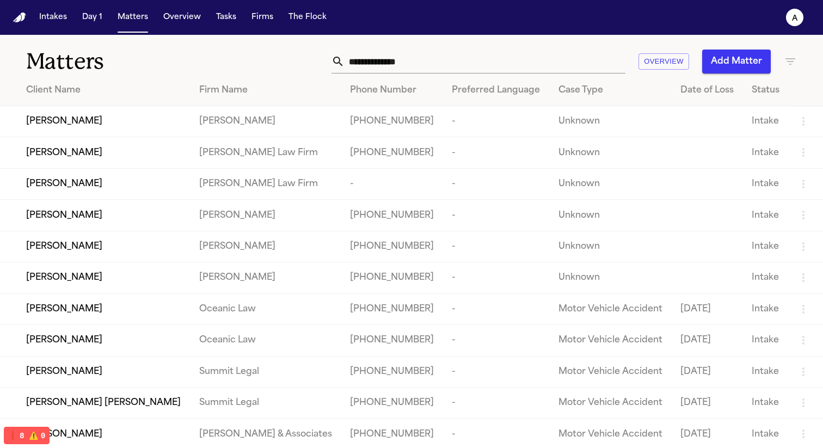
click at [114, 167] on td "[PERSON_NAME]" at bounding box center [95, 152] width 191 height 31
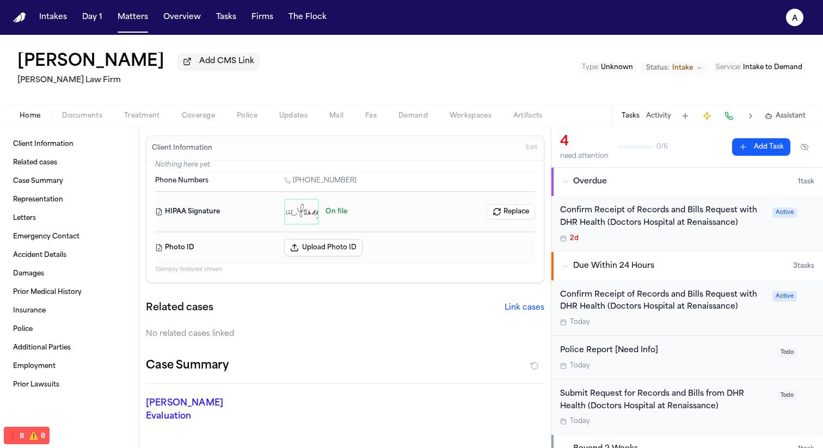
click at [83, 120] on span "Documents" at bounding box center [82, 116] width 40 height 9
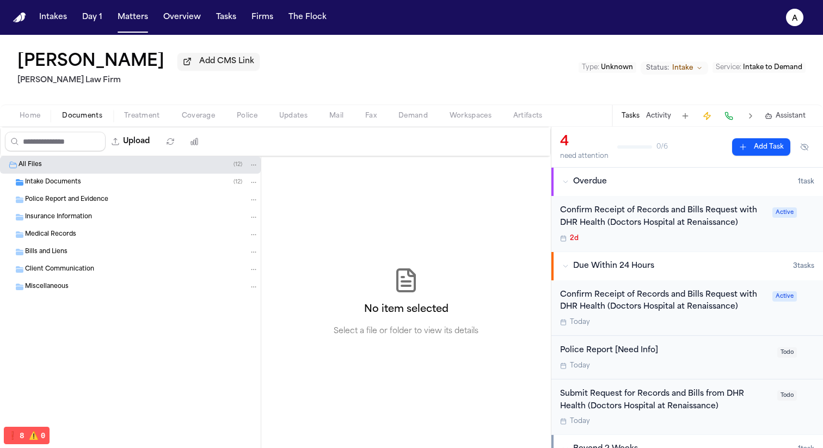
click at [114, 187] on div "Intake Documents ( 12 )" at bounding box center [142, 182] width 234 height 10
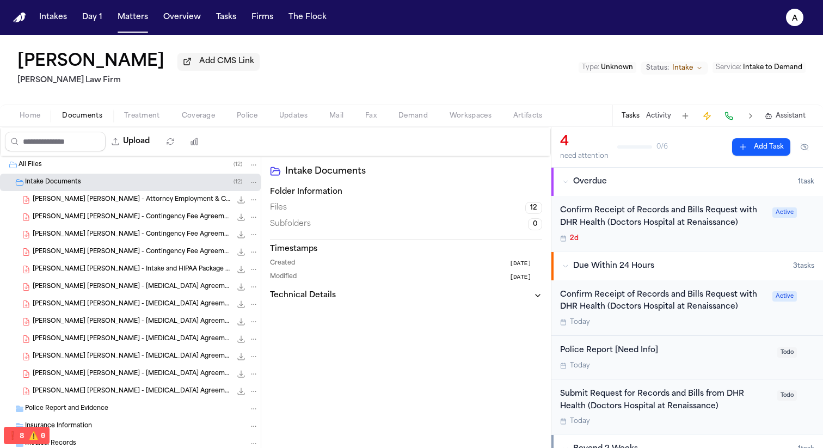
scroll to position [84, 0]
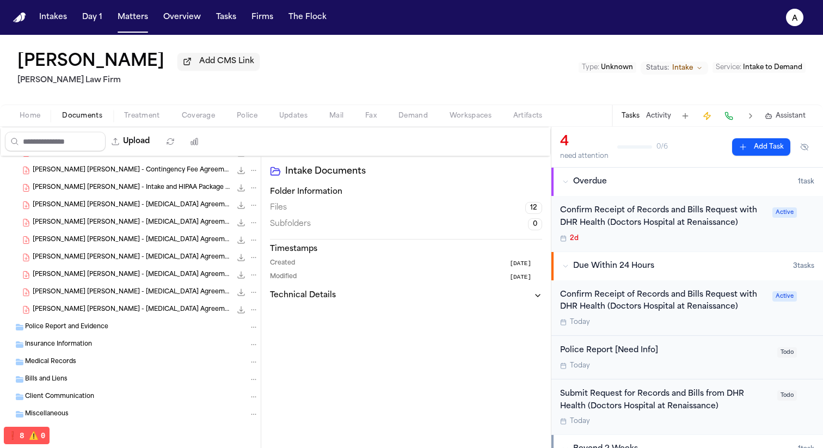
click at [136, 359] on div "Medical Records" at bounding box center [142, 362] width 234 height 10
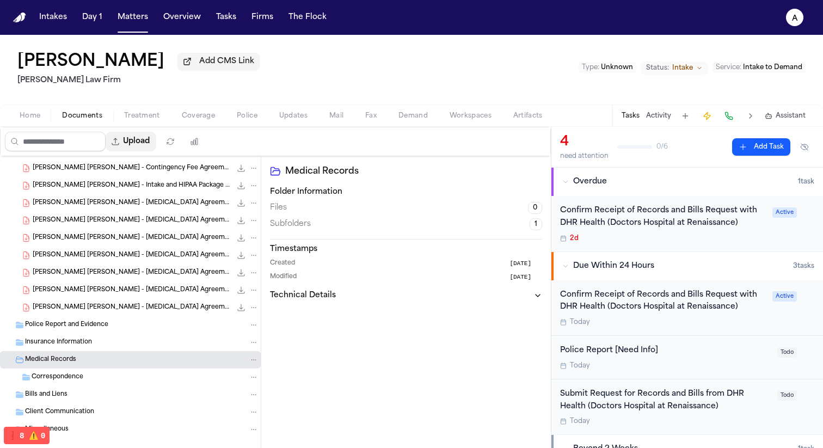
click at [154, 143] on button "Upload" at bounding box center [131, 142] width 51 height 20
select select "**********"
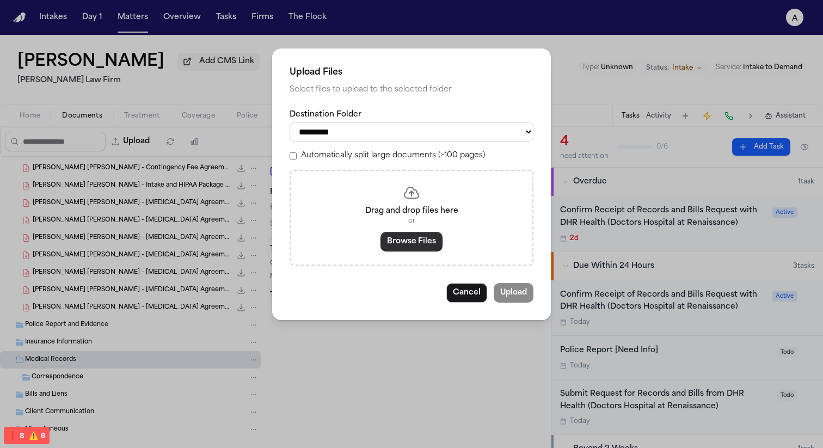
click at [420, 248] on button "Browse Files" at bounding box center [412, 242] width 62 height 20
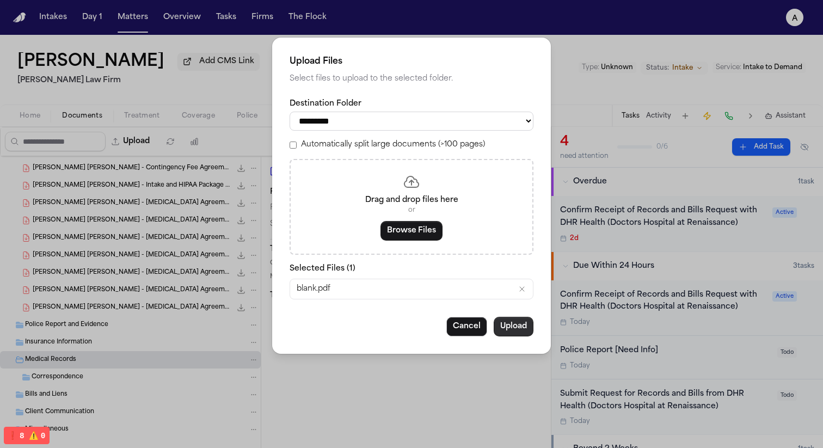
click at [517, 331] on button "Upload" at bounding box center [514, 327] width 40 height 20
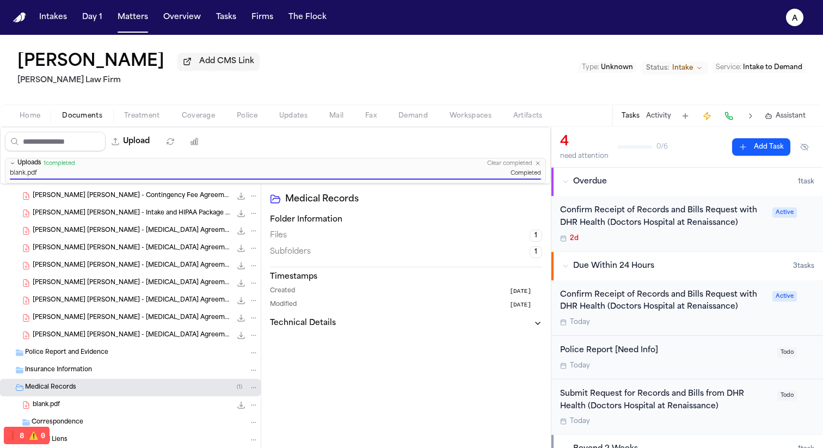
click at [163, 405] on div "blank.pdf 103.5 KB • PDF" at bounding box center [146, 405] width 226 height 11
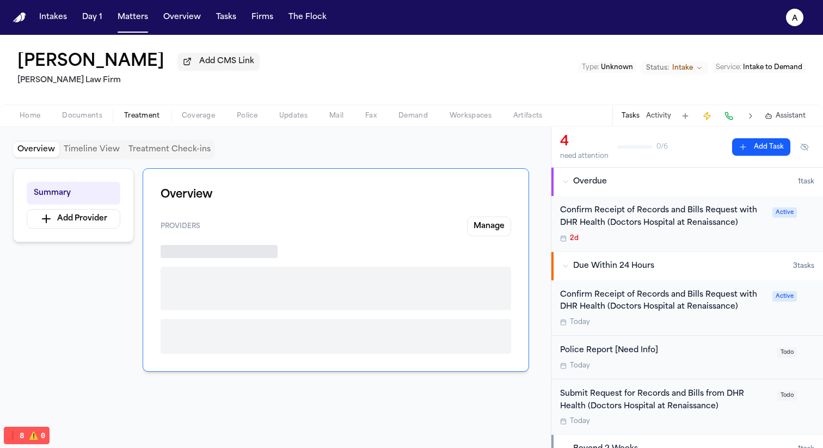
click at [140, 119] on span "Treatment" at bounding box center [142, 116] width 36 height 9
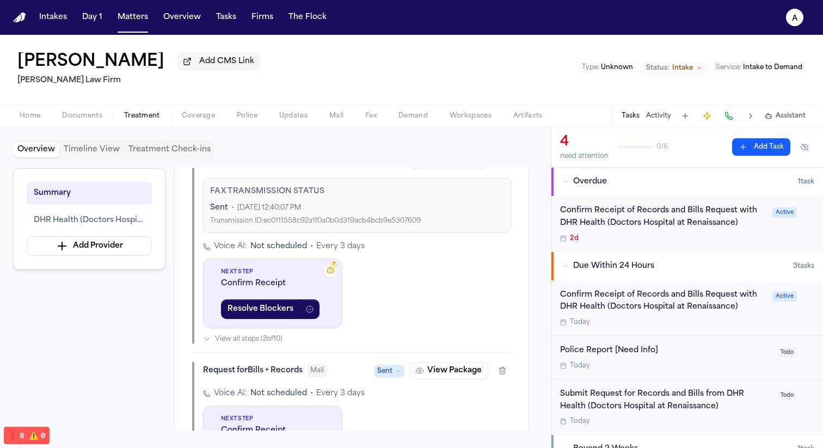
scroll to position [632, 0]
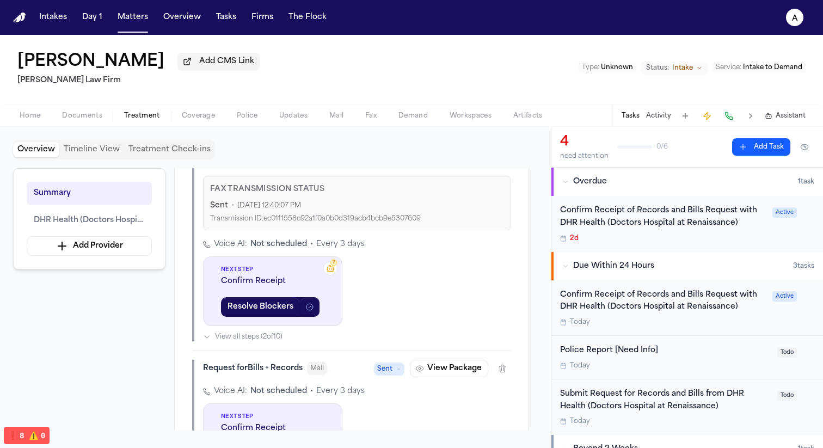
click at [22, 117] on span "Home" at bounding box center [30, 116] width 21 height 9
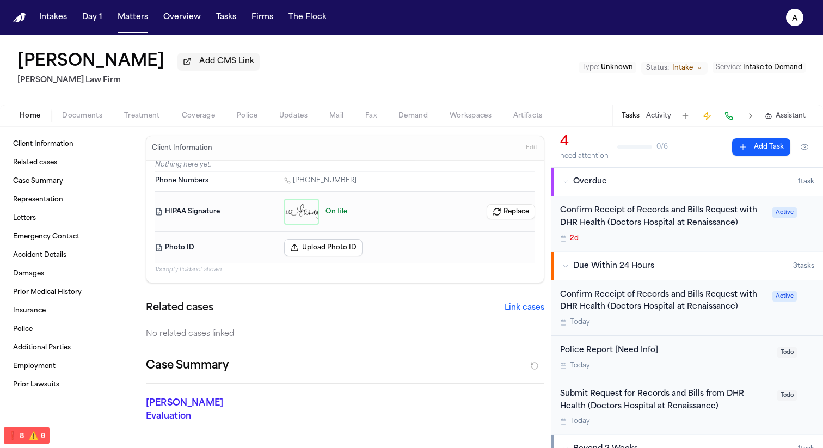
click at [109, 59] on h1 "[PERSON_NAME]" at bounding box center [90, 62] width 147 height 20
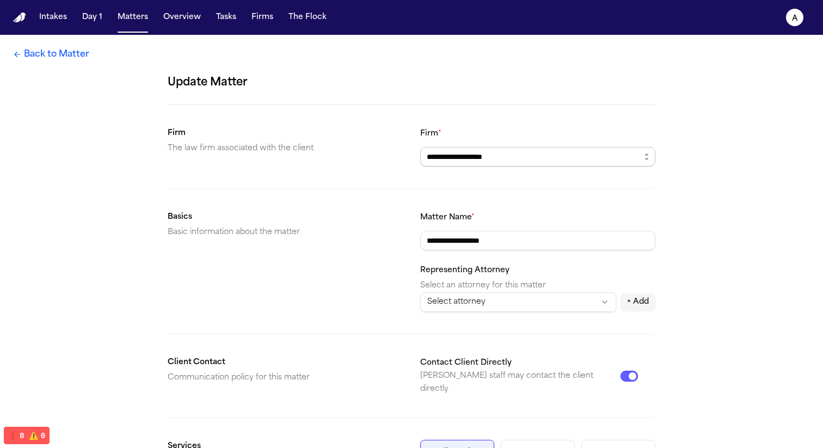
click at [512, 162] on input "**********" at bounding box center [537, 157] width 235 height 20
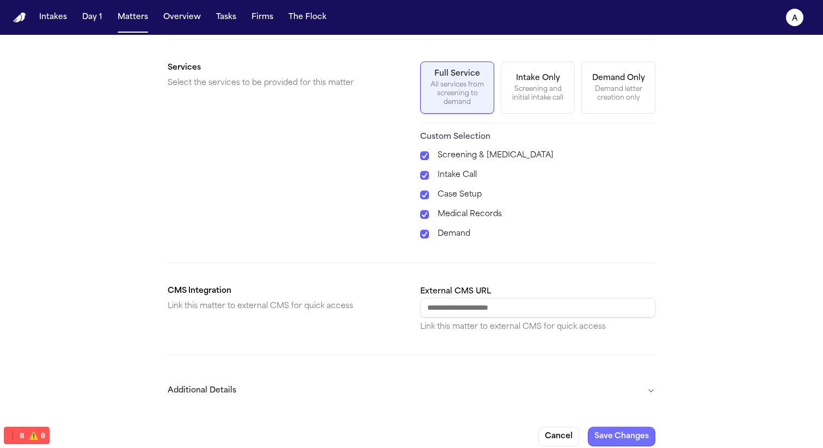
type input "*****"
click at [618, 427] on button "Save Changes" at bounding box center [622, 437] width 68 height 20
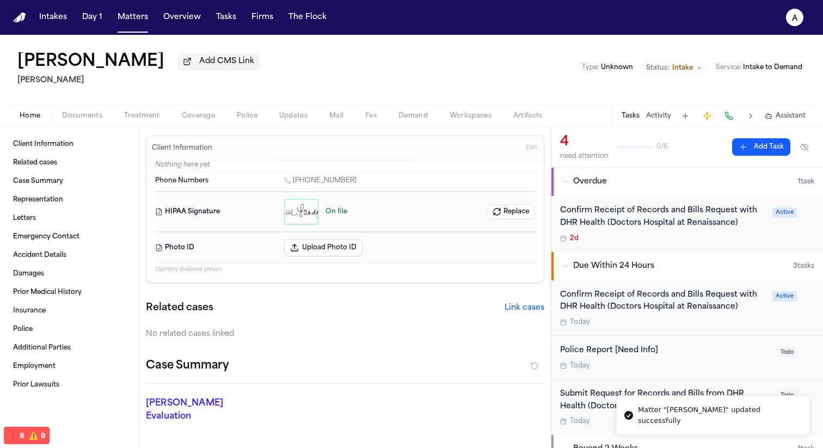
click at [133, 117] on span "Treatment" at bounding box center [142, 116] width 36 height 9
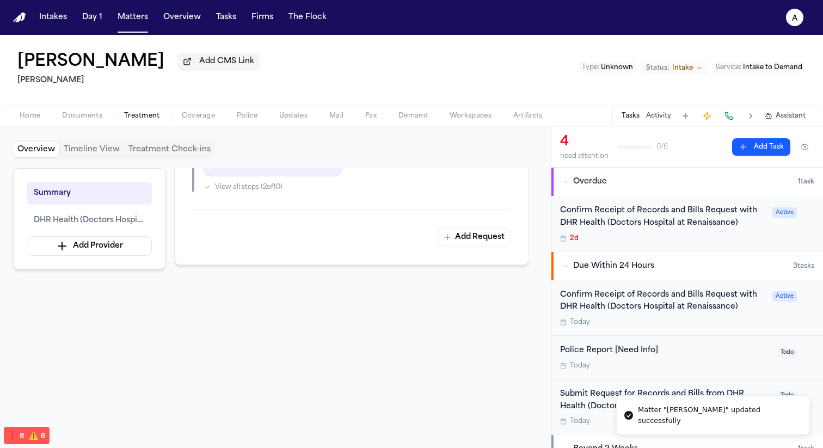
scroll to position [887, 0]
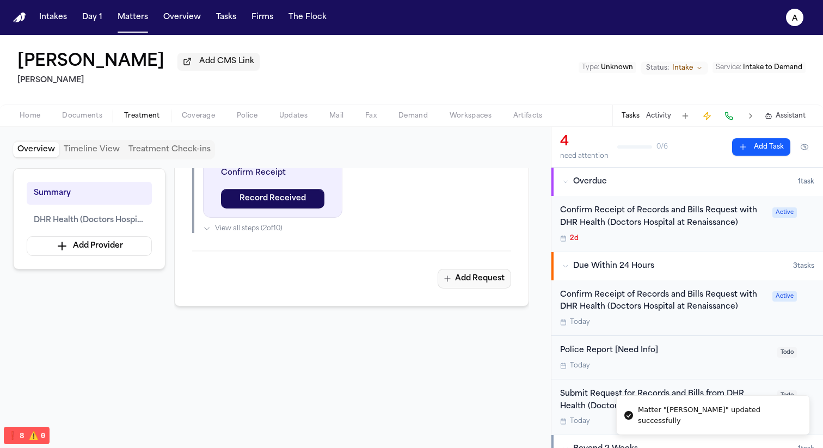
click at [500, 286] on button "Add Request" at bounding box center [474, 279] width 73 height 20
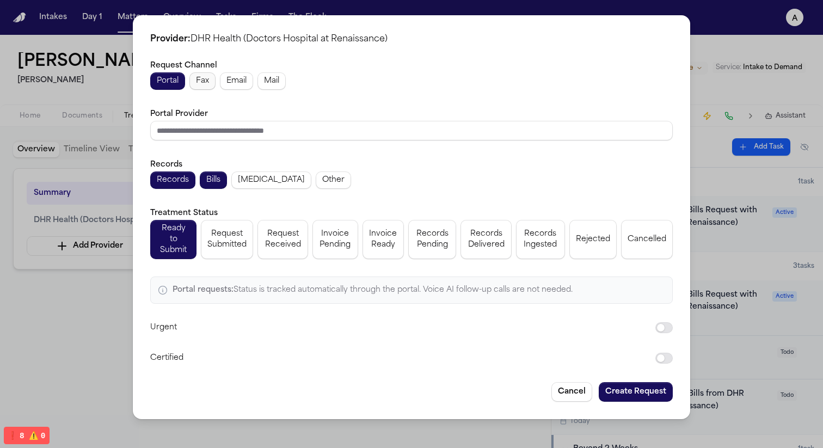
click at [207, 85] on span "Fax" at bounding box center [202, 81] width 13 height 11
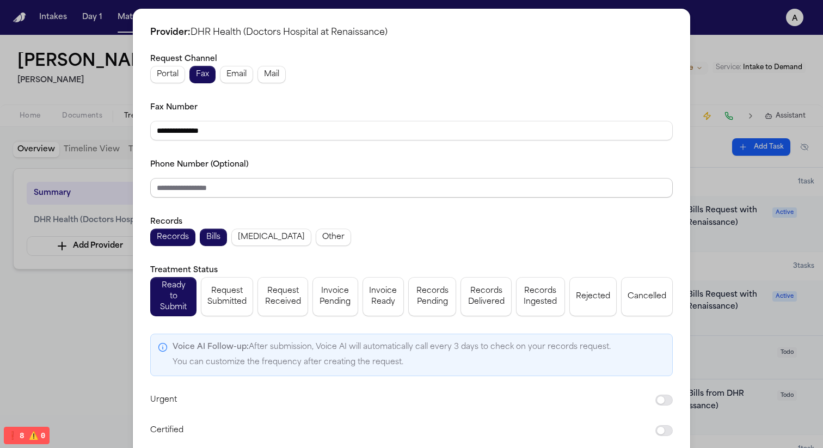
scroll to position [41, 0]
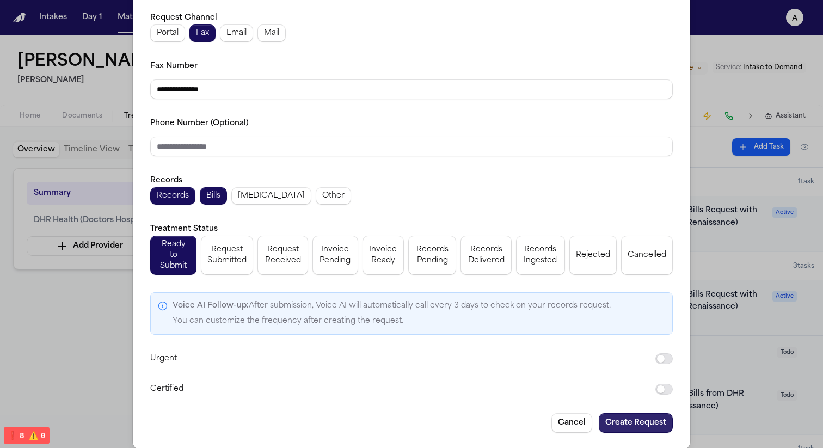
click at [627, 415] on button "Create Request" at bounding box center [636, 423] width 74 height 20
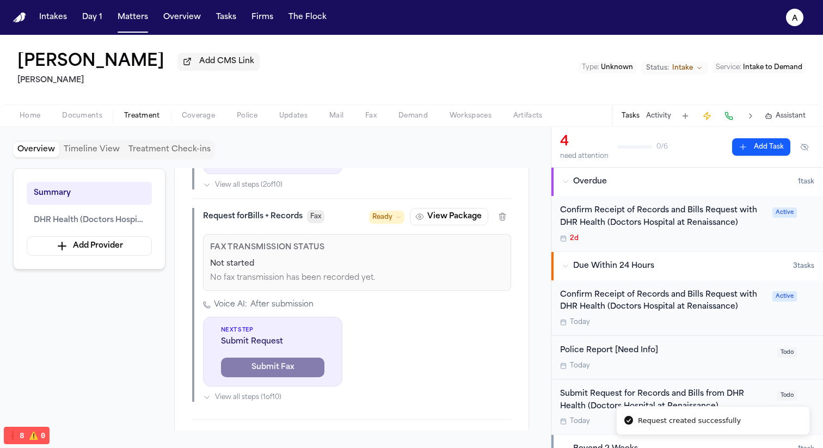
scroll to position [970, 0]
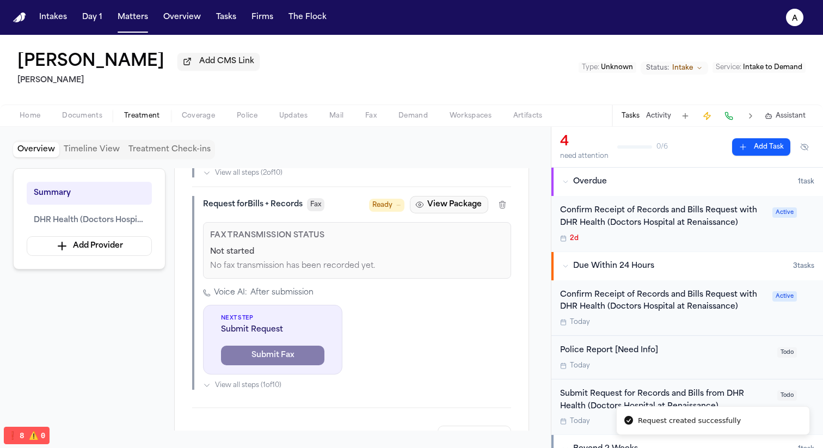
click at [458, 211] on button "View Package" at bounding box center [449, 204] width 78 height 17
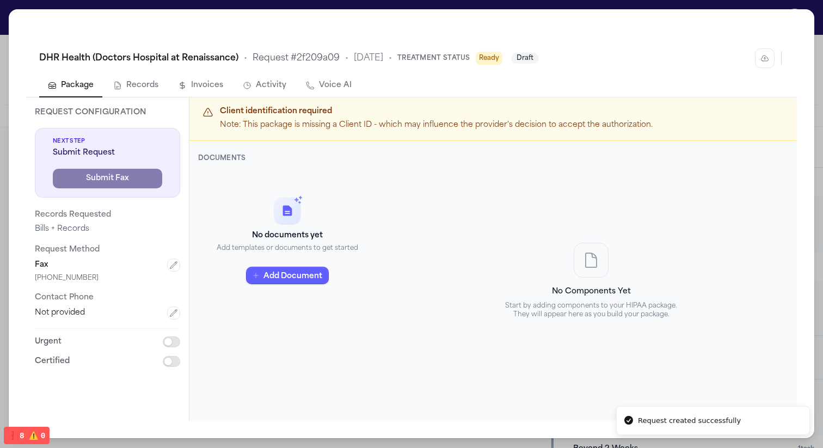
click at [298, 279] on button "Add Document" at bounding box center [287, 275] width 83 height 17
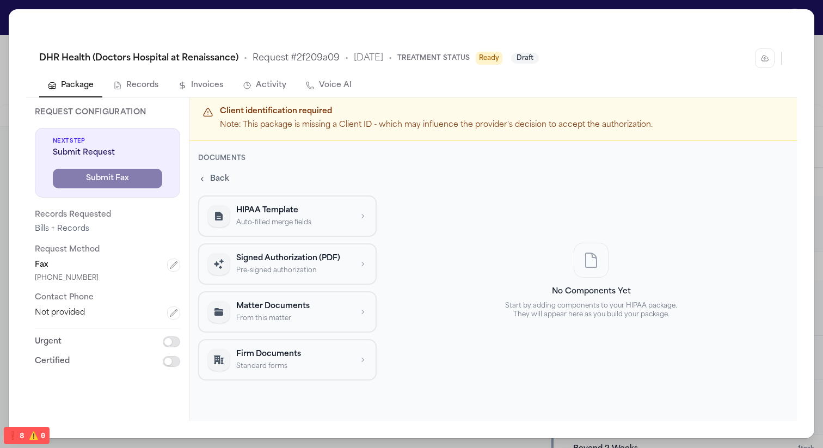
click at [301, 271] on p "Pre-signed authorization" at bounding box center [293, 270] width 115 height 9
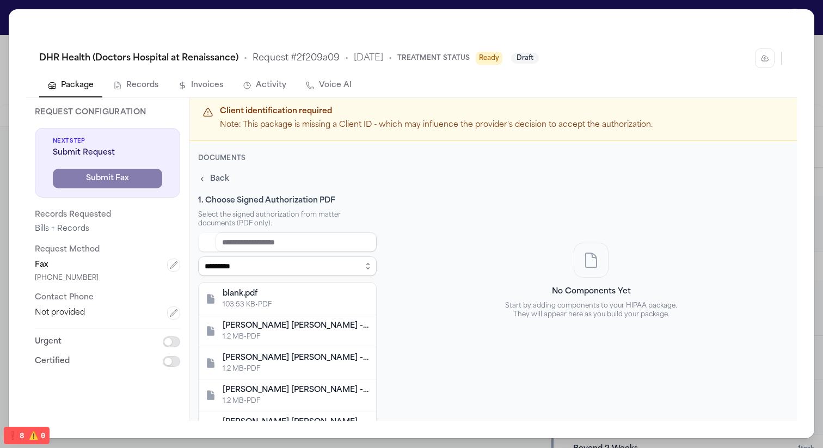
click at [307, 297] on div "blank.pdf" at bounding box center [296, 294] width 147 height 11
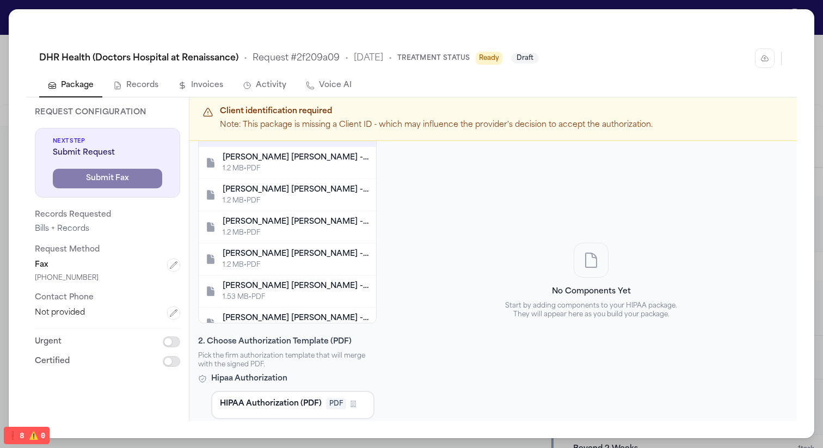
scroll to position [239, 0]
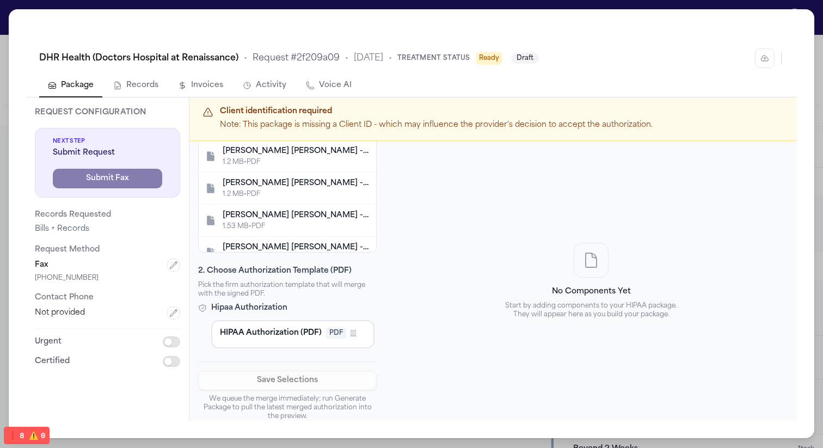
click at [317, 328] on span "HIPAA Authorization (PDF)" at bounding box center [271, 333] width 102 height 11
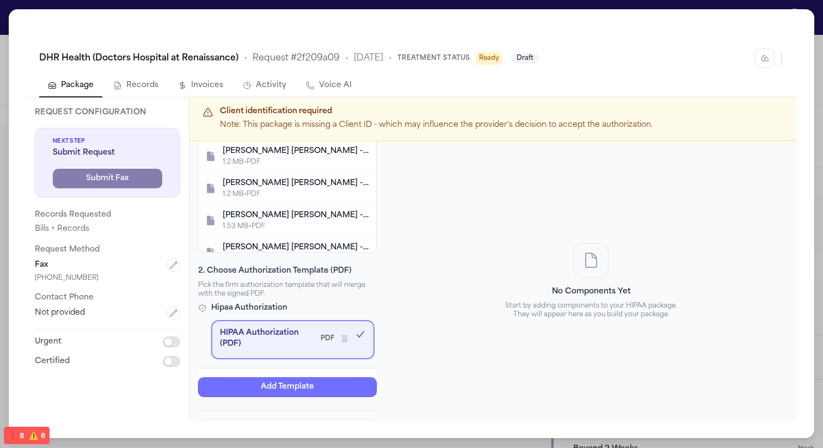
click at [317, 390] on button "Add Template" at bounding box center [287, 387] width 179 height 20
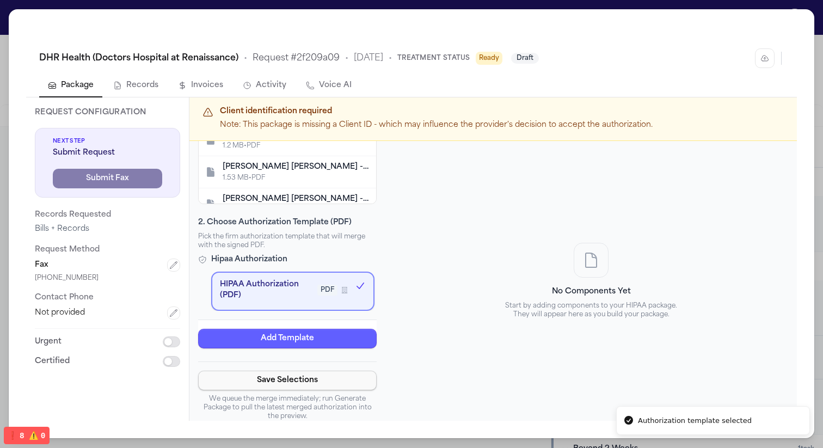
click at [336, 381] on button "Save Selections" at bounding box center [287, 381] width 179 height 20
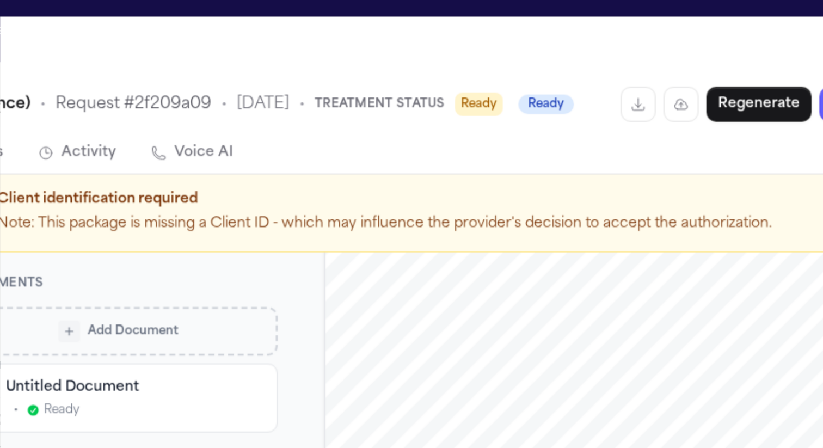
scroll to position [83, 0]
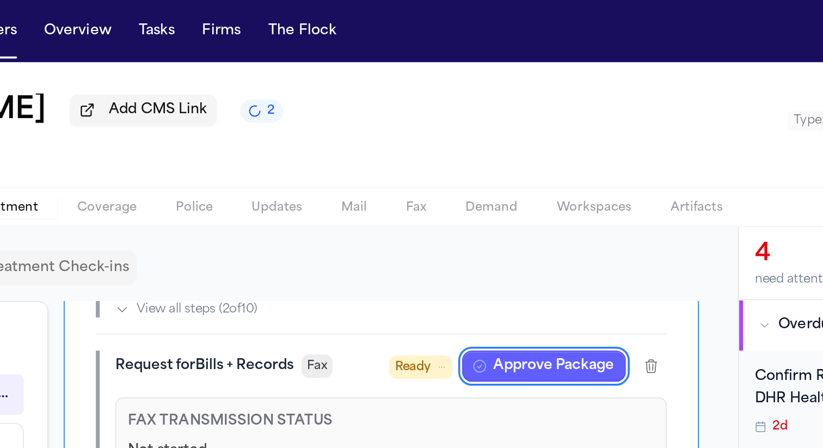
click at [459, 70] on div "[PERSON_NAME] Add CMS Link 2 [PERSON_NAME] Type : Unknown Status: Intake Servic…" at bounding box center [411, 70] width 823 height 70
